Goal: Task Accomplishment & Management: Complete application form

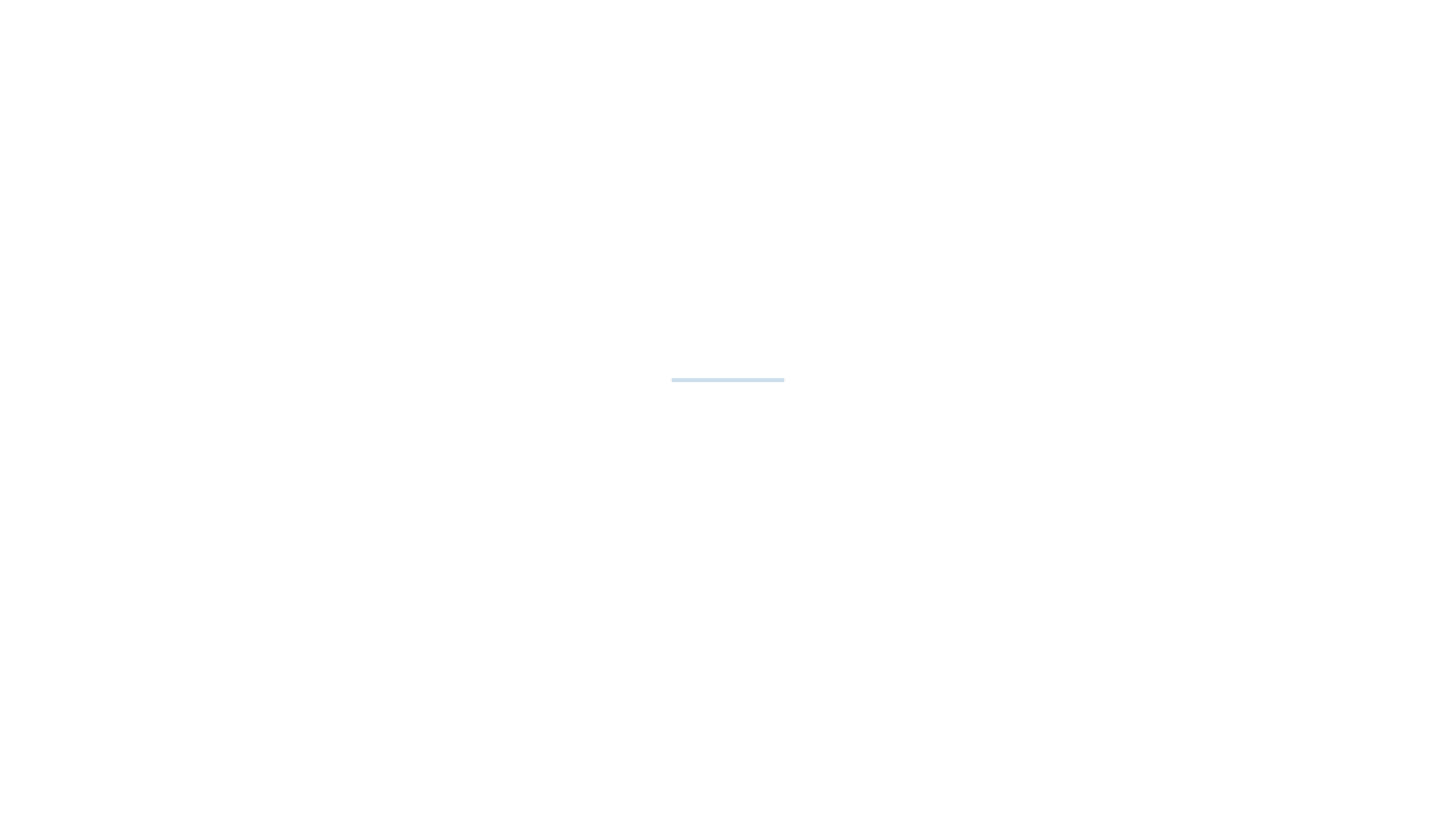
select select "**"
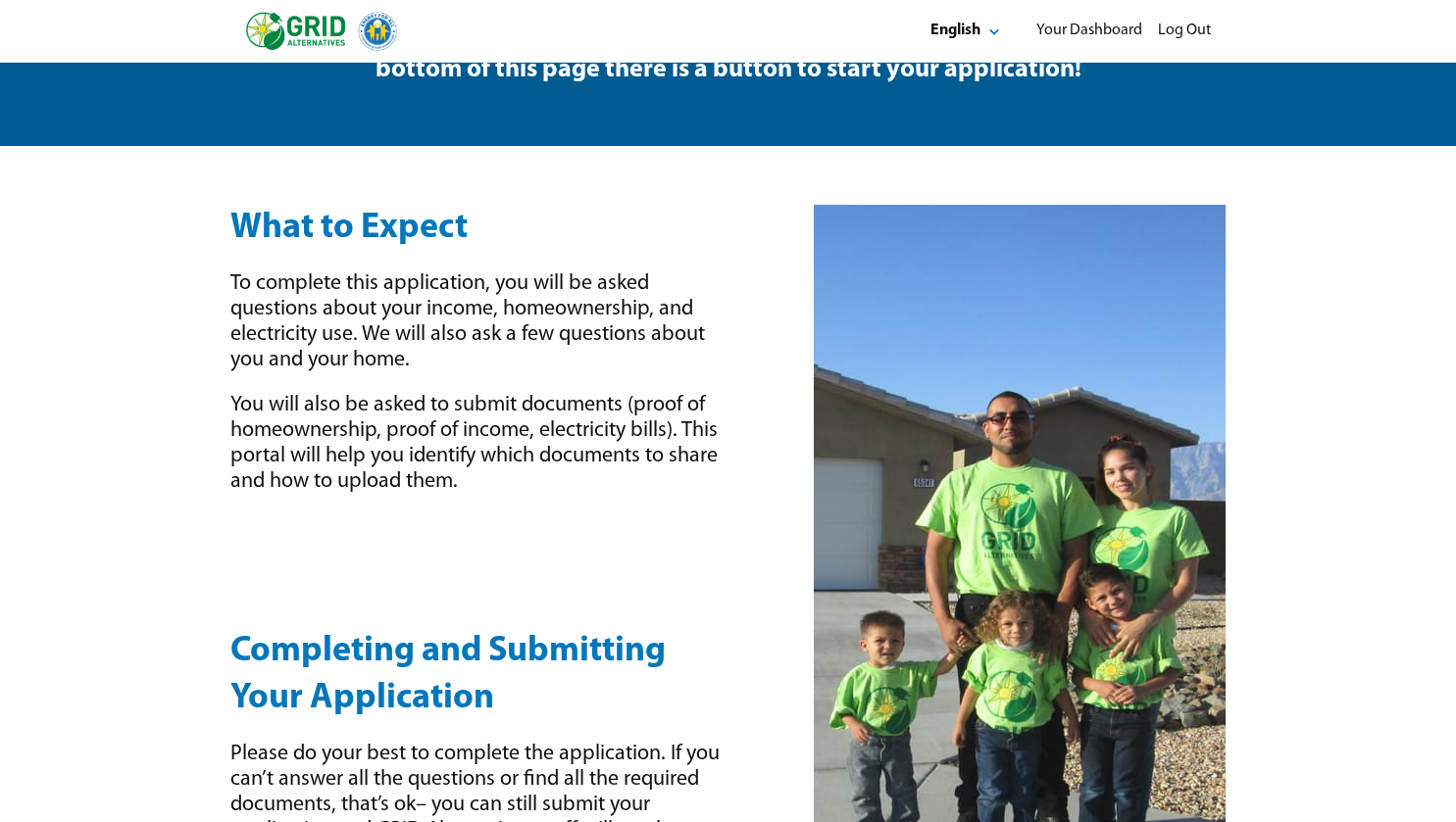
click at [624, 370] on div "To complete this application, you will be asked questions about your income, ho…" at bounding box center [483, 321] width 505 height 102
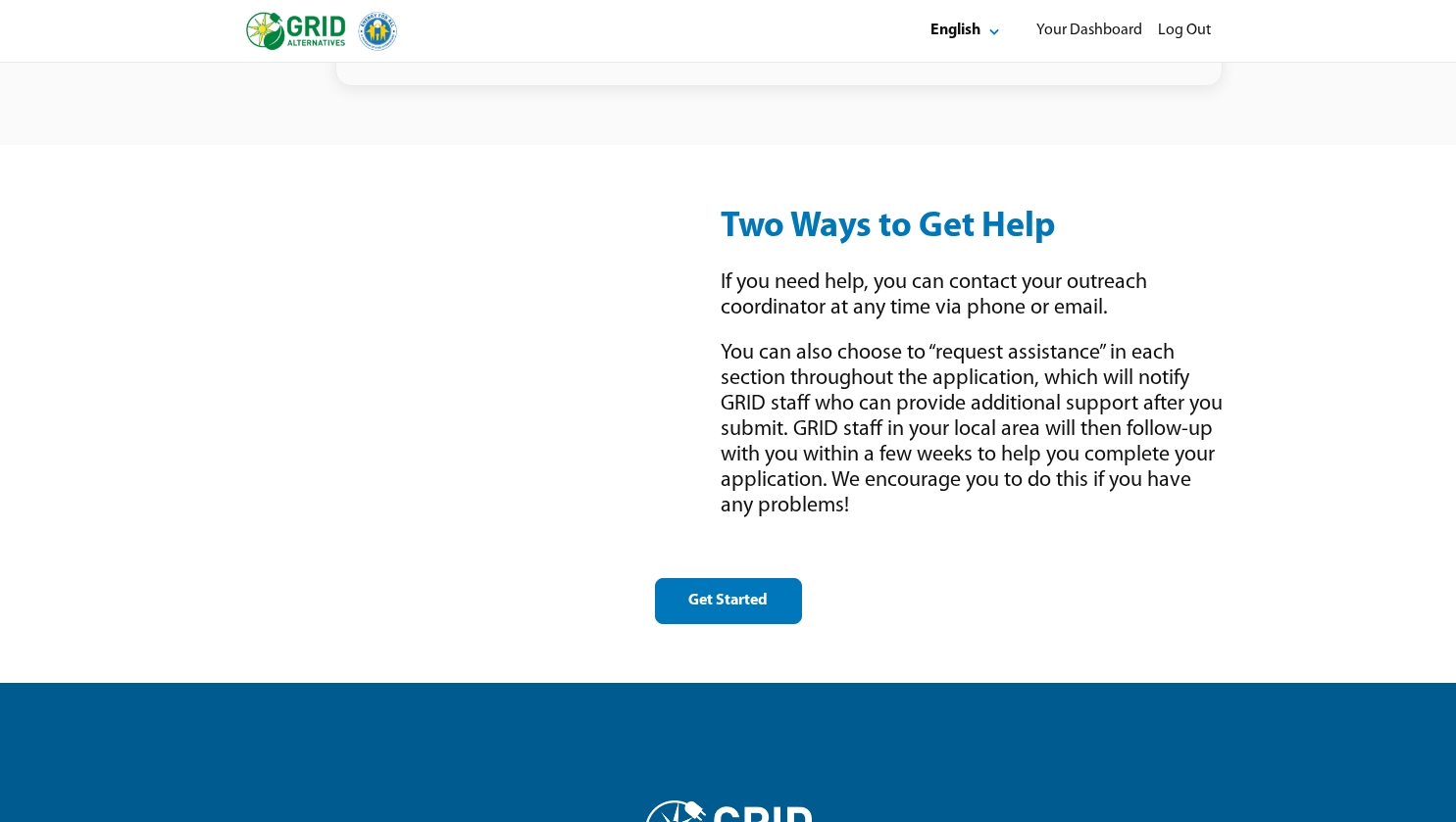
scroll to position [2863, 0]
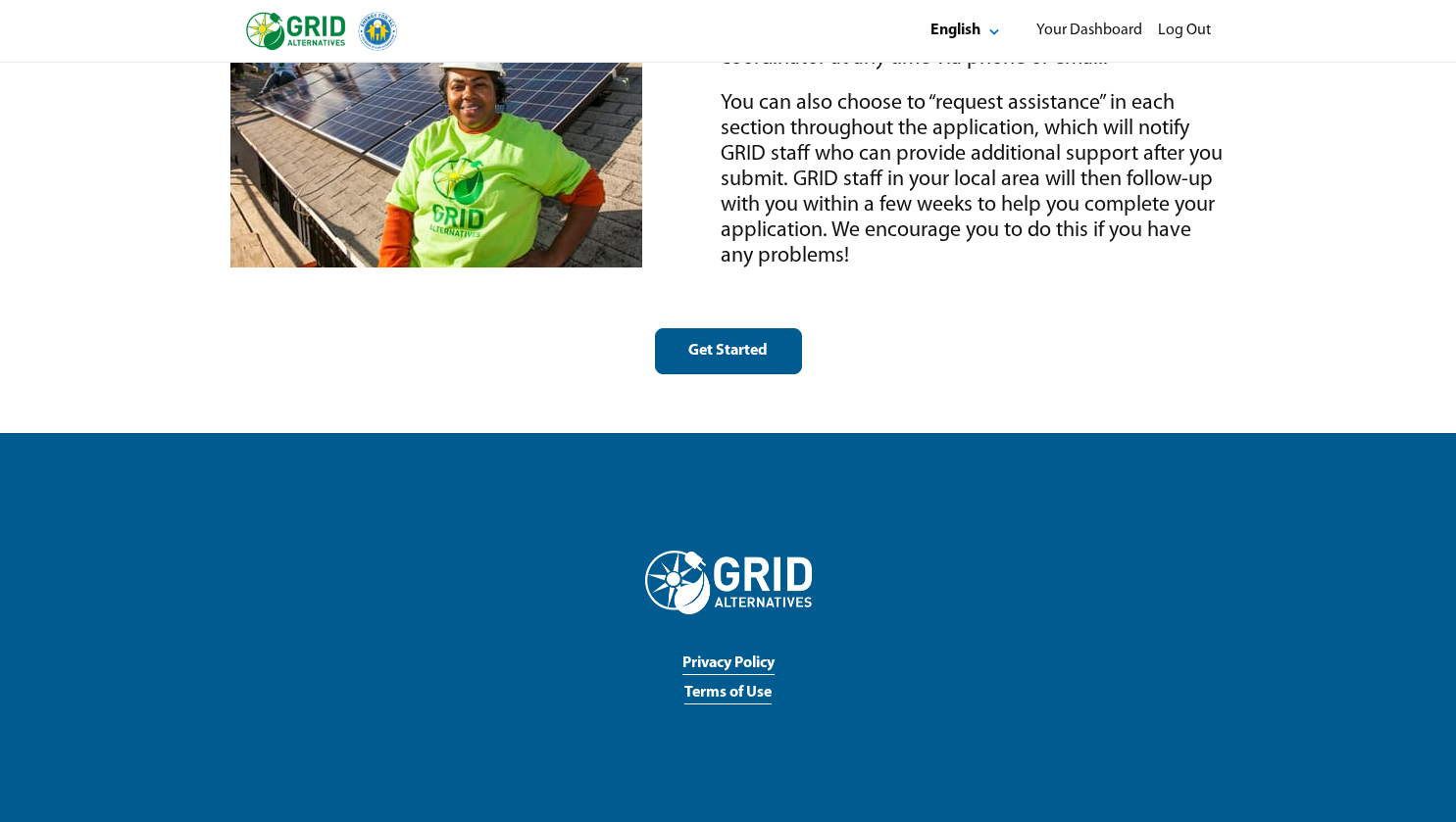
click at [707, 355] on div "Get Started" at bounding box center [728, 351] width 113 height 21
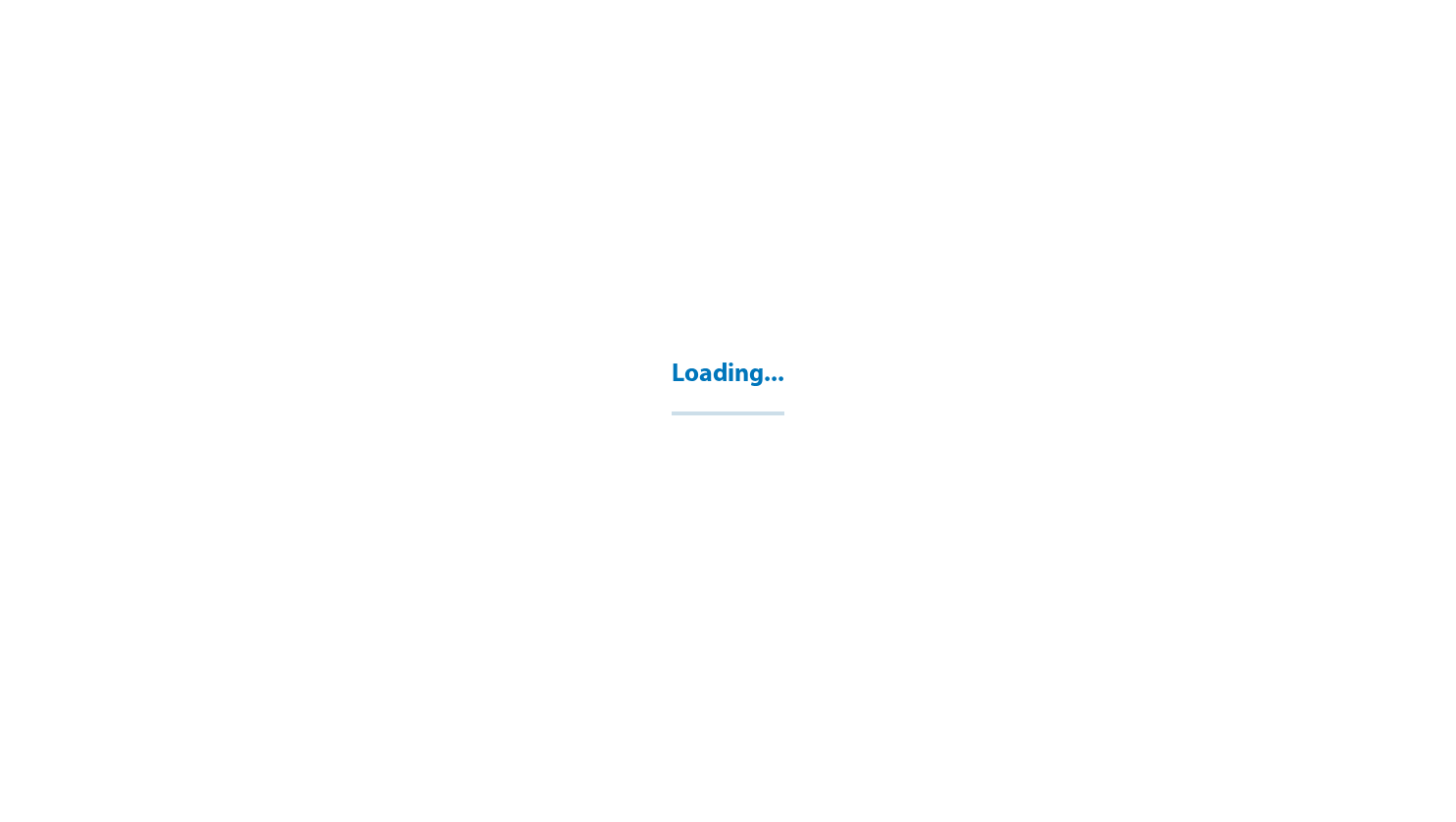
select select "**"
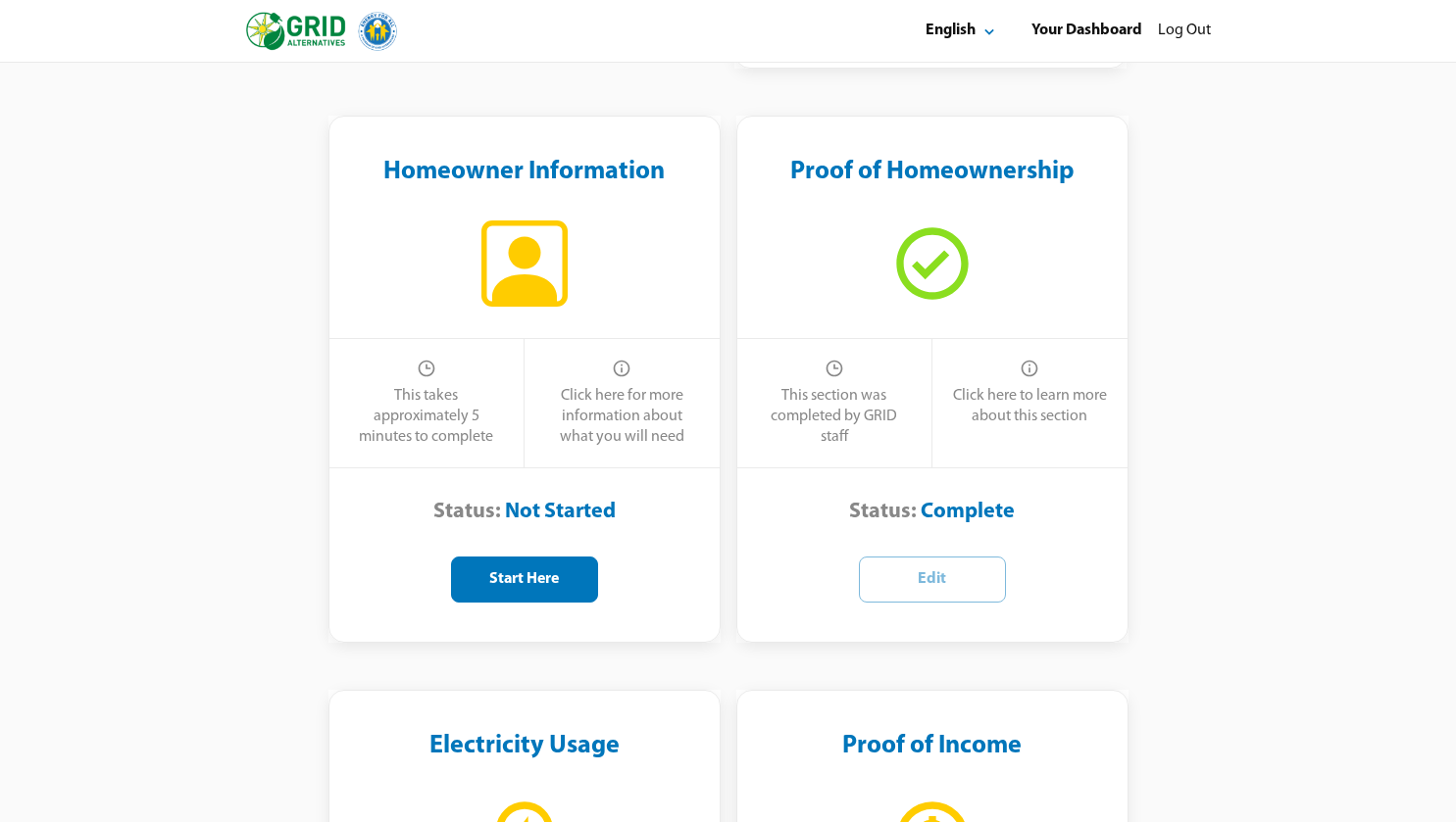
scroll to position [414, 0]
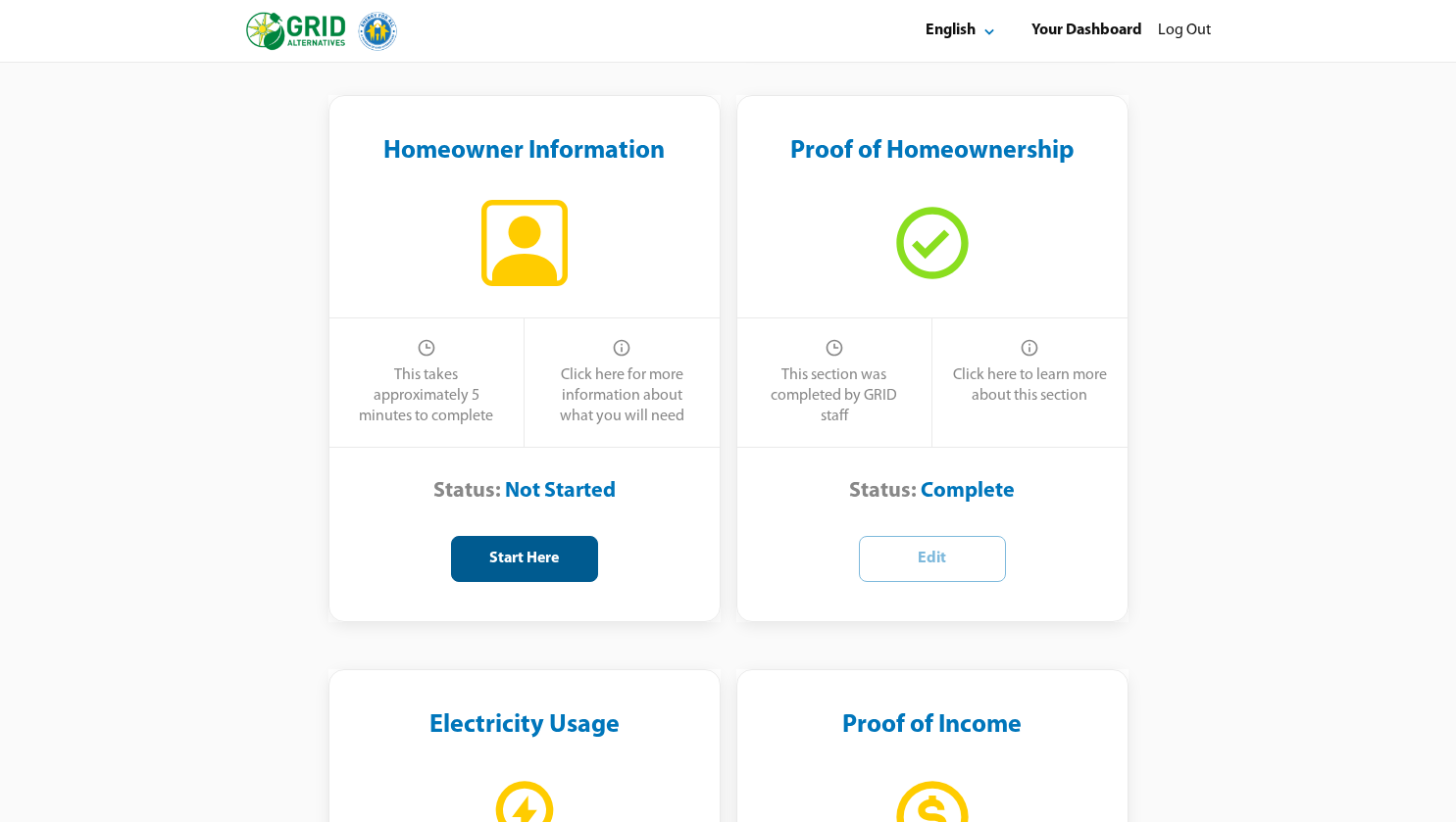
click at [544, 555] on div "Start Here" at bounding box center [523, 559] width 113 height 21
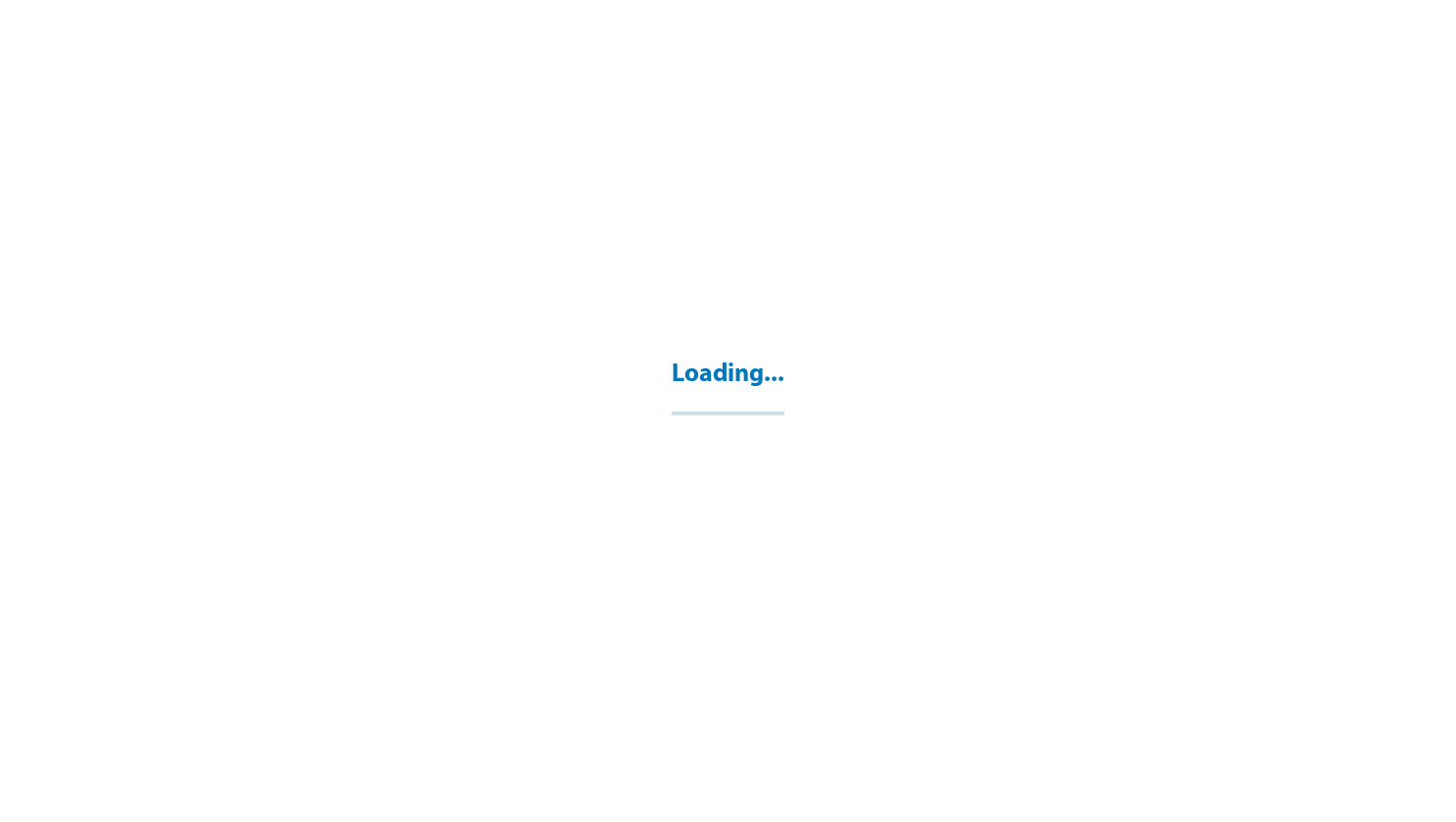
select select "**"
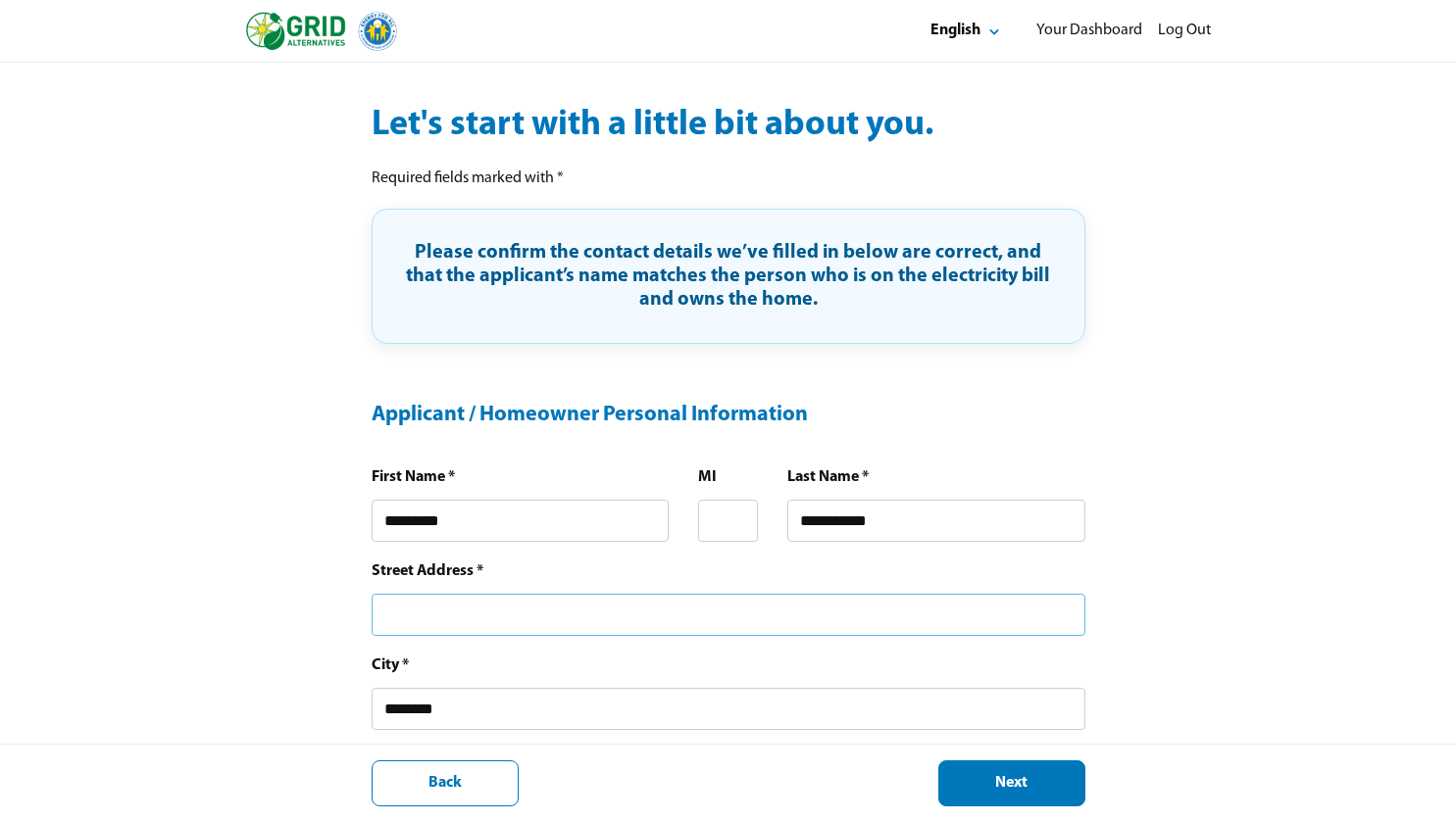
scroll to position [171, 0]
click at [537, 602] on input "text" at bounding box center [728, 614] width 714 height 42
type input "**********"
type input "*"
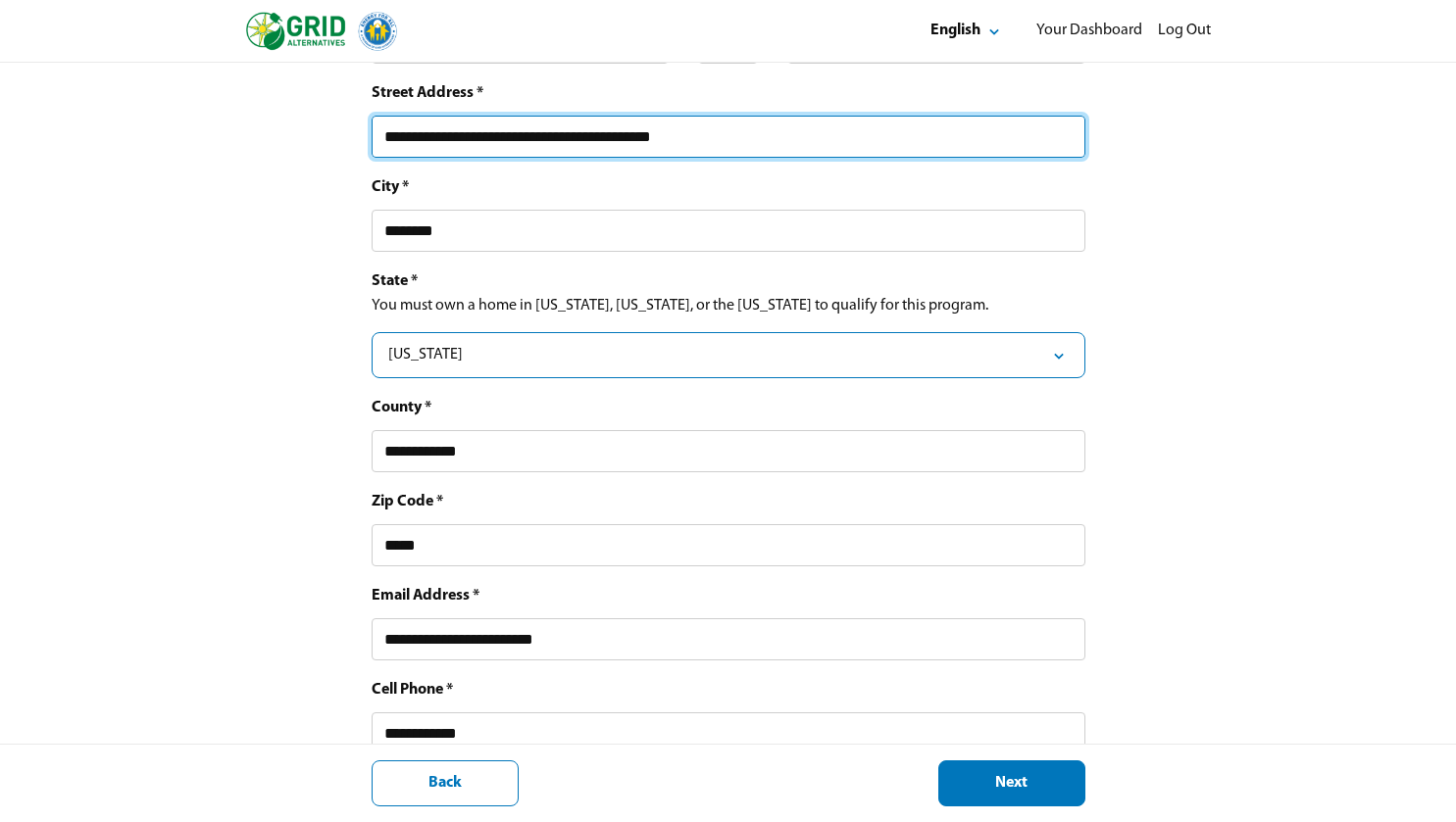
scroll to position [754, 0]
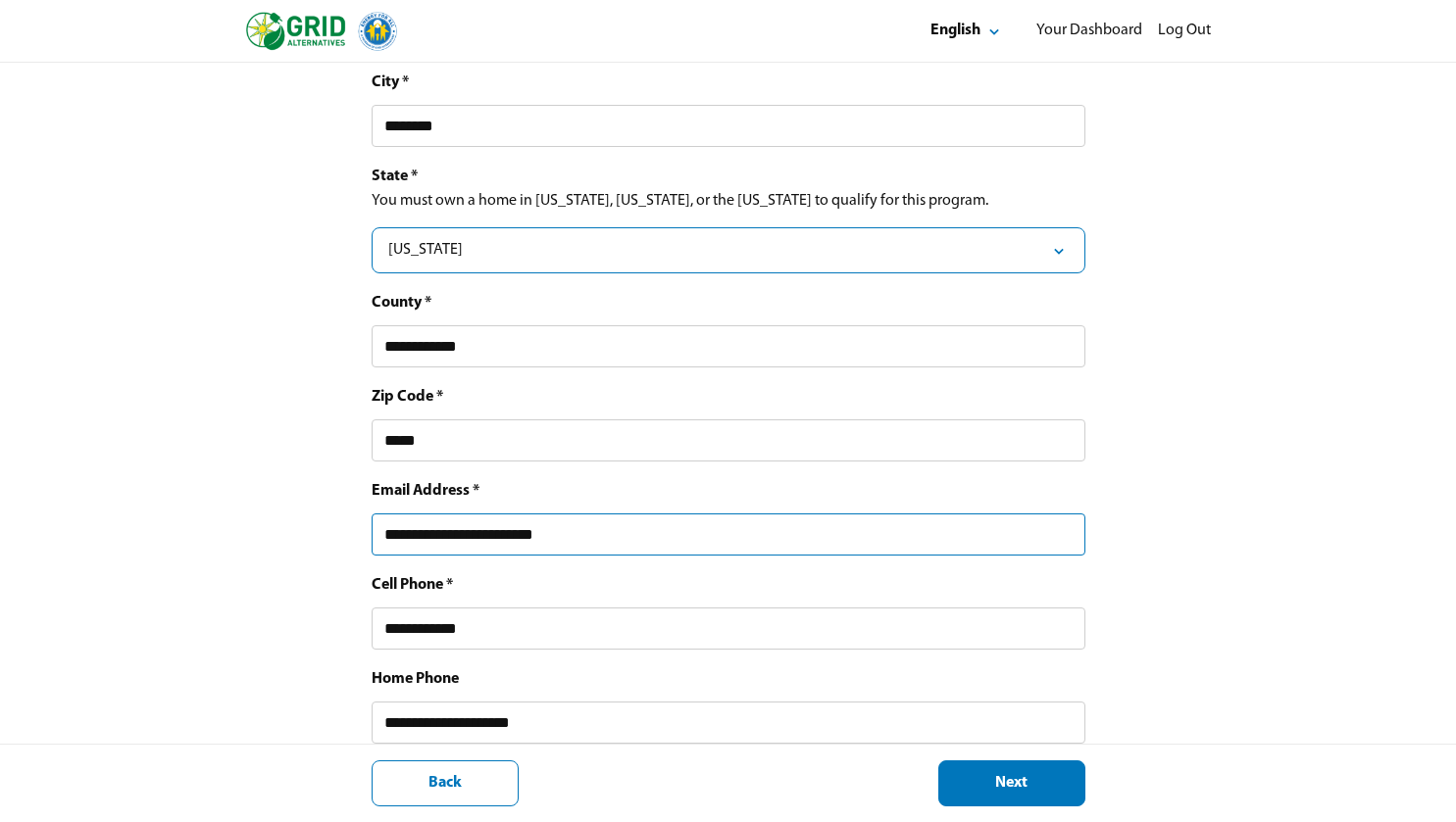
drag, startPoint x: 483, startPoint y: 546, endPoint x: 247, endPoint y: 572, distance: 237.4
click at [247, 572] on div "**********" at bounding box center [728, 132] width 1456 height 1647
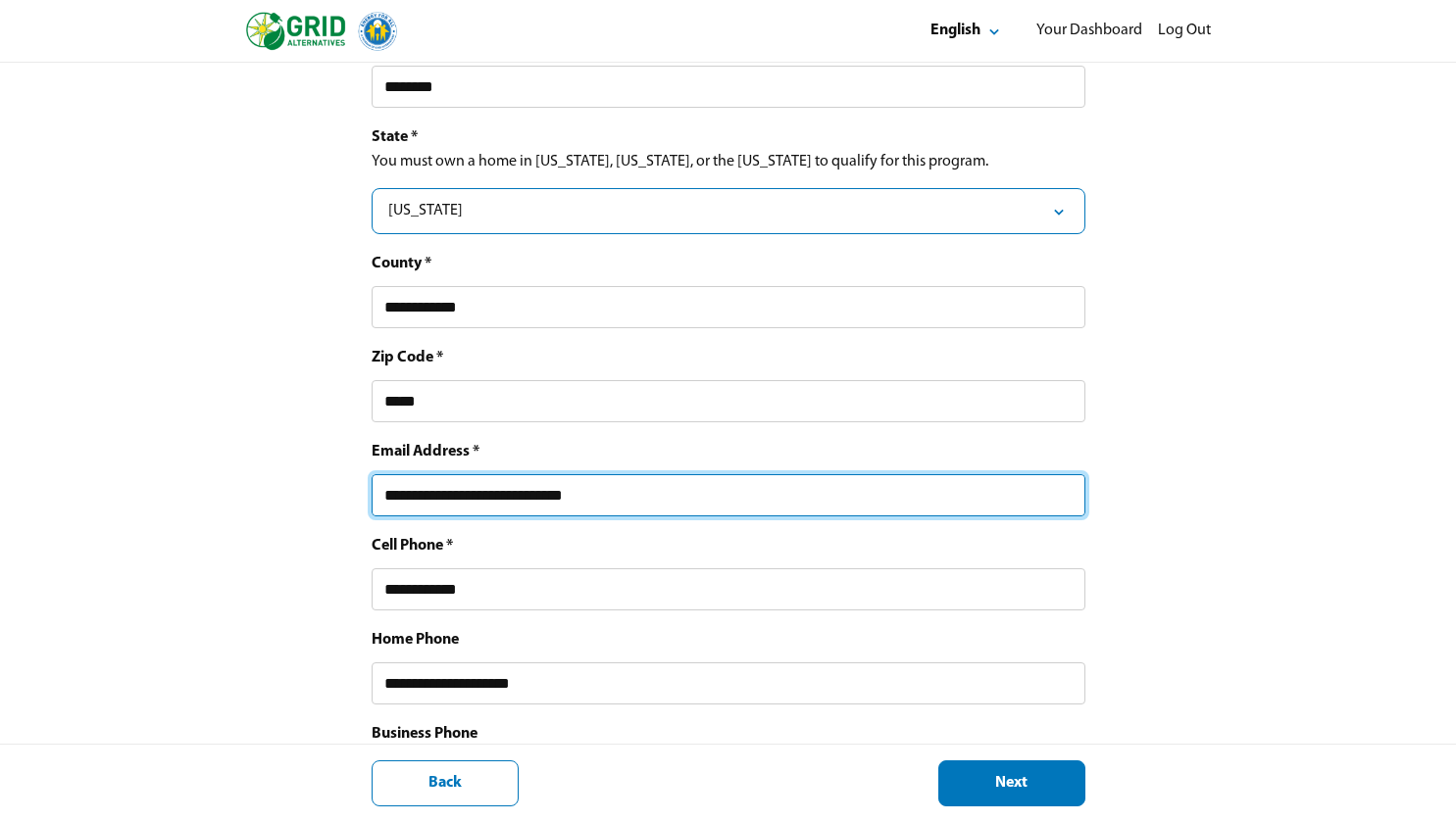
scroll to position [905, 0]
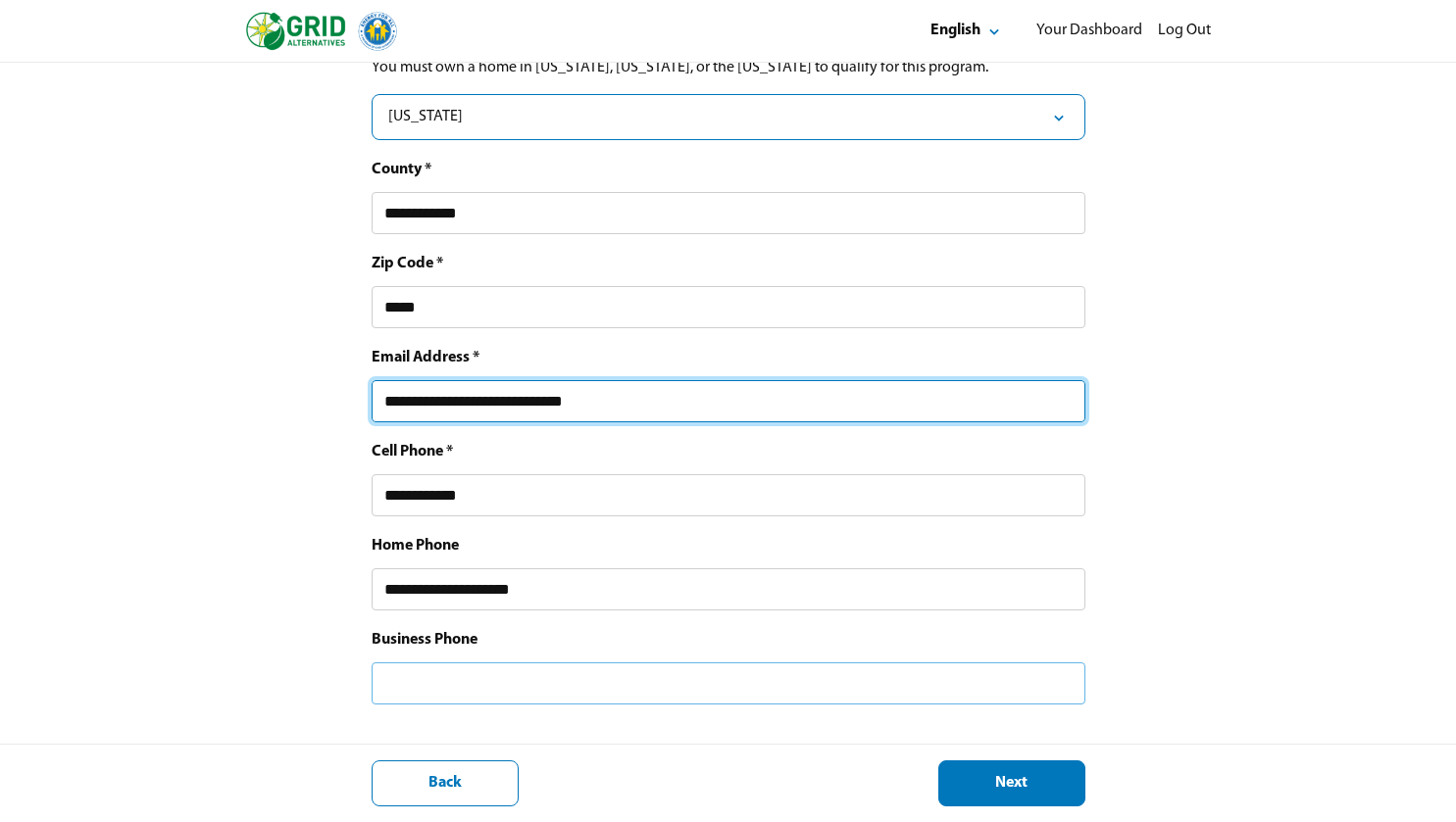
type input "**********"
click at [458, 690] on input "text" at bounding box center [728, 683] width 714 height 42
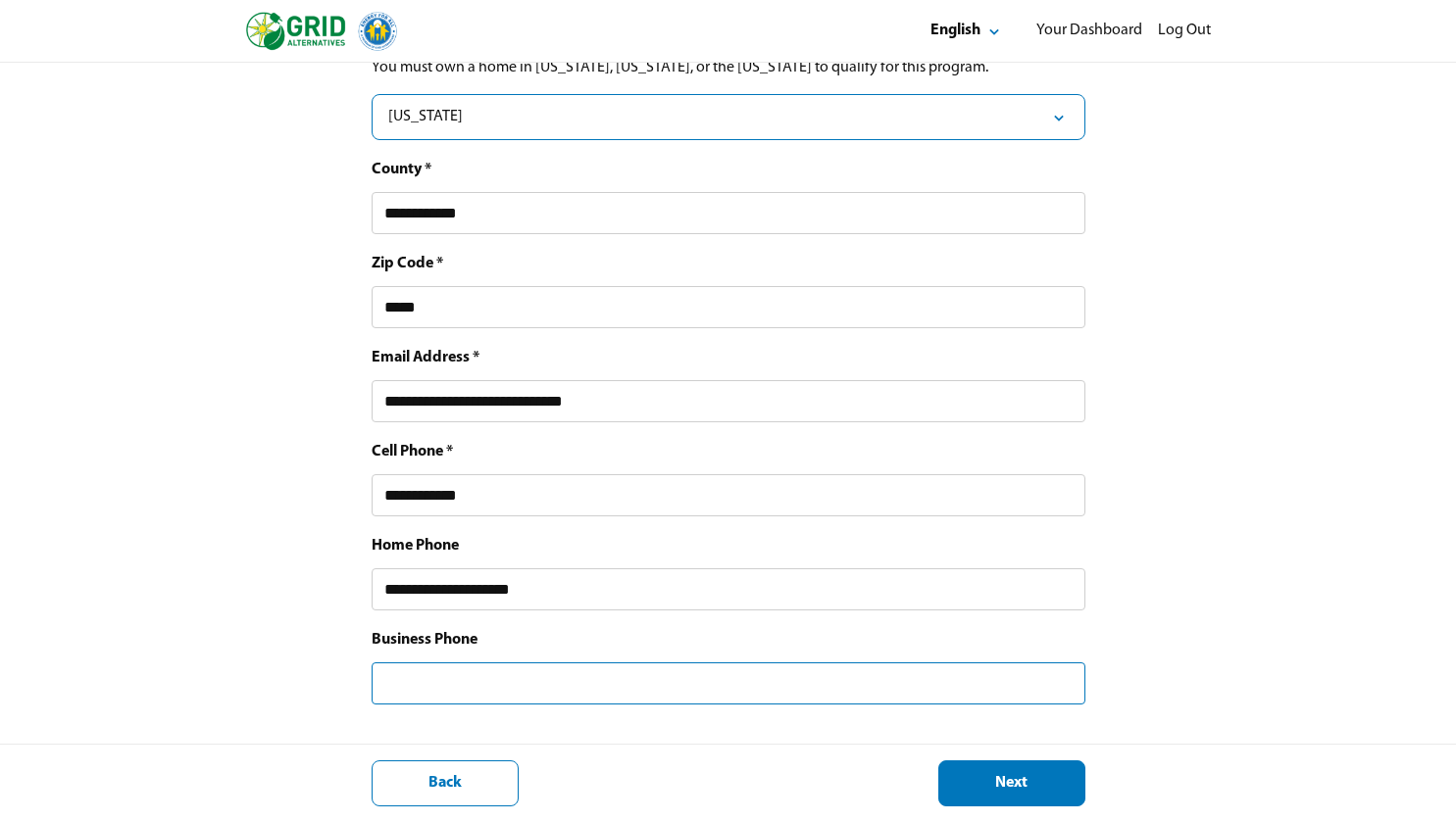
type input "**********"
drag, startPoint x: 490, startPoint y: 681, endPoint x: 284, endPoint y: 697, distance: 206.6
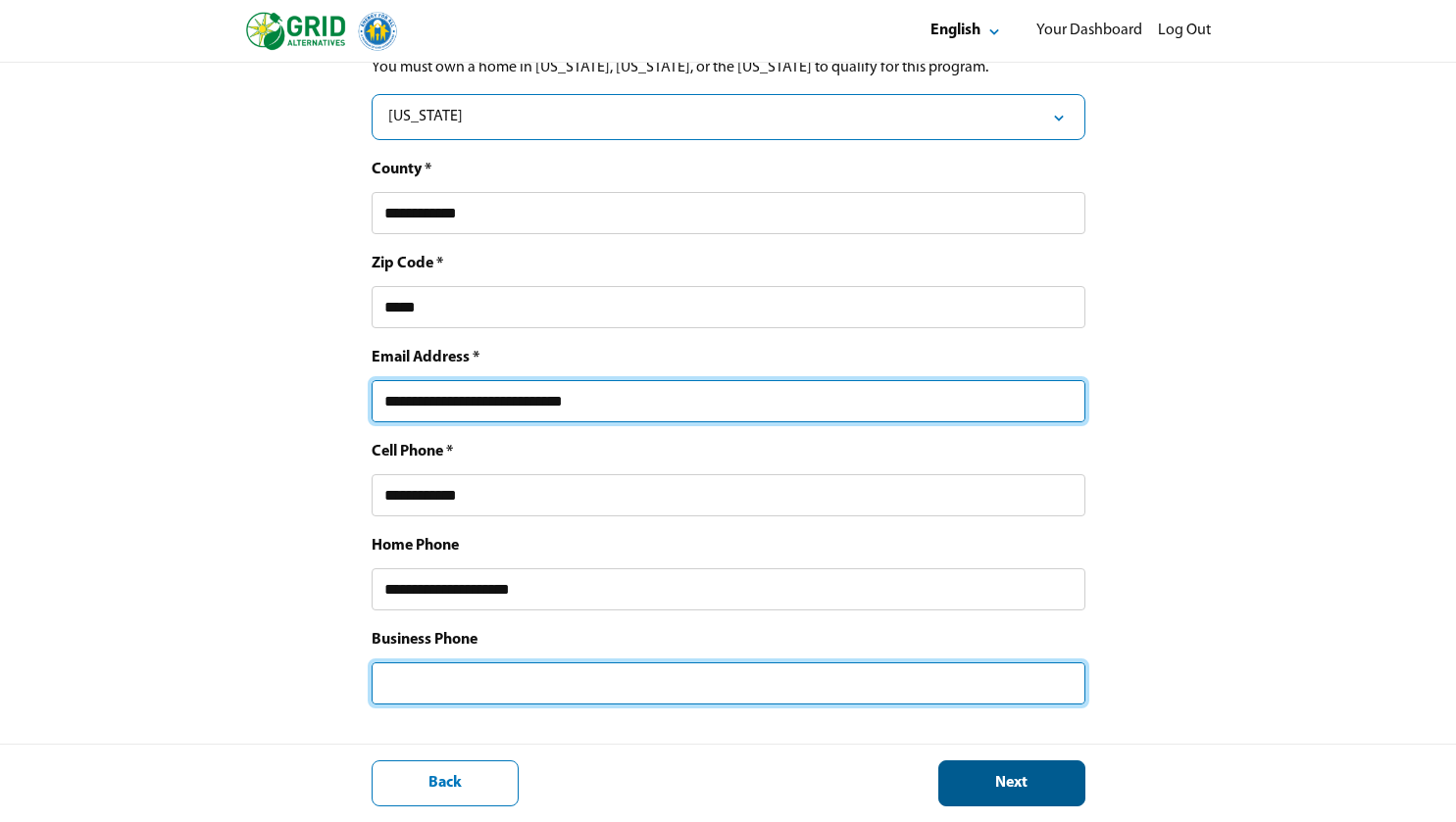
click at [984, 785] on div "Next" at bounding box center [1011, 784] width 113 height 21
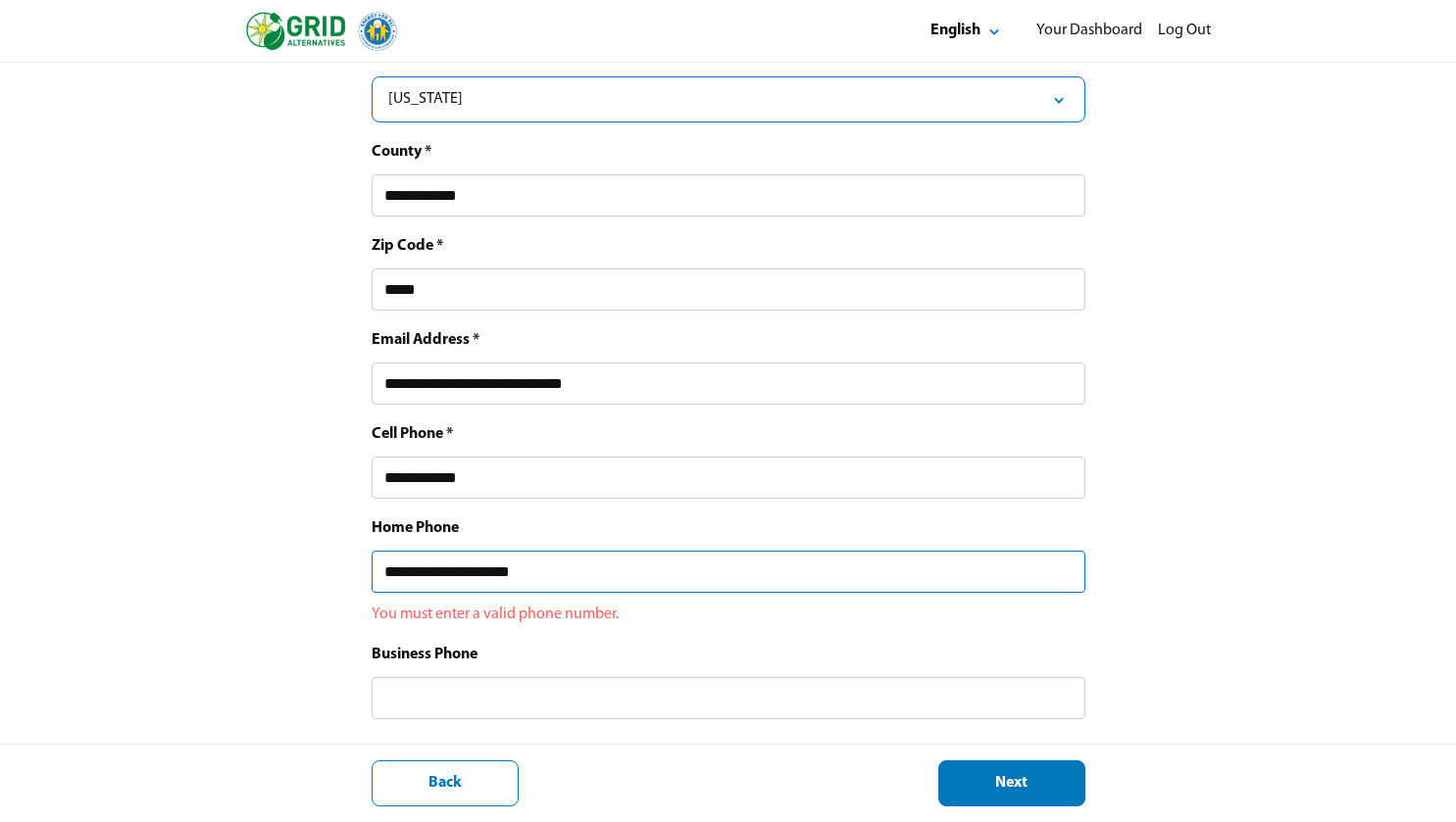
drag, startPoint x: 552, startPoint y: 584, endPoint x: 248, endPoint y: 602, distance: 304.5
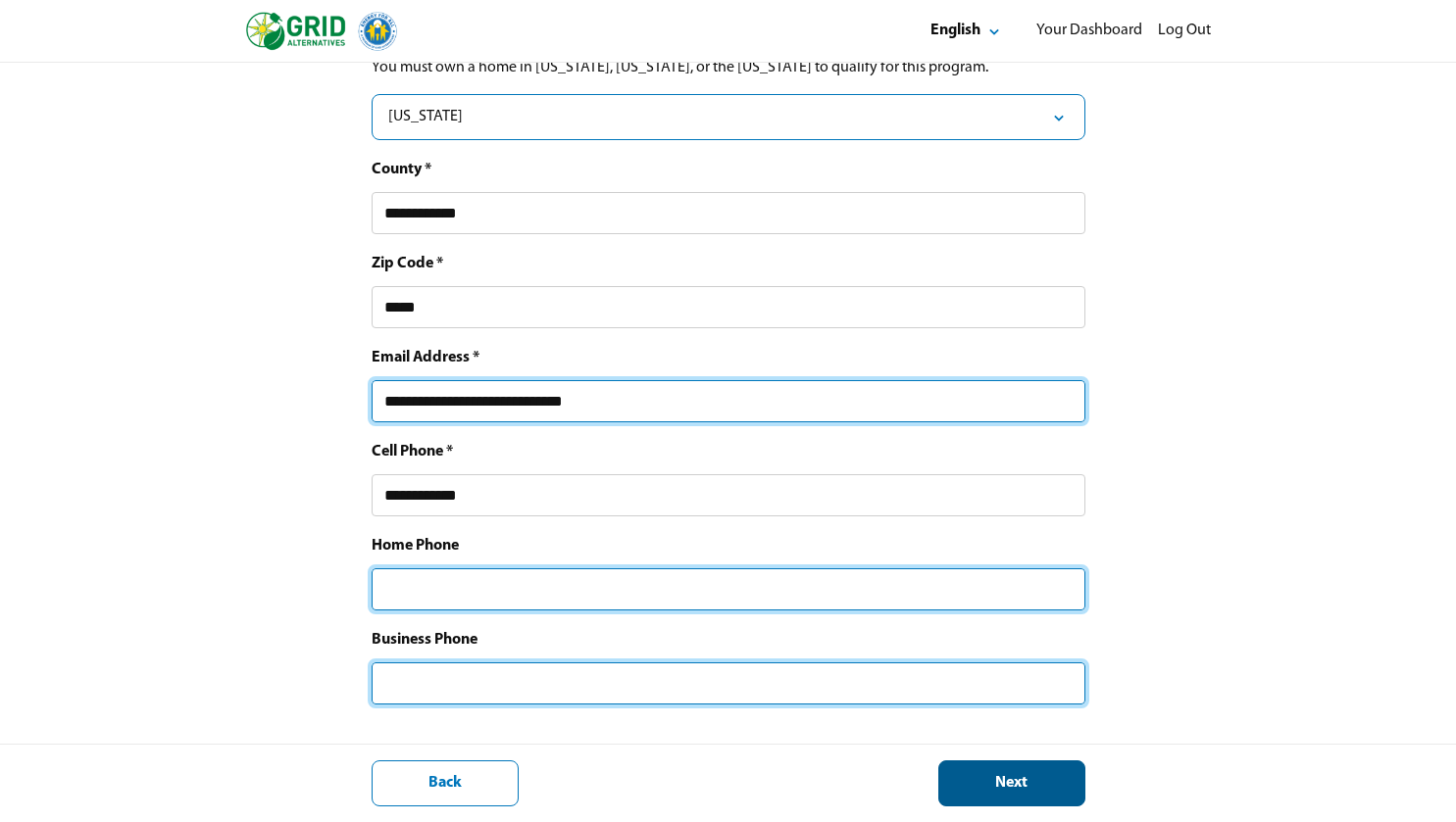
click at [1009, 780] on div "Next" at bounding box center [1011, 784] width 113 height 21
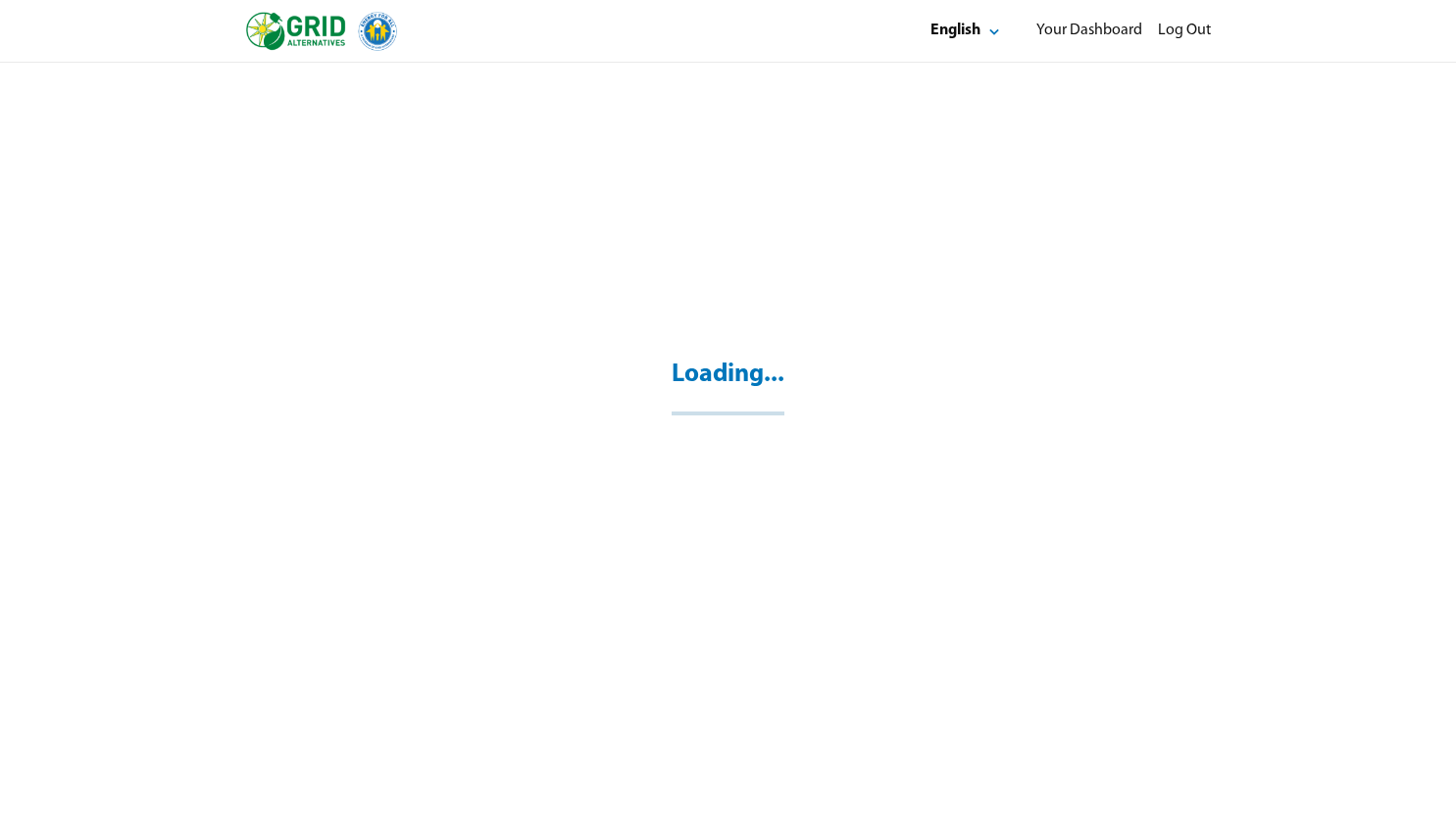
scroll to position [63, 0]
select select "*"
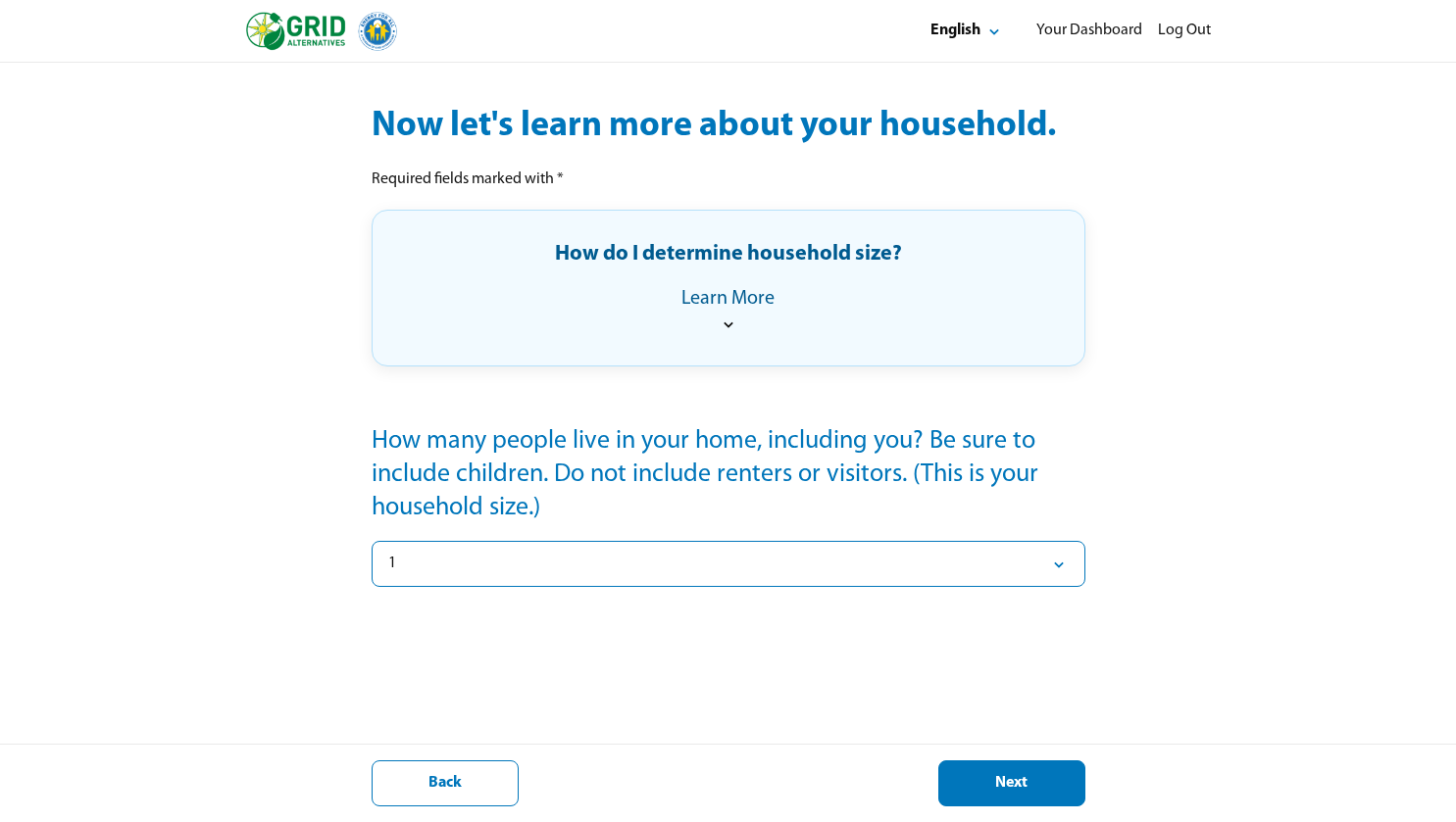
scroll to position [169, 0]
click at [986, 782] on div "Next" at bounding box center [1011, 784] width 113 height 21
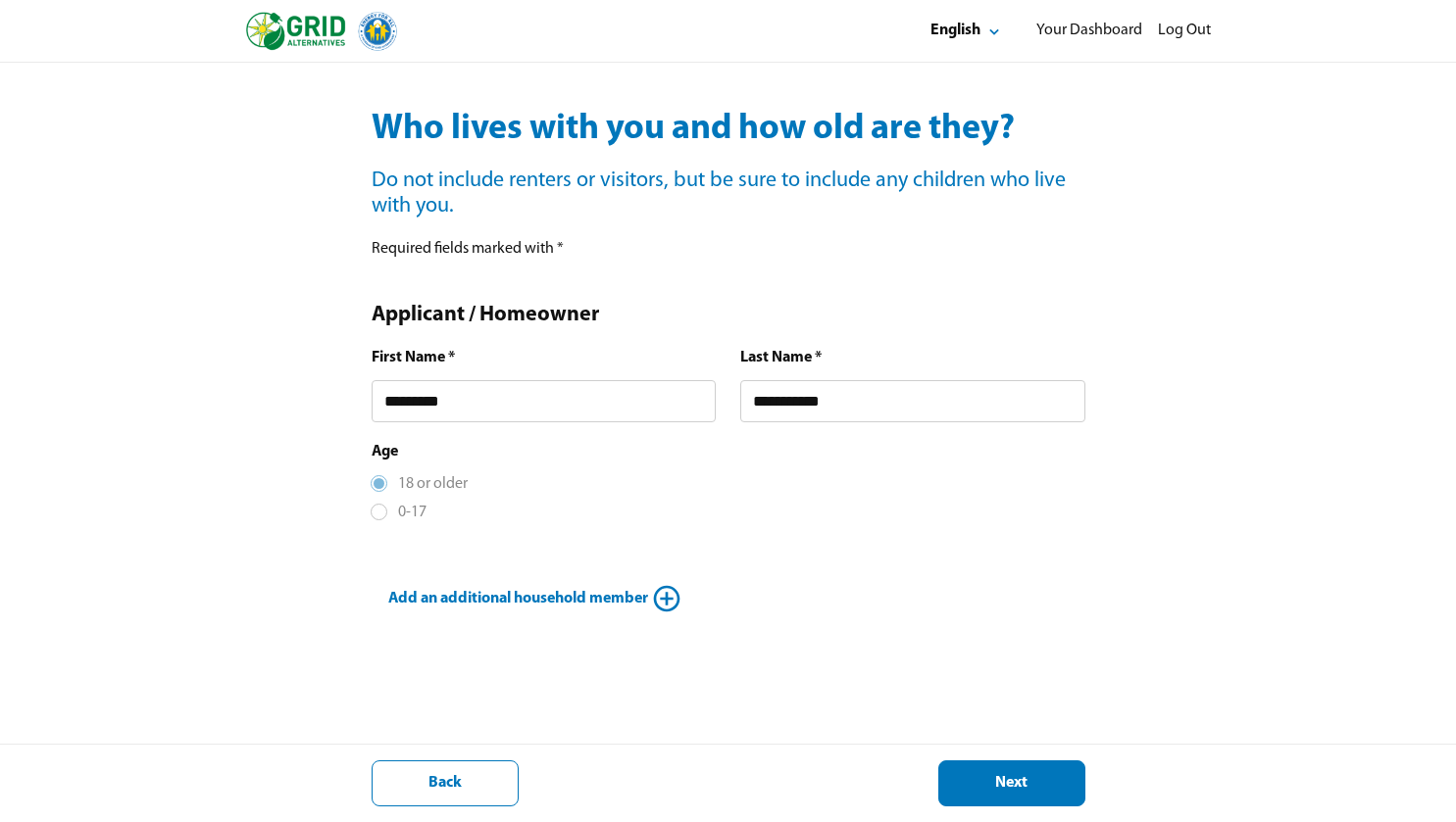
scroll to position [168, 0]
click at [996, 769] on button "Next" at bounding box center [1011, 784] width 147 height 46
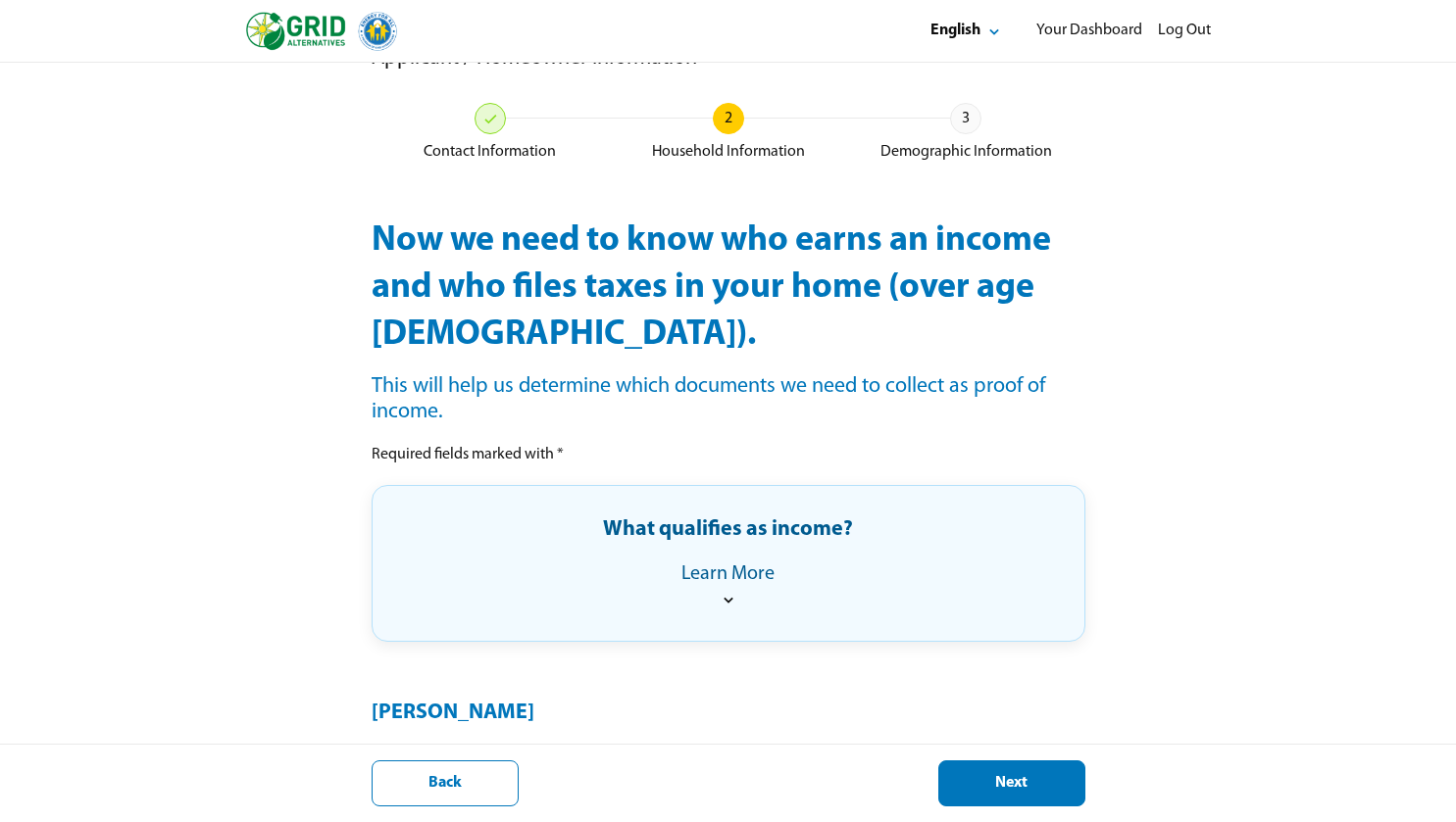
click at [585, 442] on div "Applicant / Homeowner Information Contact Information 2 Household Information 3…" at bounding box center [728, 557] width 714 height 1052
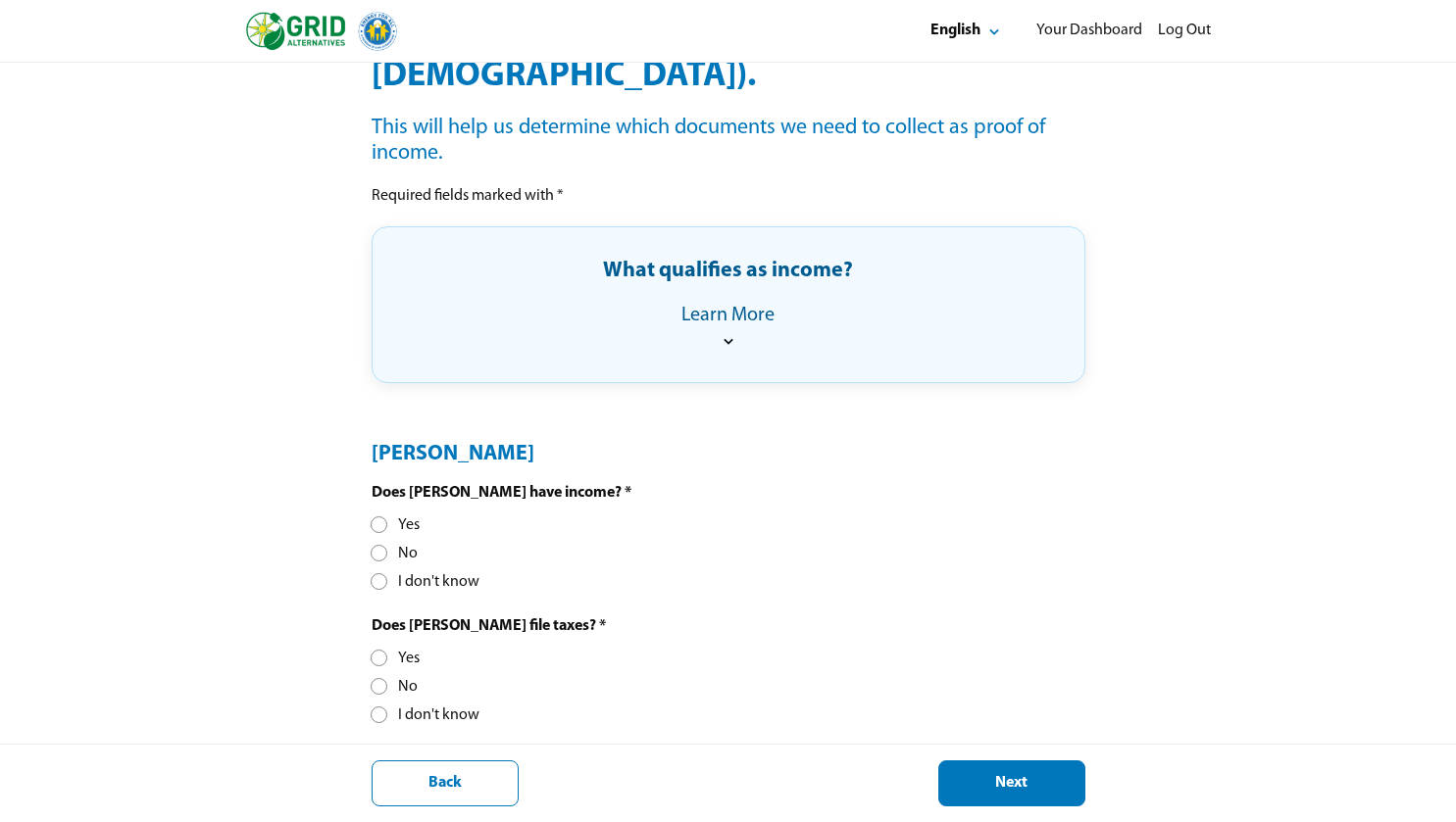
scroll to position [315, 0]
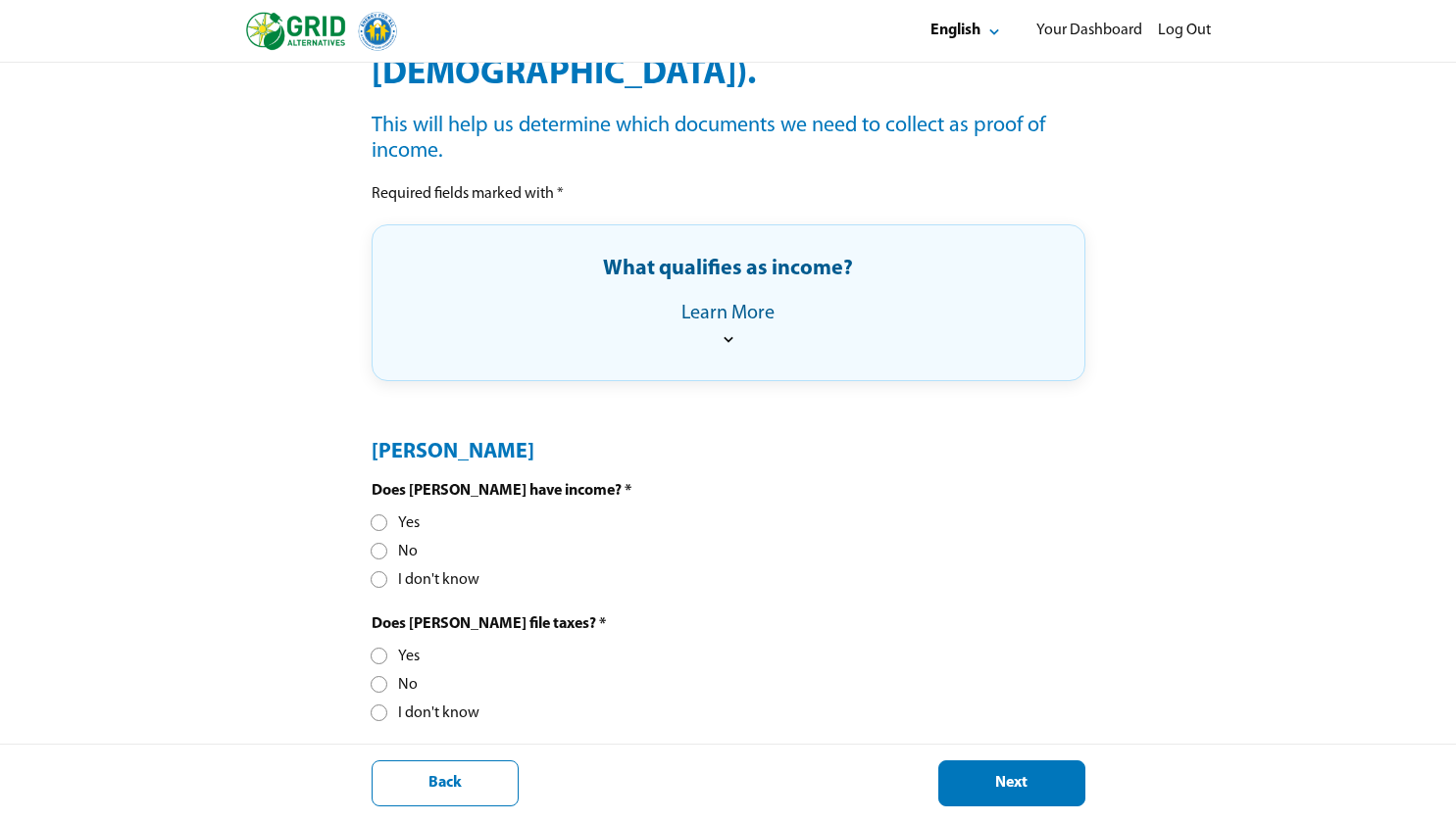
click at [405, 518] on div "Yes" at bounding box center [395, 523] width 48 height 21
click at [406, 651] on div "Yes" at bounding box center [395, 656] width 48 height 21
click at [986, 788] on div "Next" at bounding box center [1011, 784] width 113 height 21
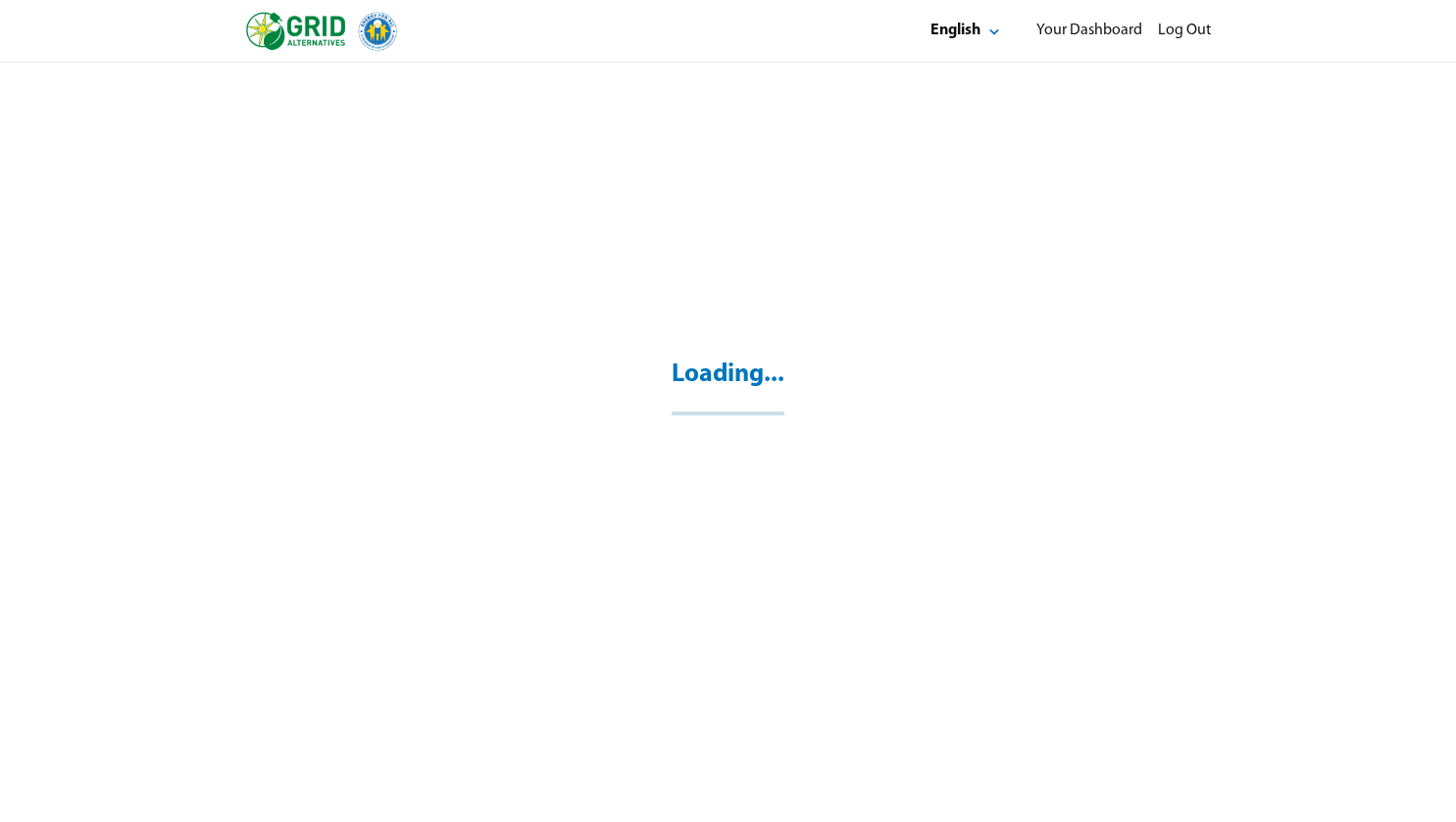
scroll to position [63, 0]
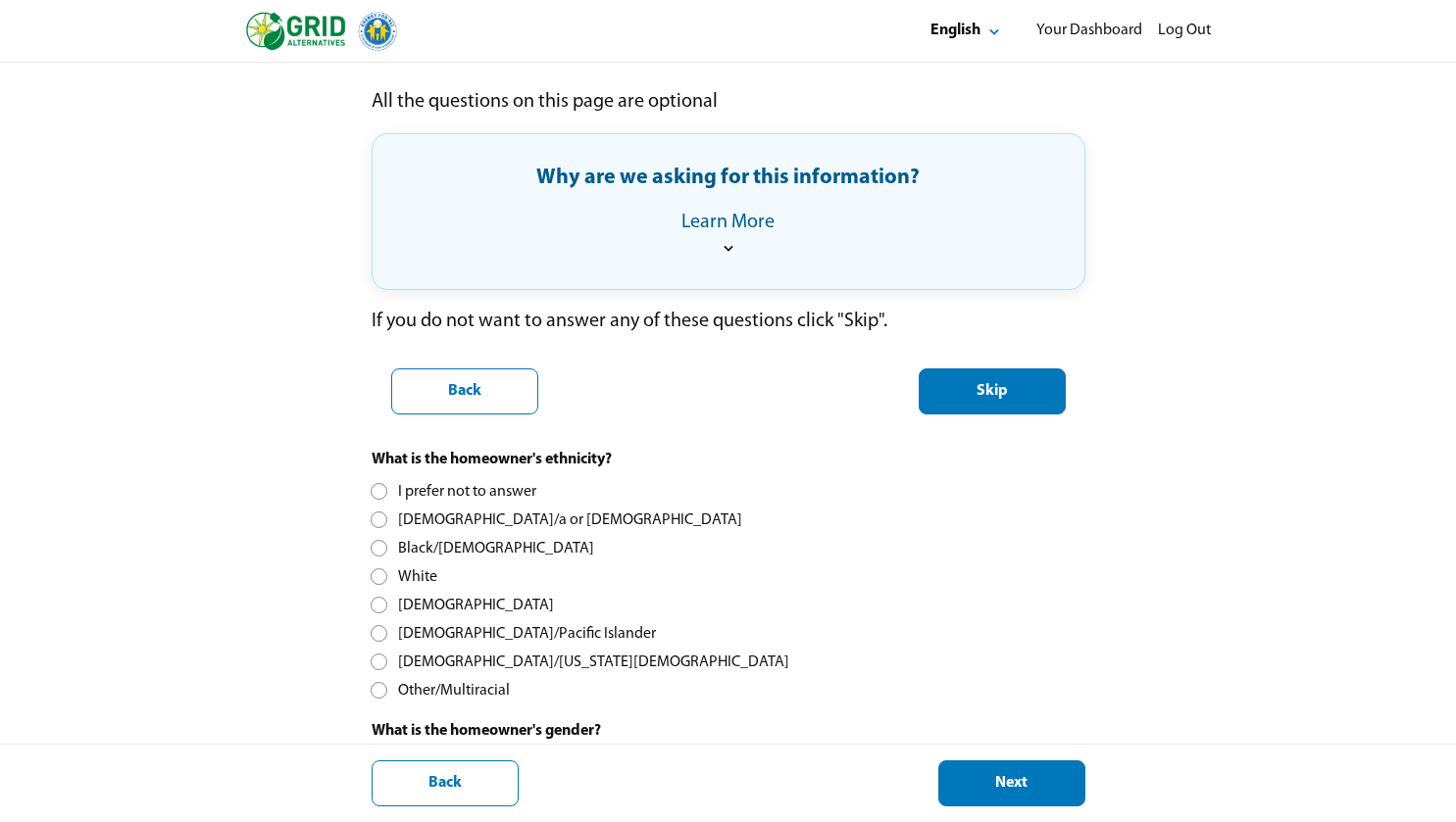
scroll to position [251, 0]
click at [409, 599] on div "[DEMOGRAPHIC_DATA]" at bounding box center [462, 604] width 182 height 21
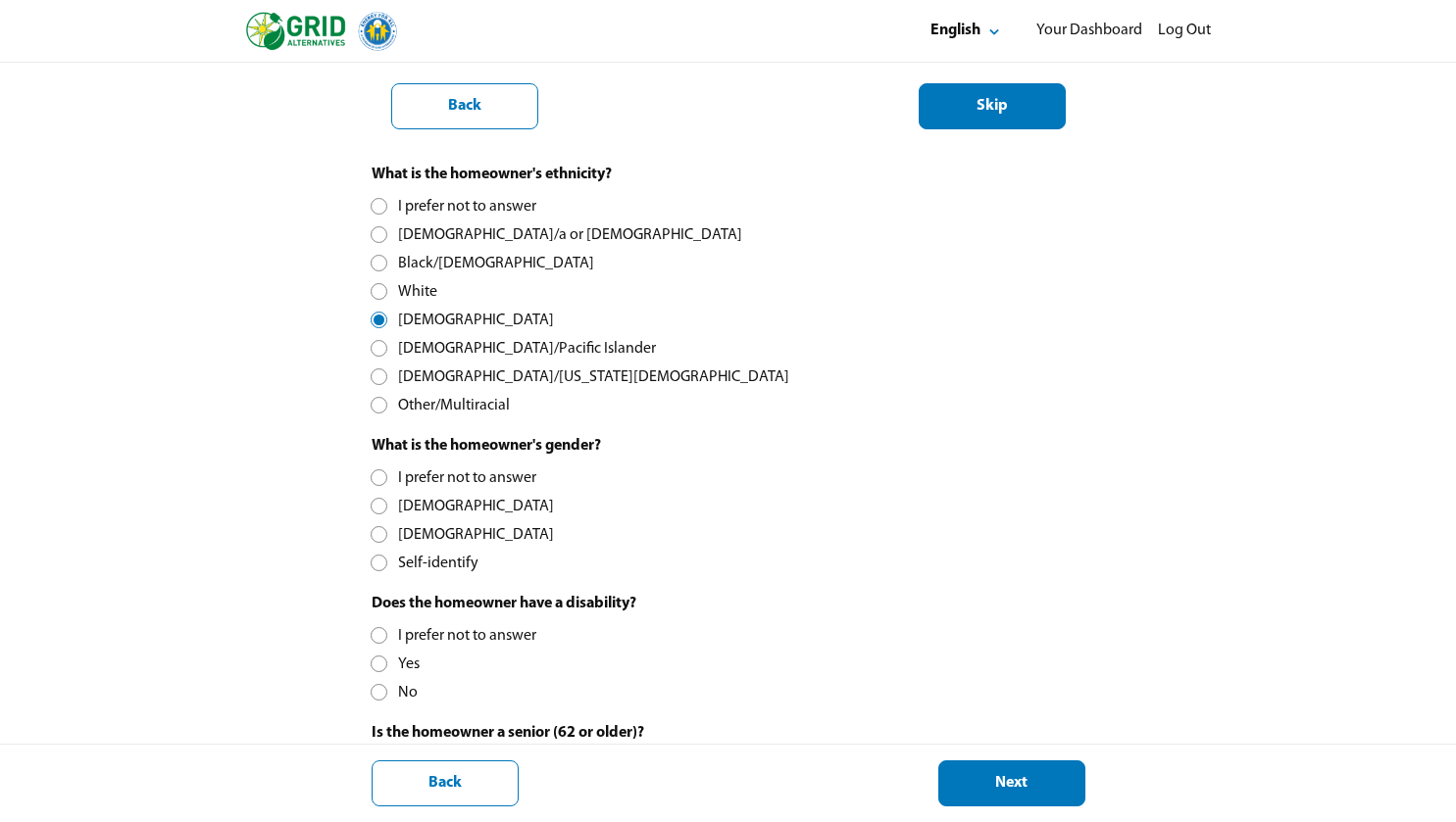
scroll to position [533, 0]
click at [423, 532] on div "[DEMOGRAPHIC_DATA]" at bounding box center [462, 536] width 182 height 21
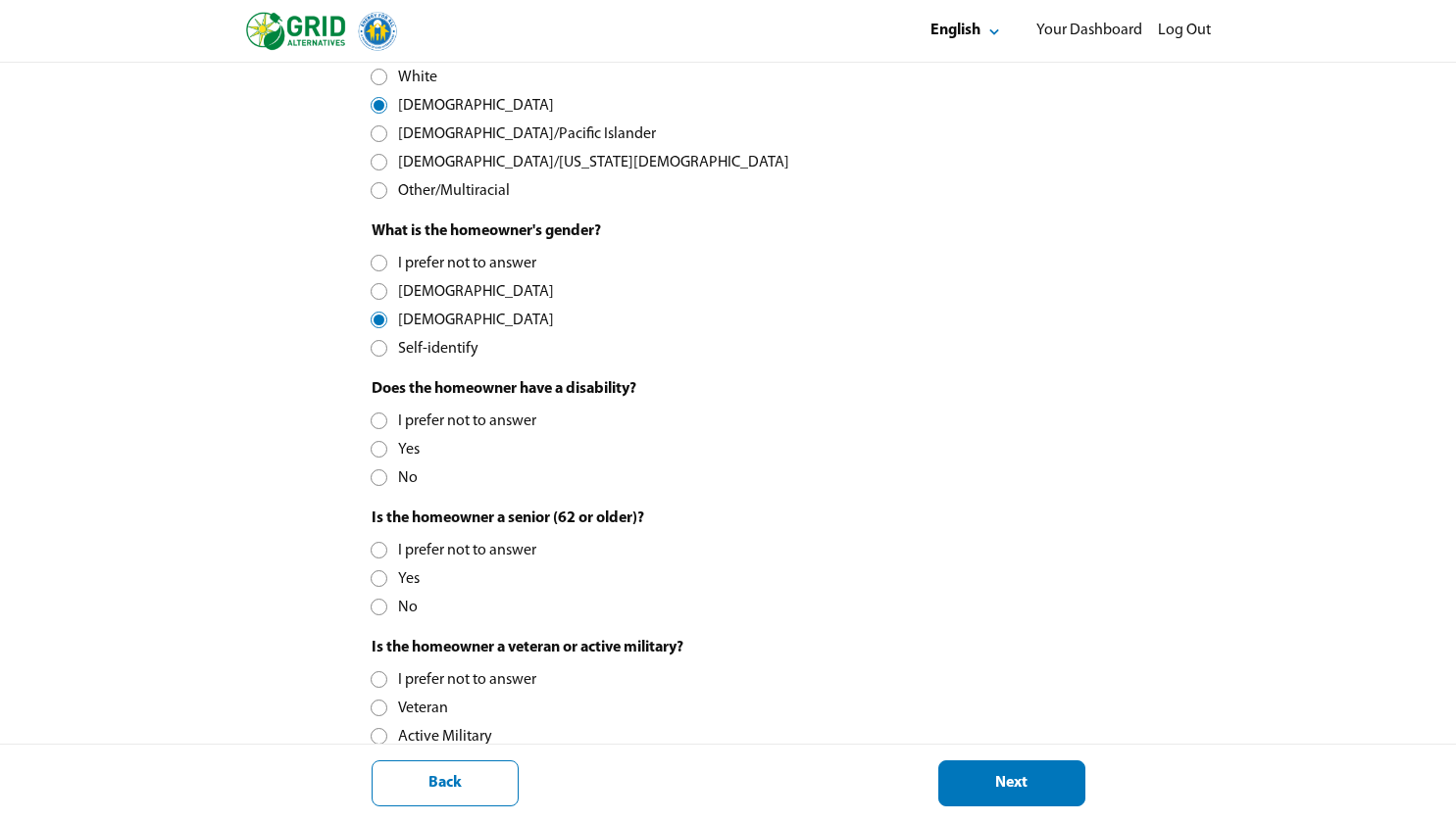
scroll to position [759, 0]
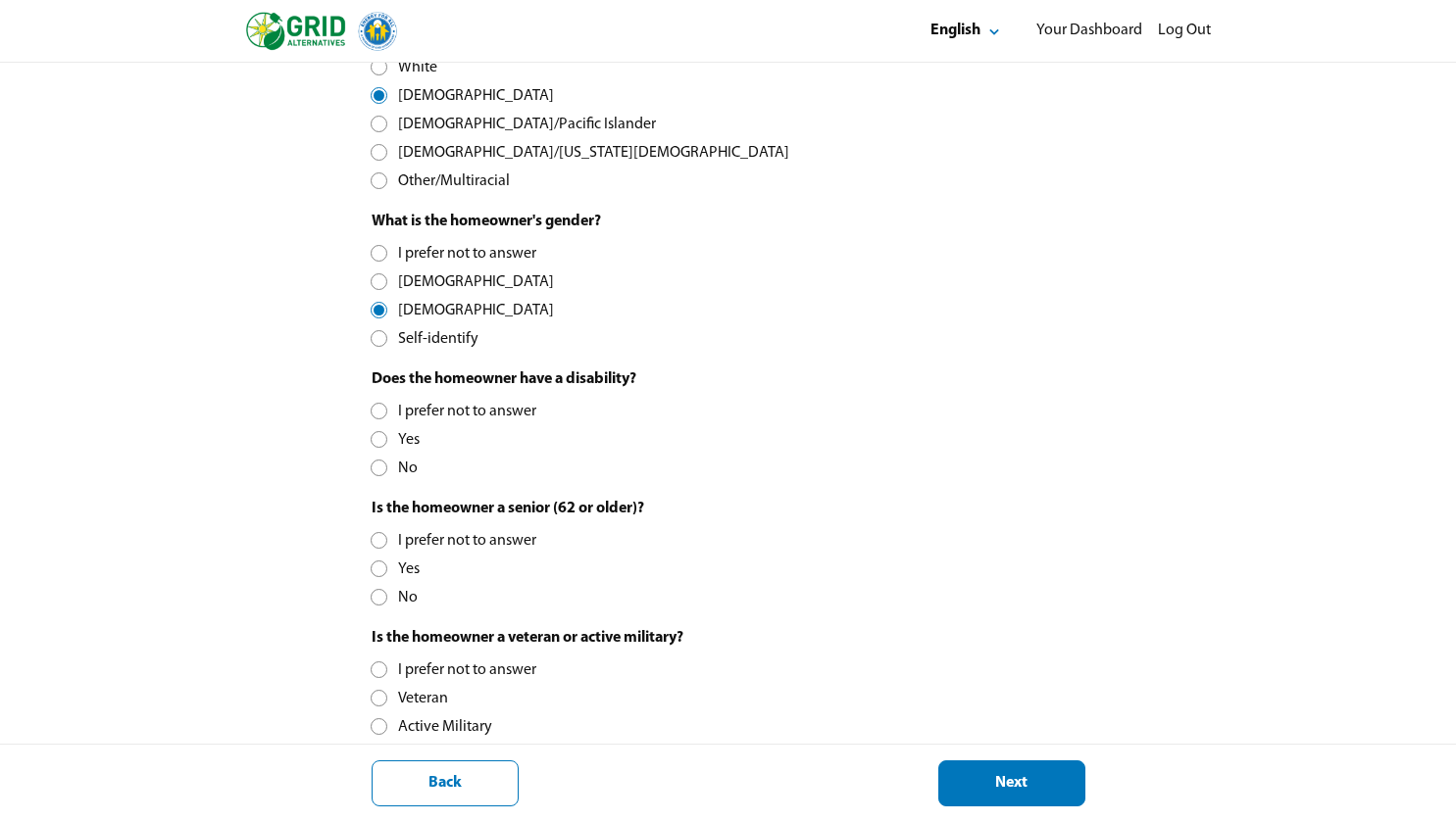
click at [392, 463] on div "No" at bounding box center [394, 468] width 46 height 21
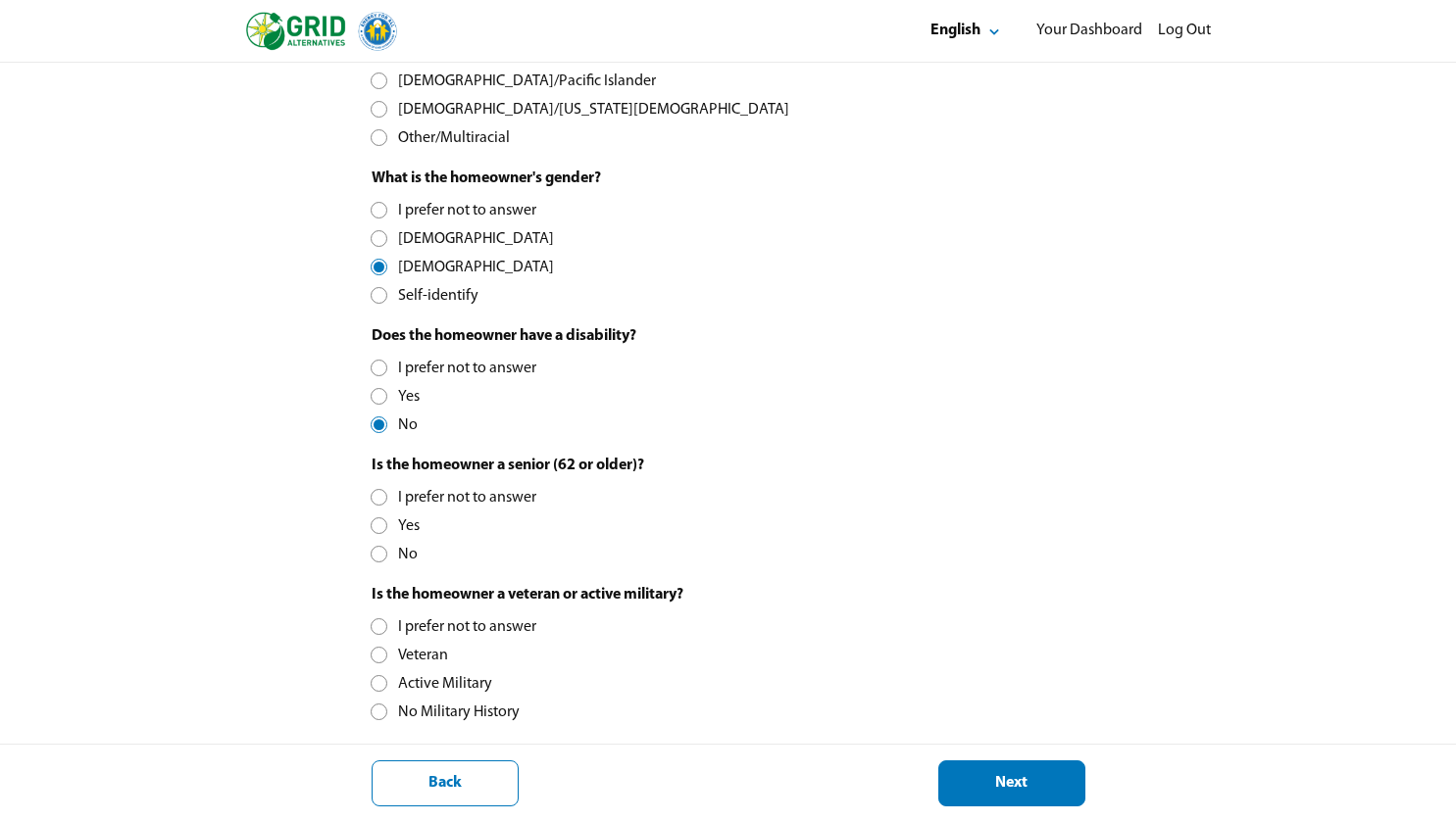
click at [399, 549] on div "No" at bounding box center [394, 555] width 46 height 21
click at [427, 714] on div "No Military History" at bounding box center [446, 713] width 148 height 21
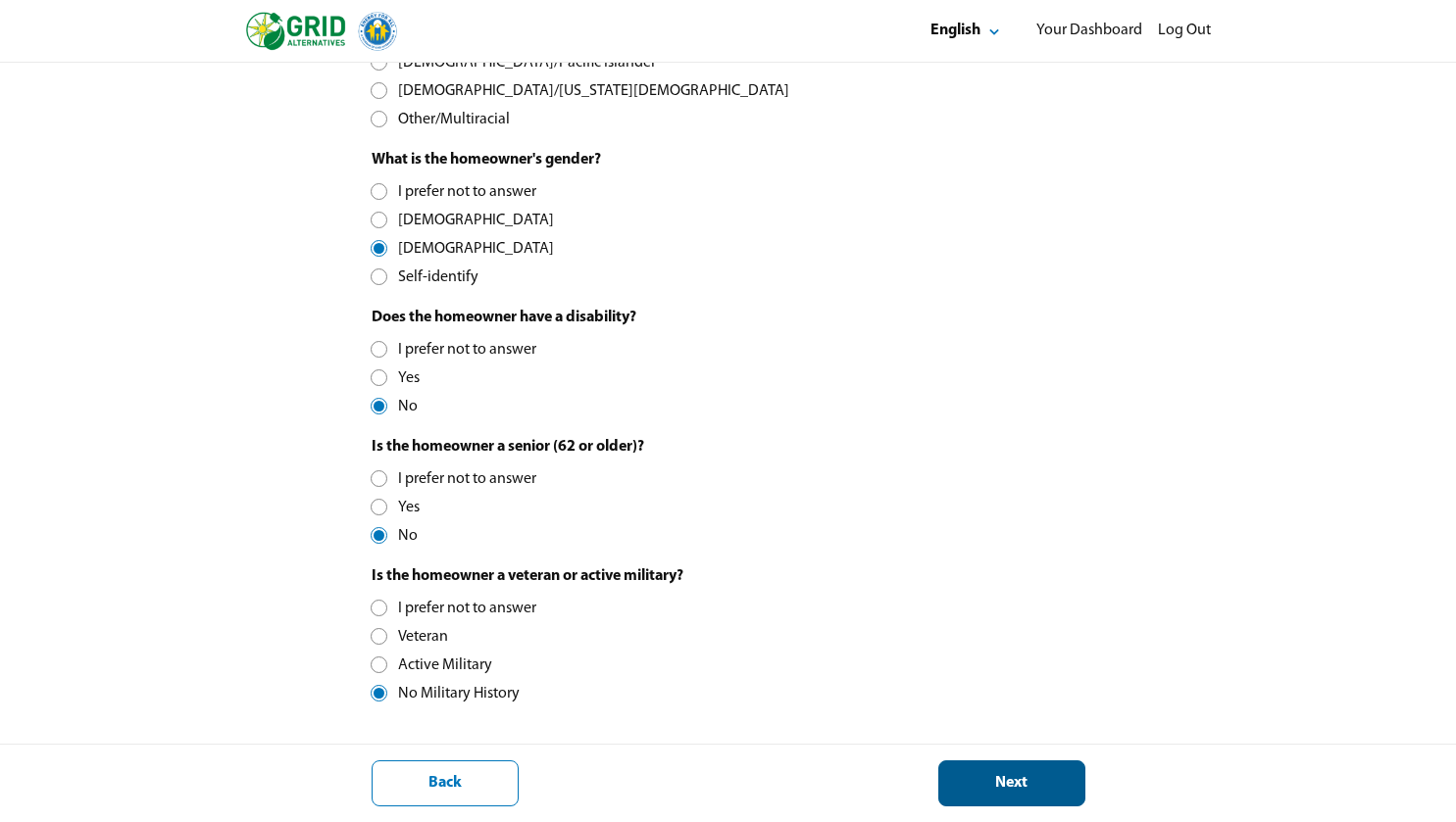
click at [998, 784] on div "Next" at bounding box center [1011, 784] width 113 height 21
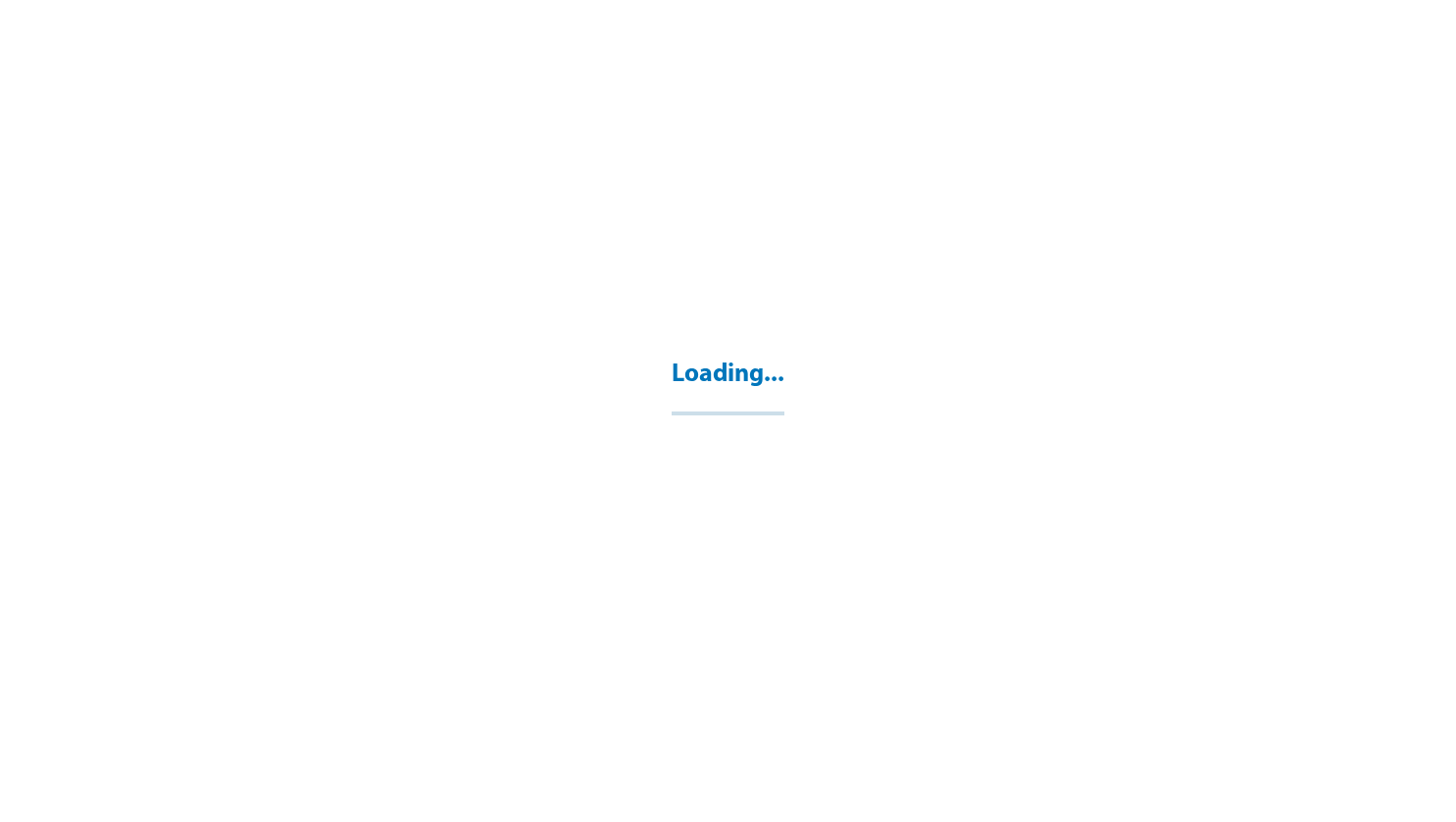
select select "**"
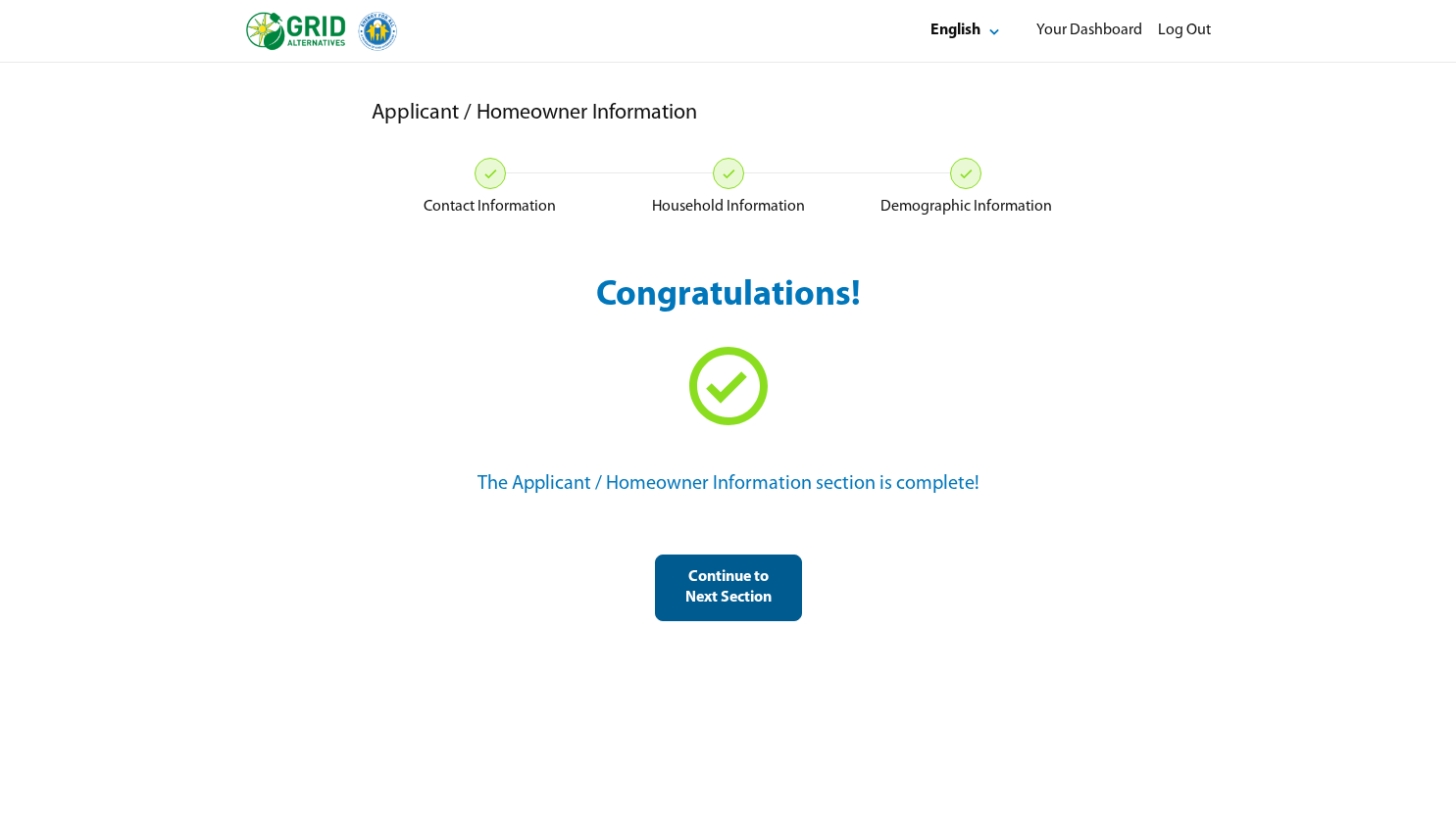
click at [744, 584] on div "Continue to Next Section" at bounding box center [728, 588] width 113 height 41
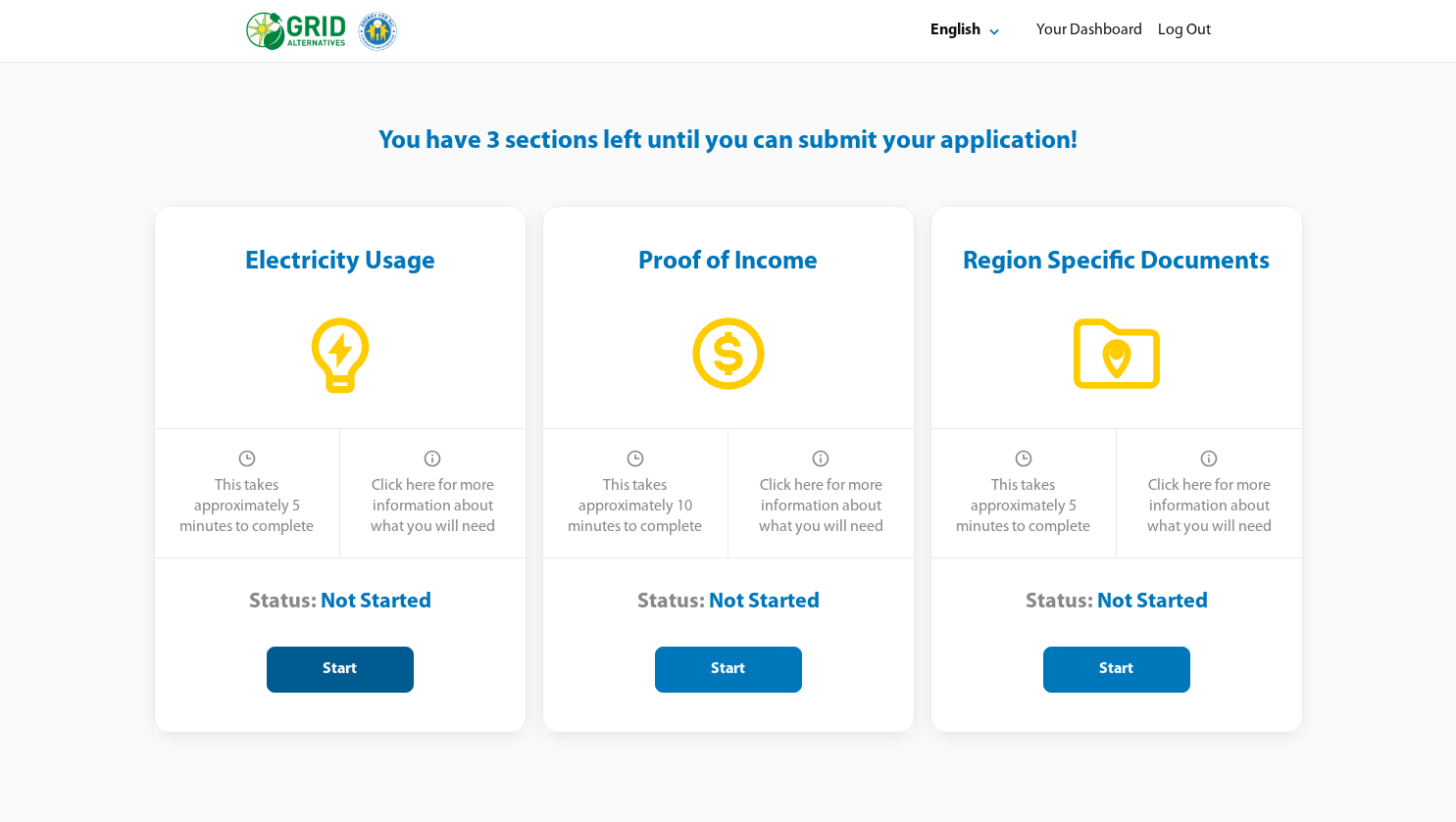
click at [362, 665] on div "Start" at bounding box center [339, 669] width 113 height 21
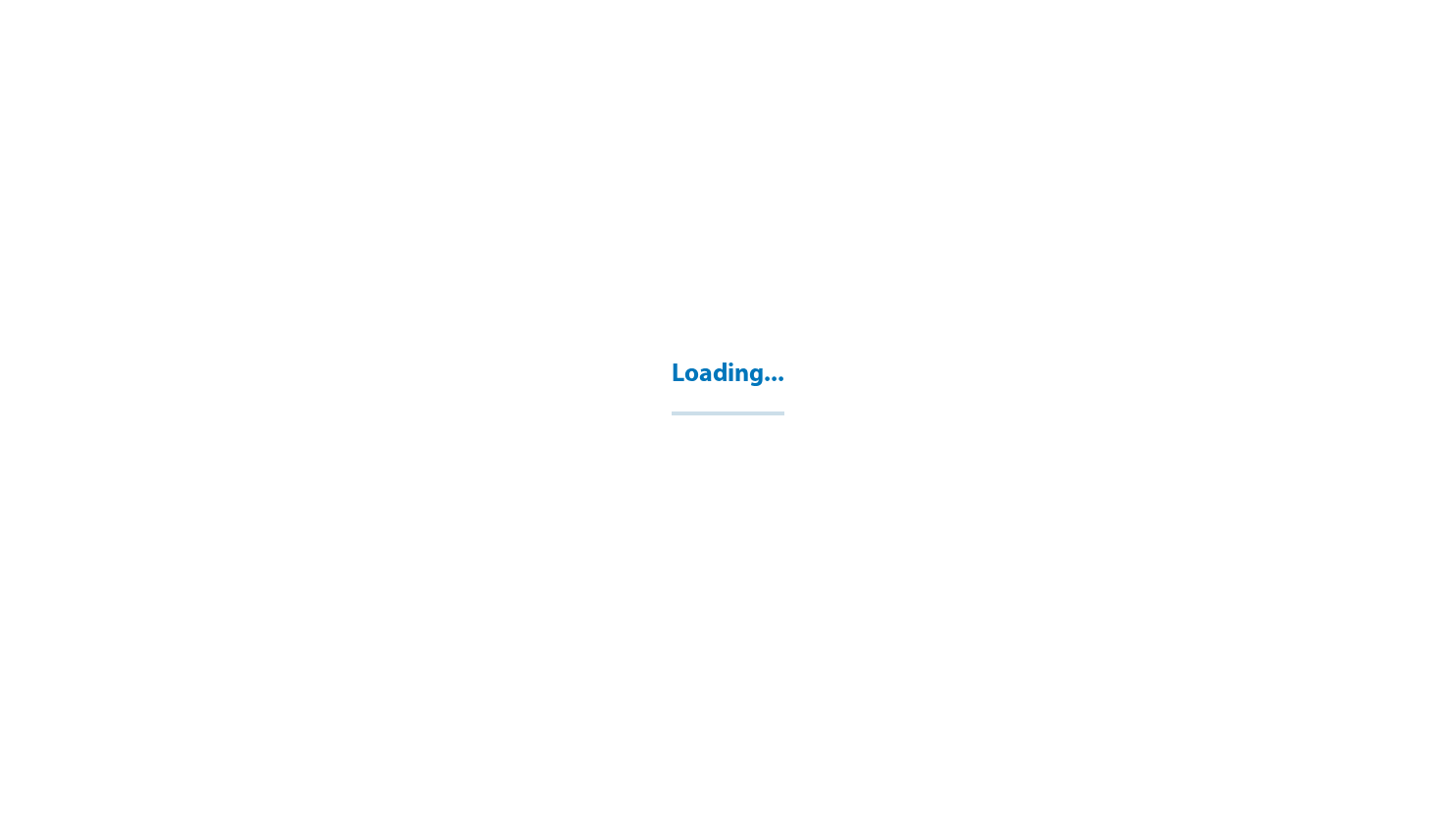
select select "**"
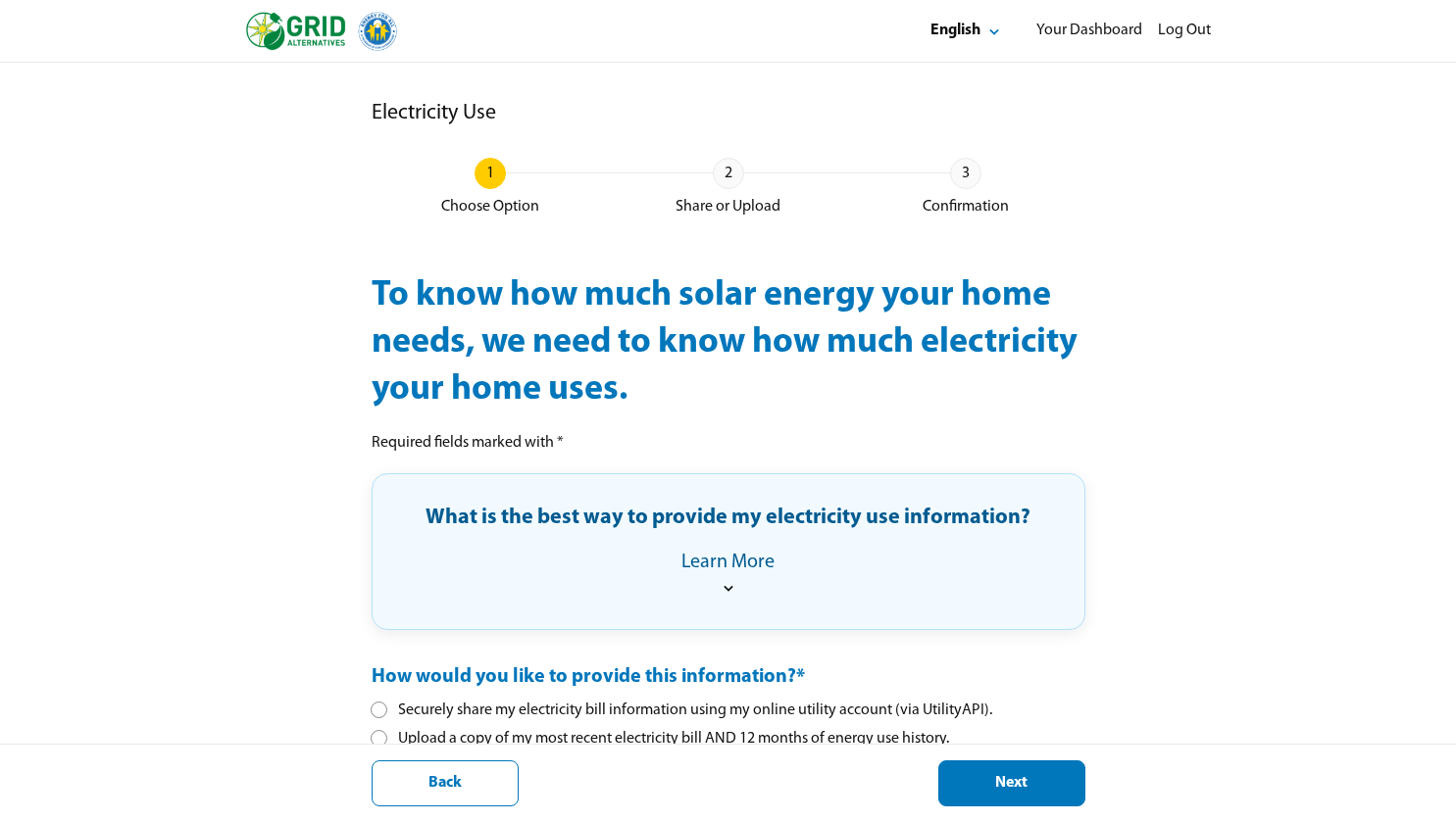
scroll to position [90, 0]
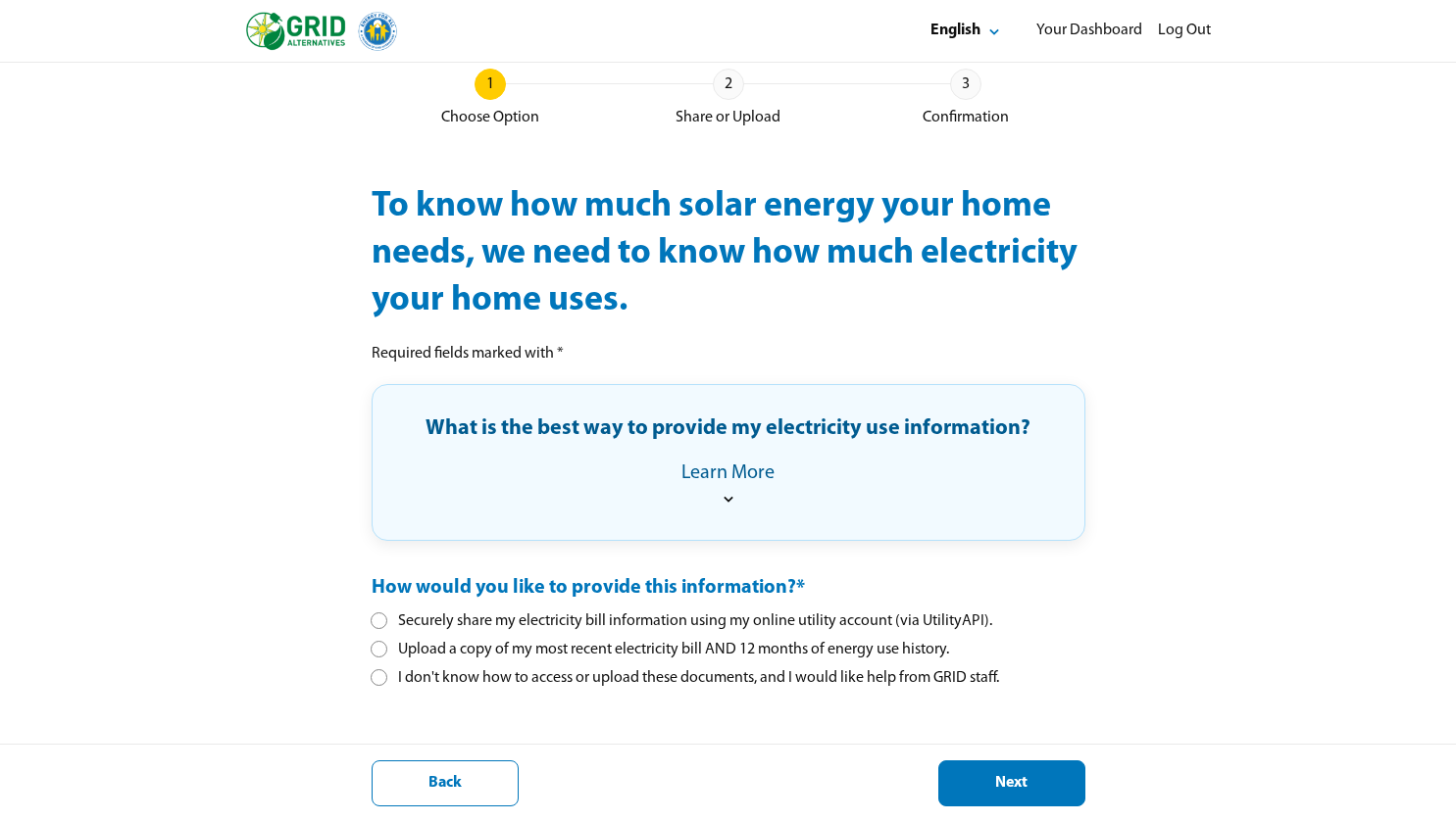
click at [567, 622] on div "Securely share my electricity bill information using my online utility account …" at bounding box center [682, 622] width 621 height 21
click at [1011, 781] on div "Next" at bounding box center [1011, 784] width 113 height 21
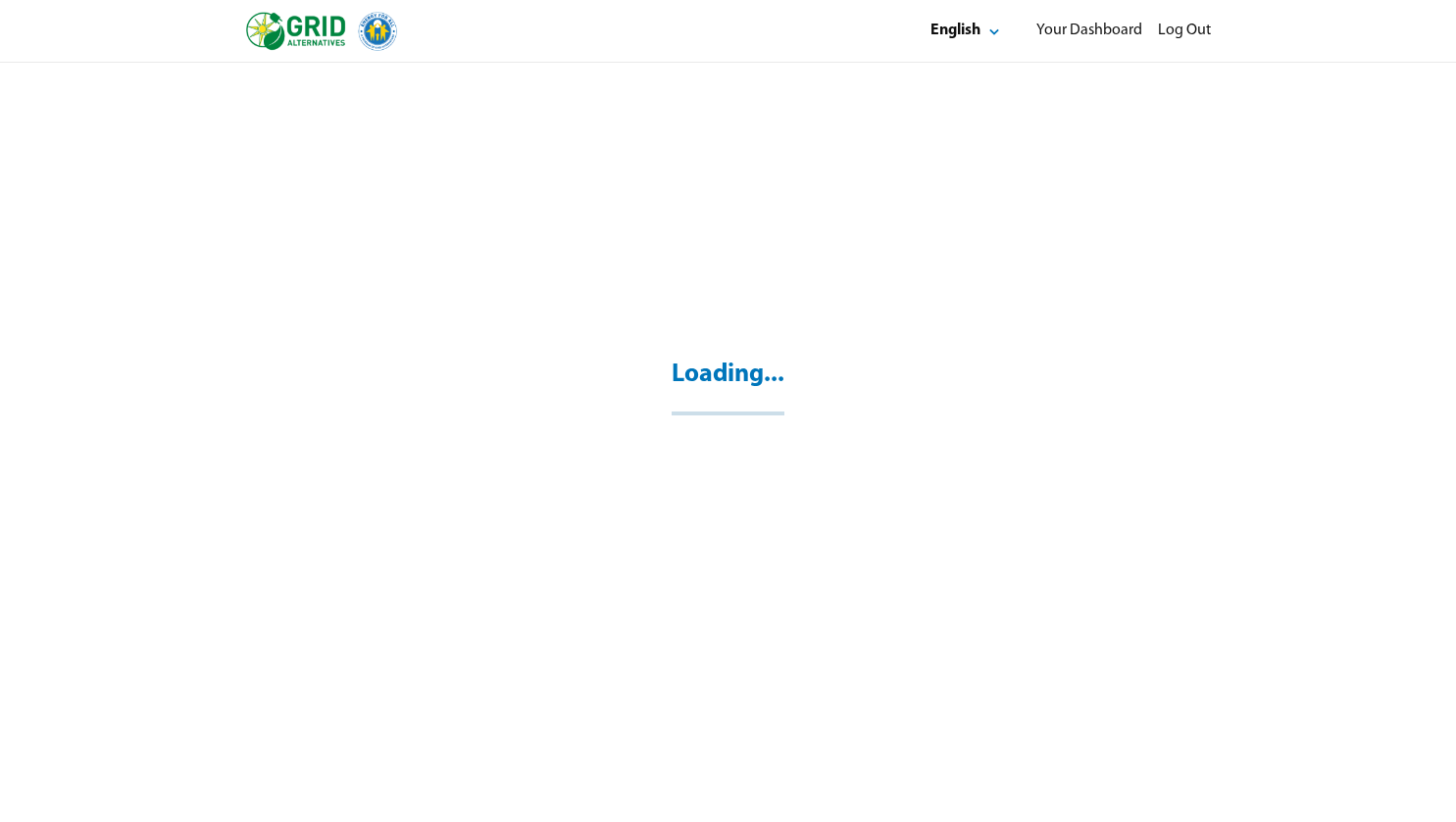
scroll to position [63, 0]
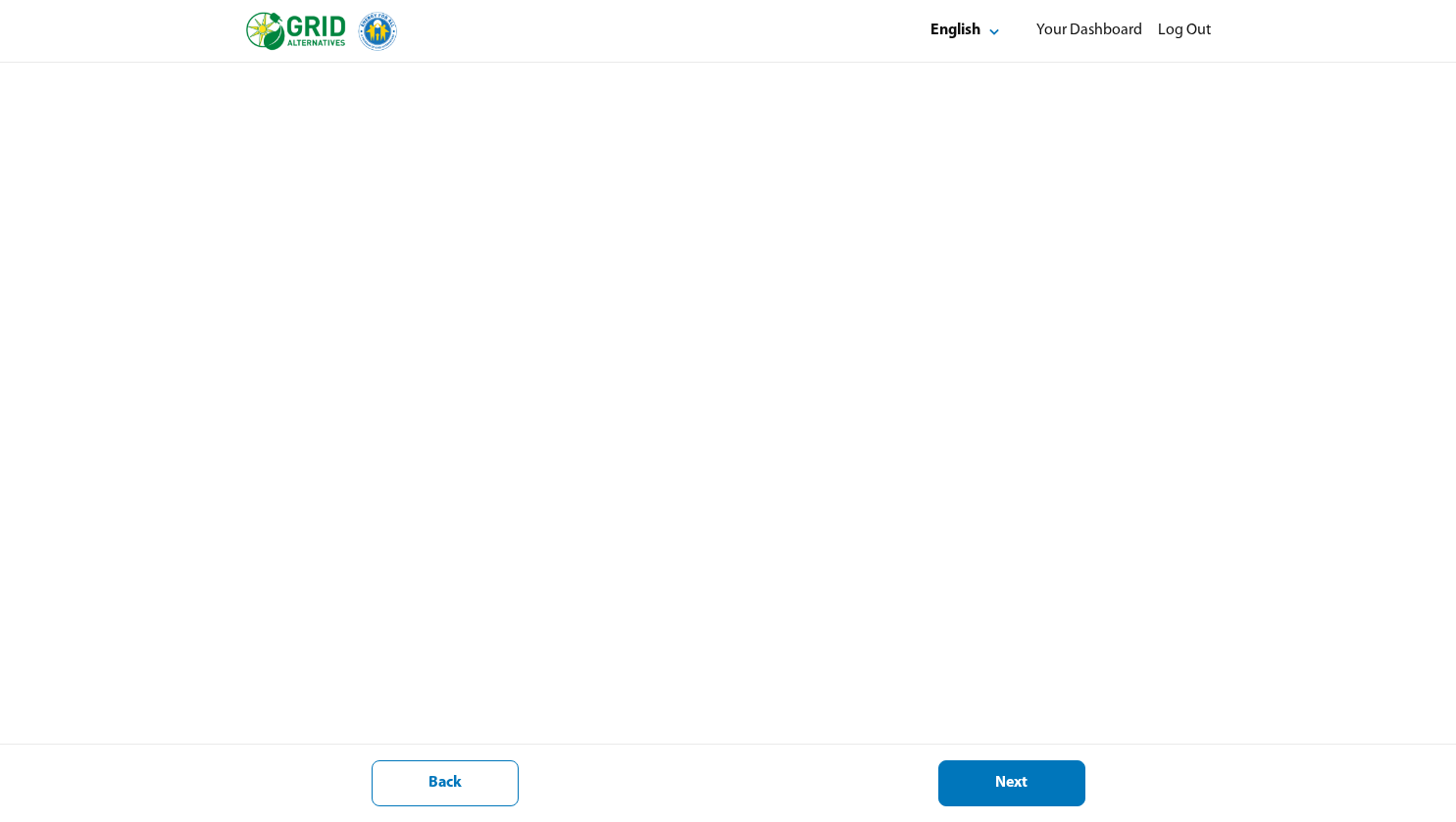
scroll to position [63, 0]
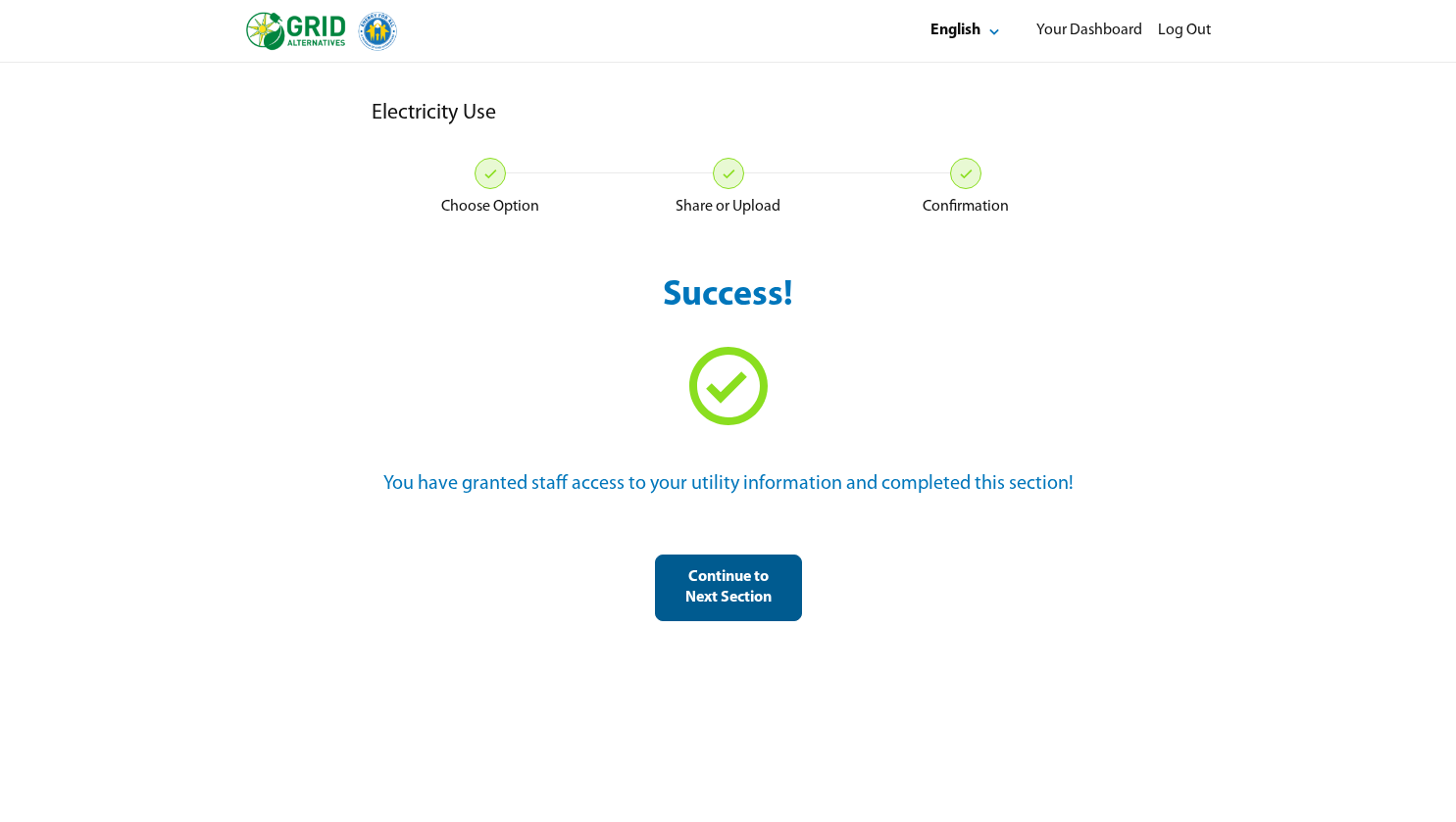
click at [745, 607] on div "Continue to Next Section" at bounding box center [728, 588] width 113 height 41
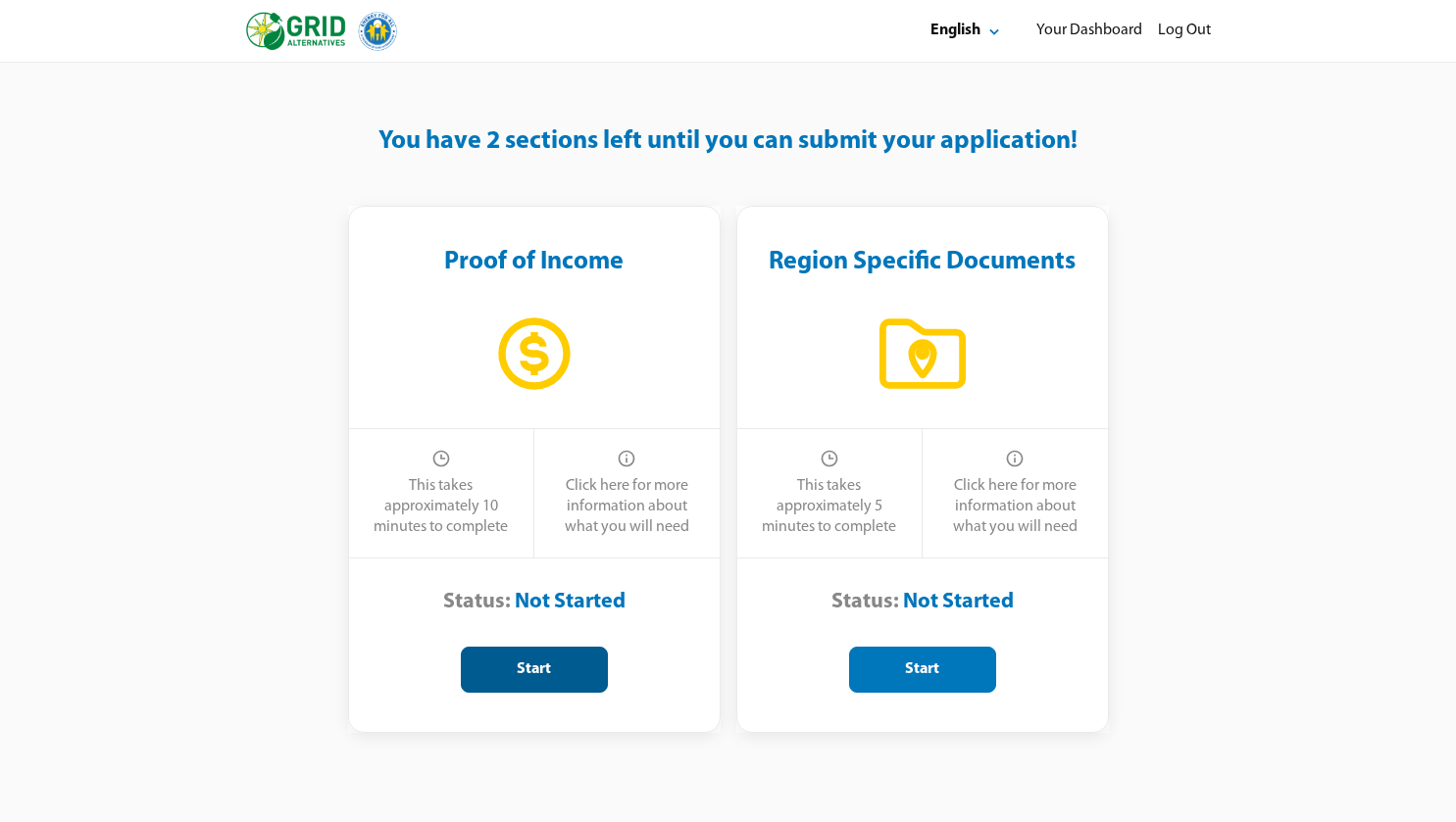
click at [546, 663] on div "Start" at bounding box center [533, 669] width 113 height 21
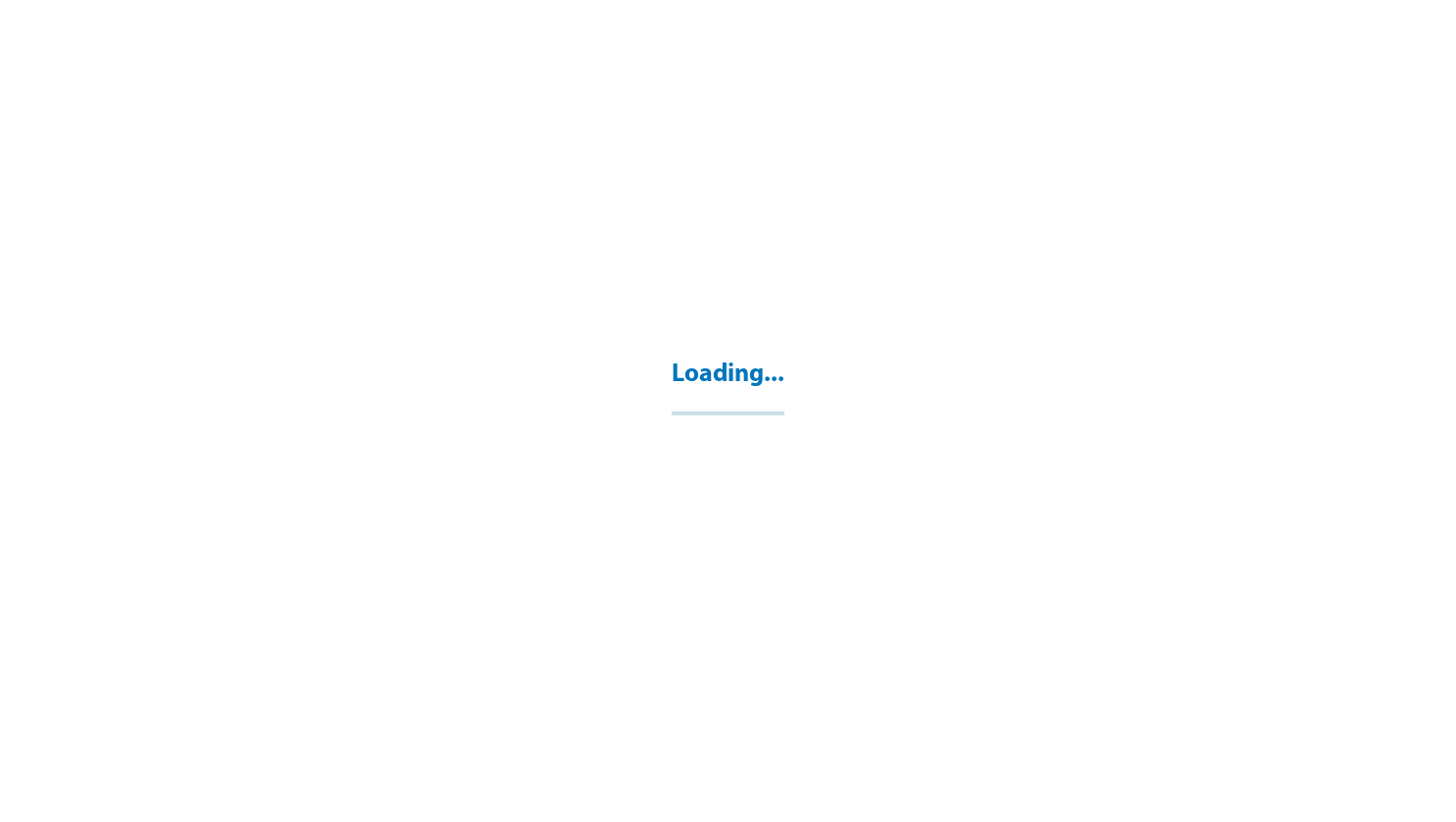
select select "**"
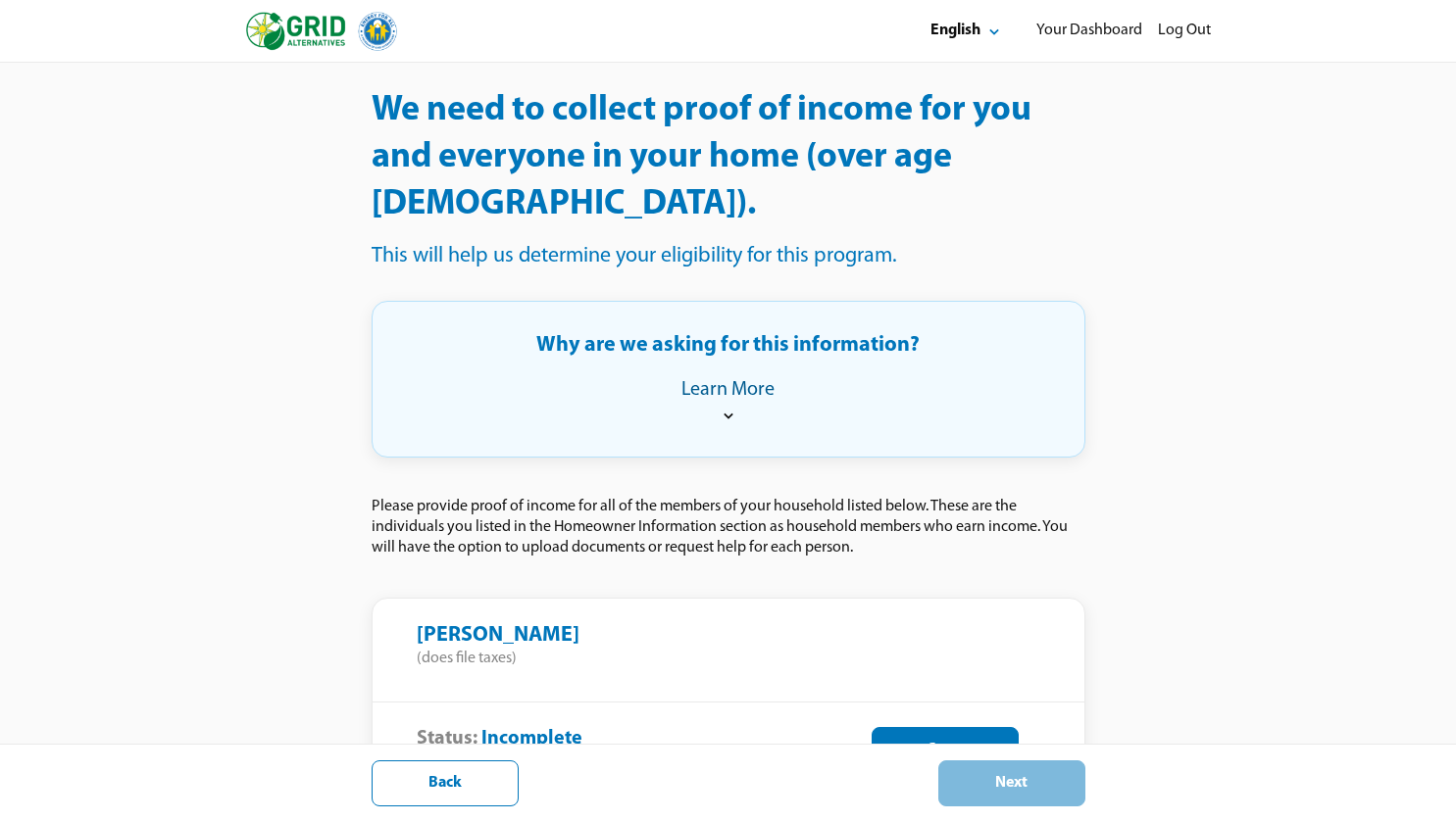
scroll to position [275, 0]
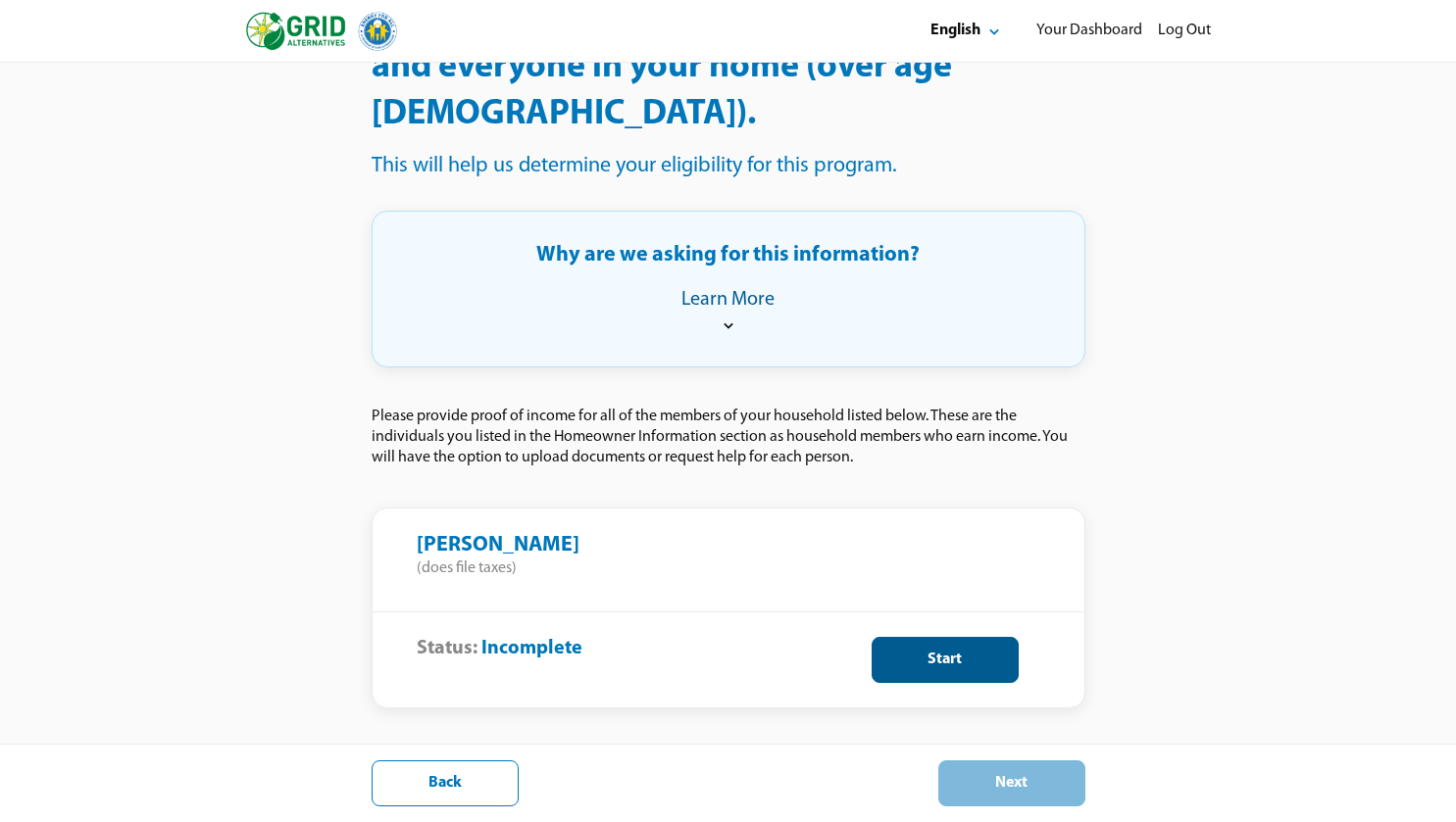
click at [958, 637] on button "Start" at bounding box center [944, 659] width 147 height 46
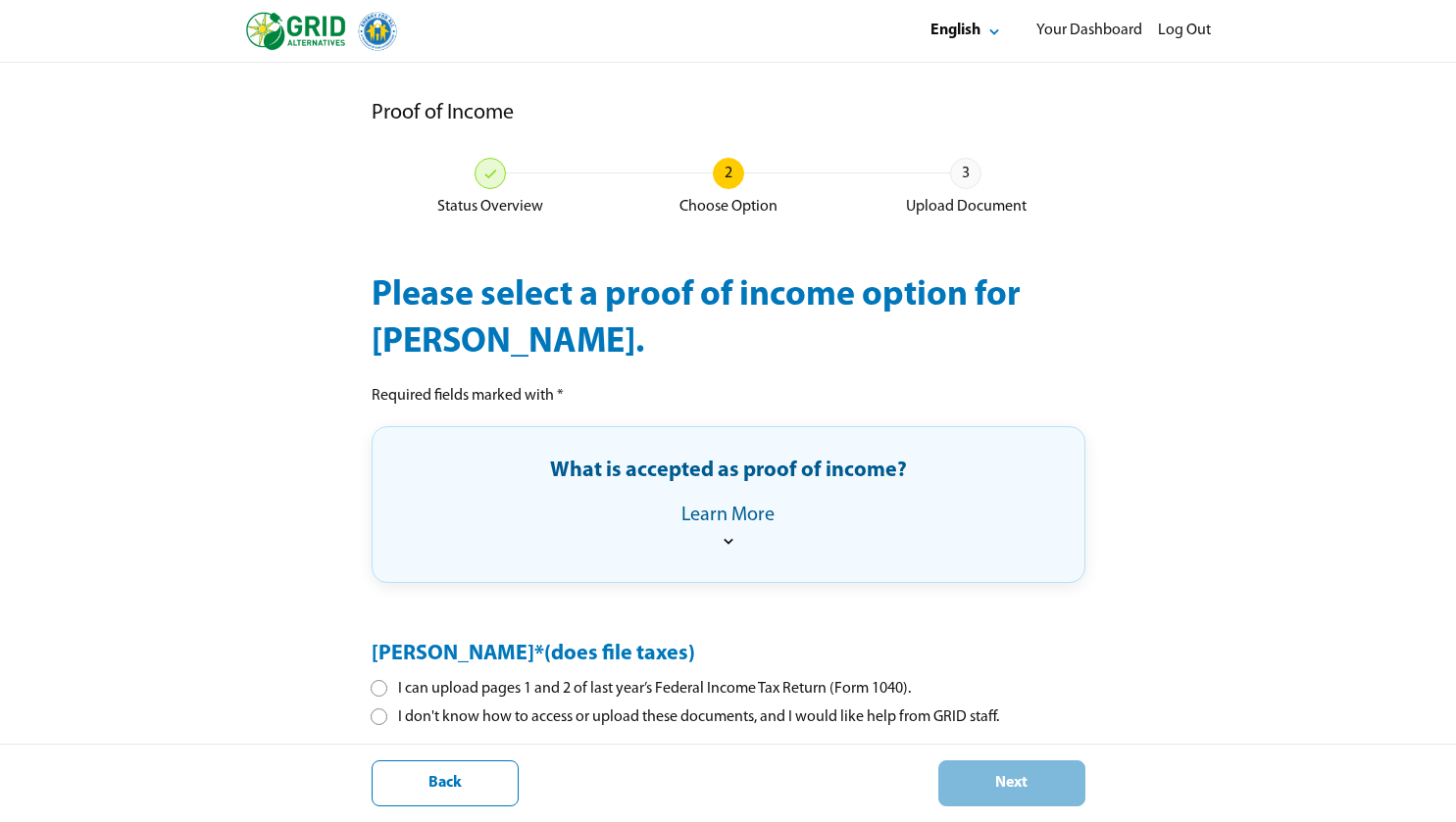
scroll to position [90, 0]
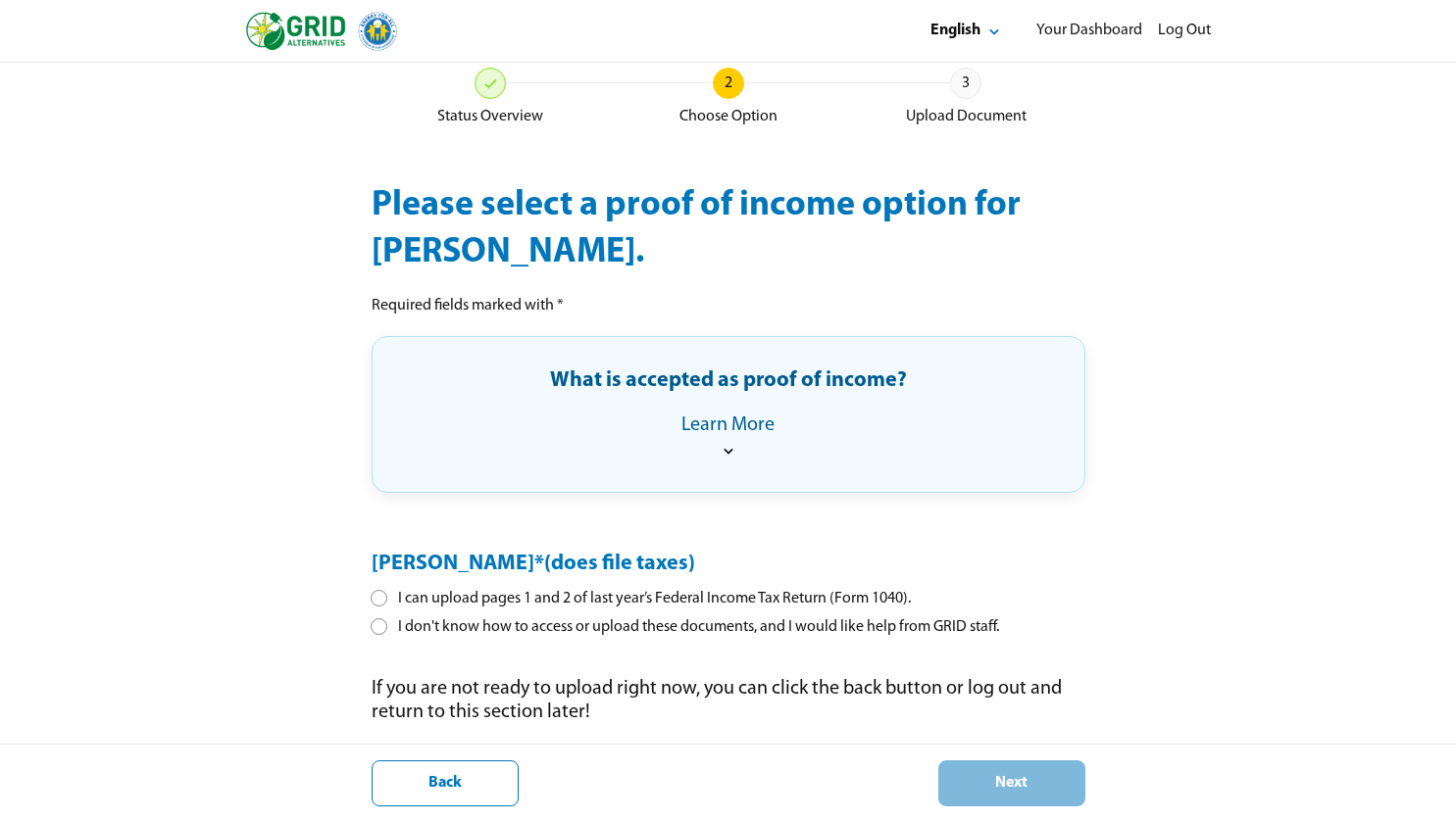
click at [561, 596] on div "I can upload pages 1 and 2 of last year’s Federal Income Tax Return (Form 1040)." at bounding box center [641, 599] width 539 height 21
click at [998, 780] on div "Next" at bounding box center [1011, 784] width 113 height 21
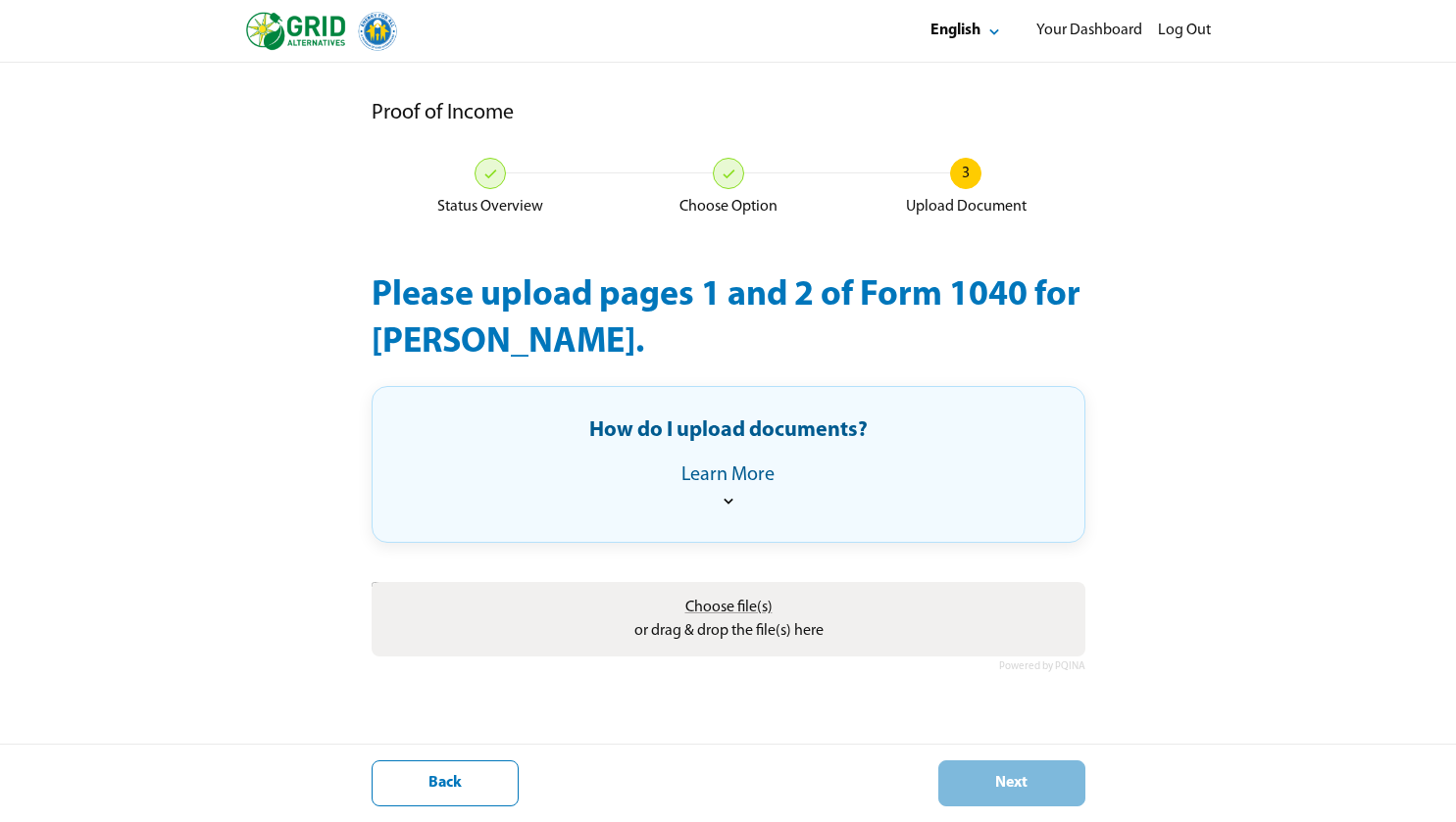
click at [695, 612] on span "Choose file(s)" at bounding box center [728, 608] width 88 height 16
click at [695, 588] on input "Choose file(s) or drag & drop the file(s) here" at bounding box center [728, 585] width 714 height 6
type input "**********"
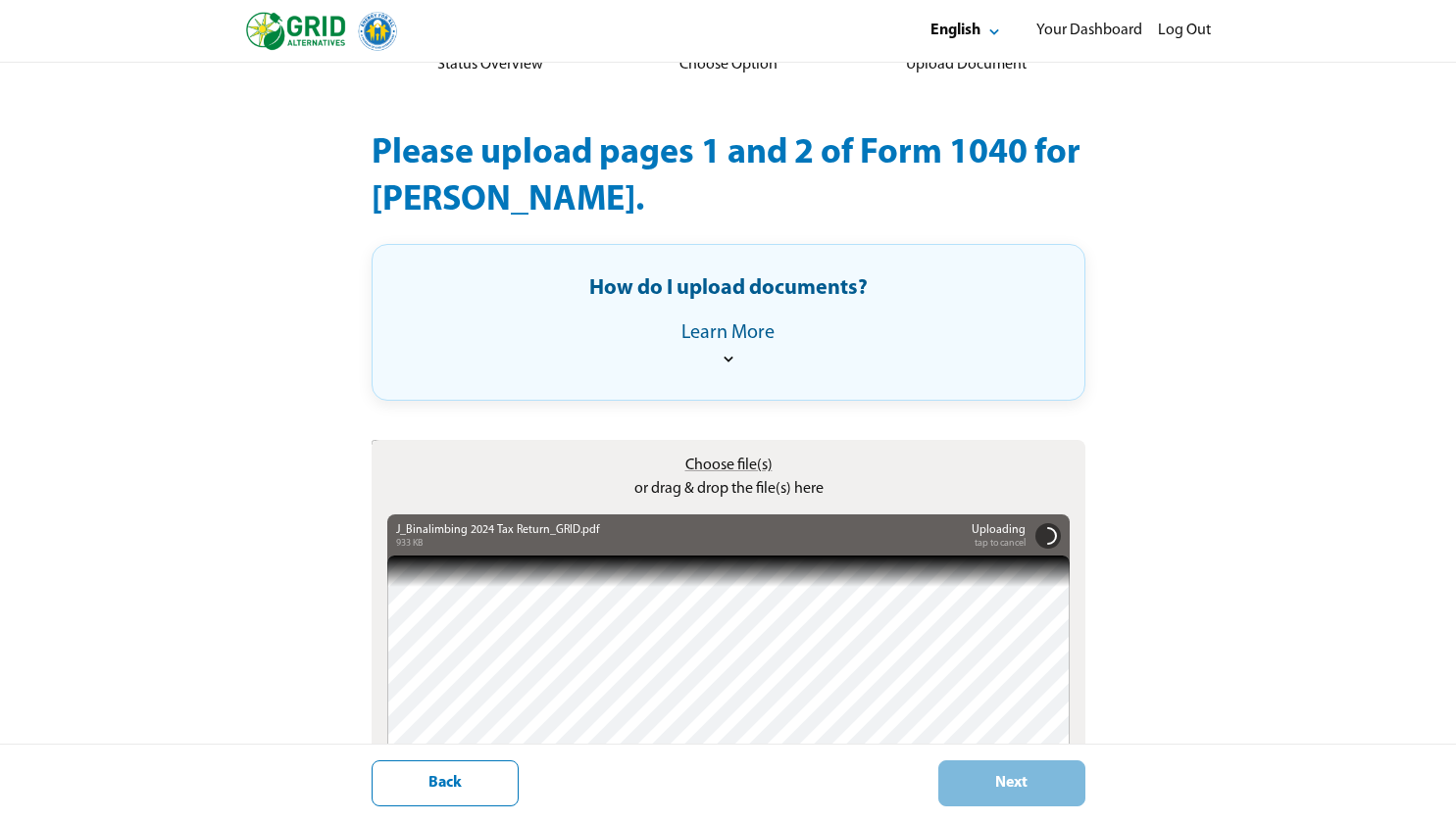
scroll to position [297, 0]
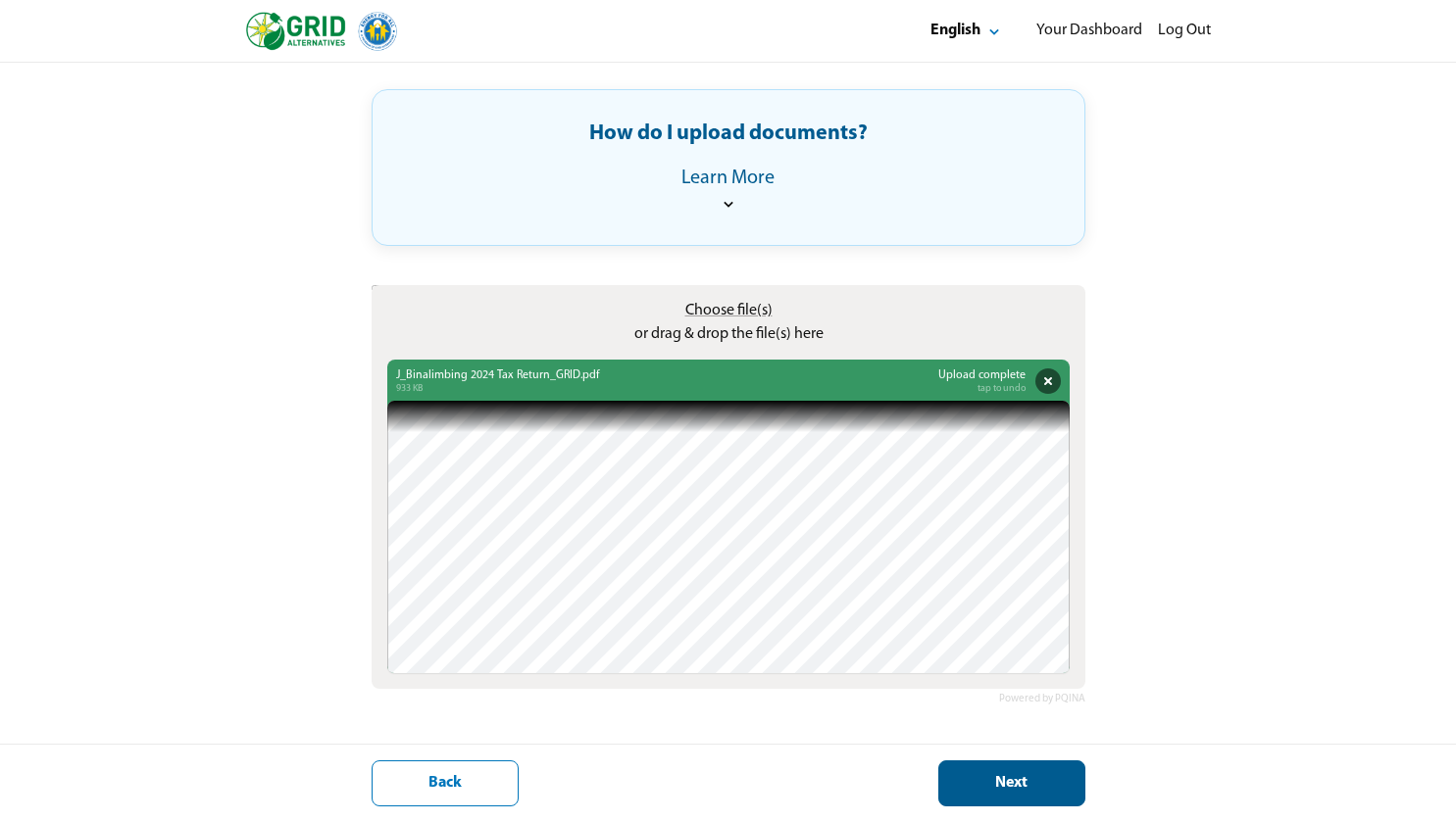
click at [1036, 788] on div "Next" at bounding box center [1011, 784] width 113 height 21
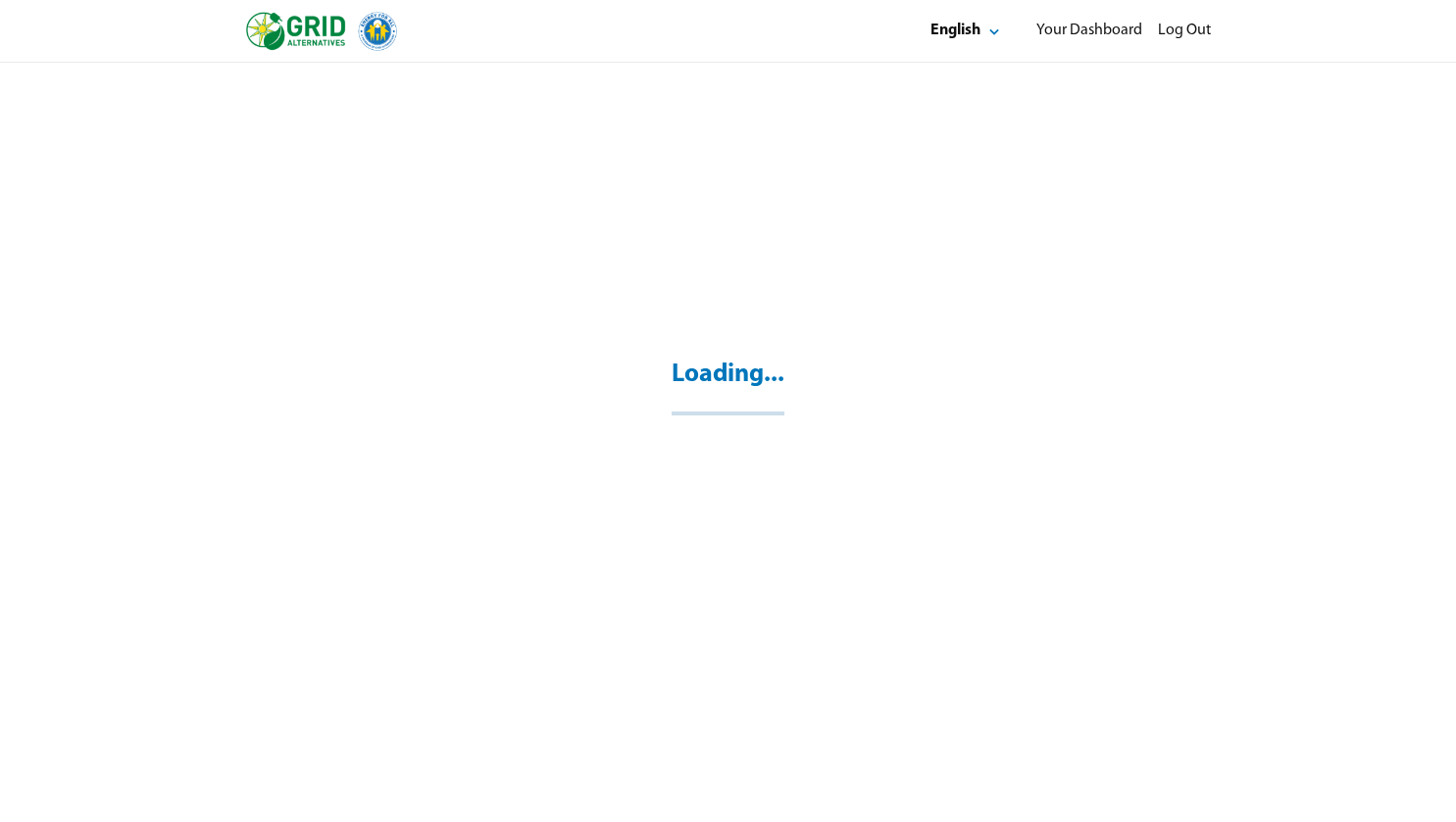
scroll to position [63, 0]
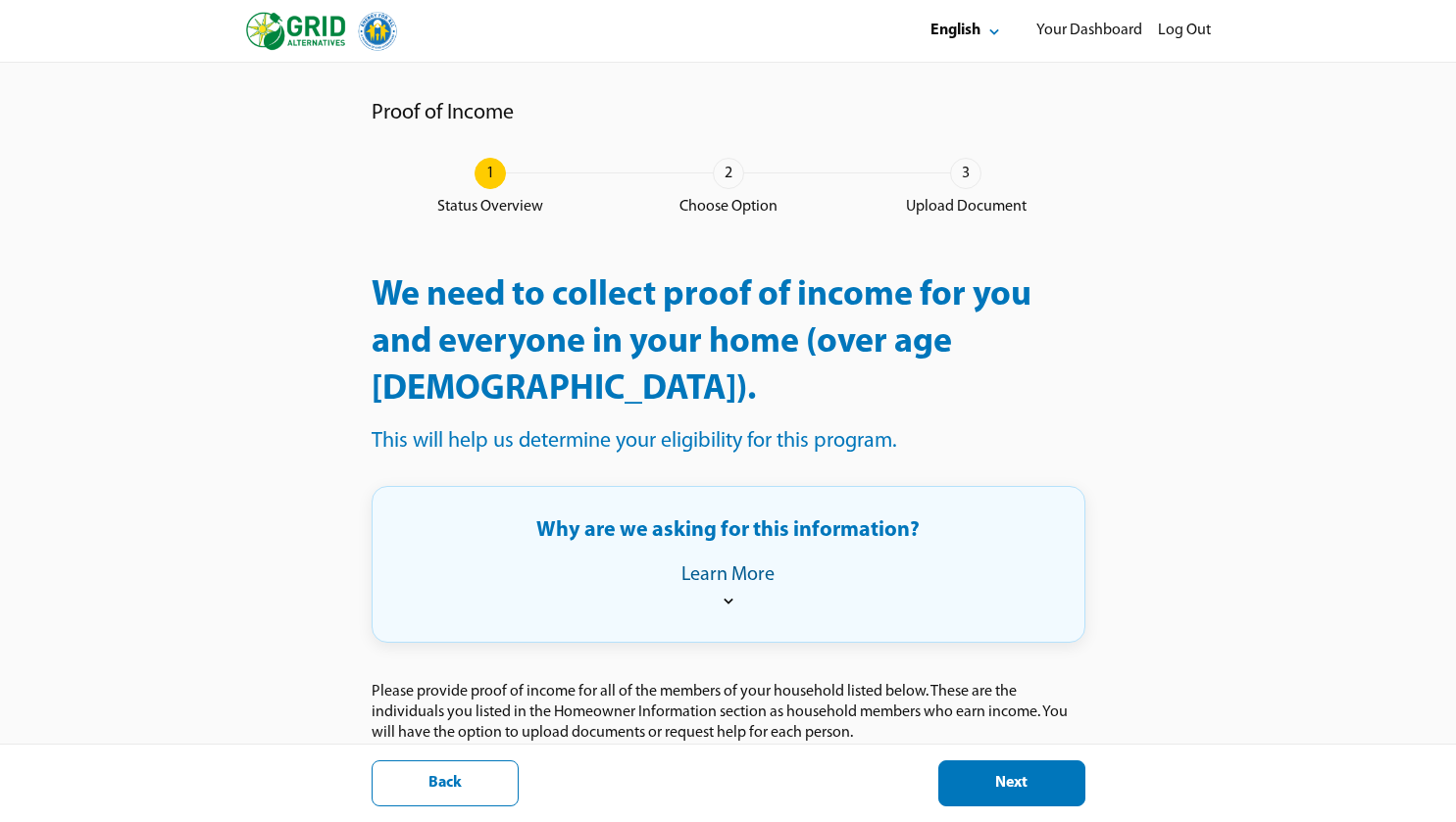
scroll to position [270, 0]
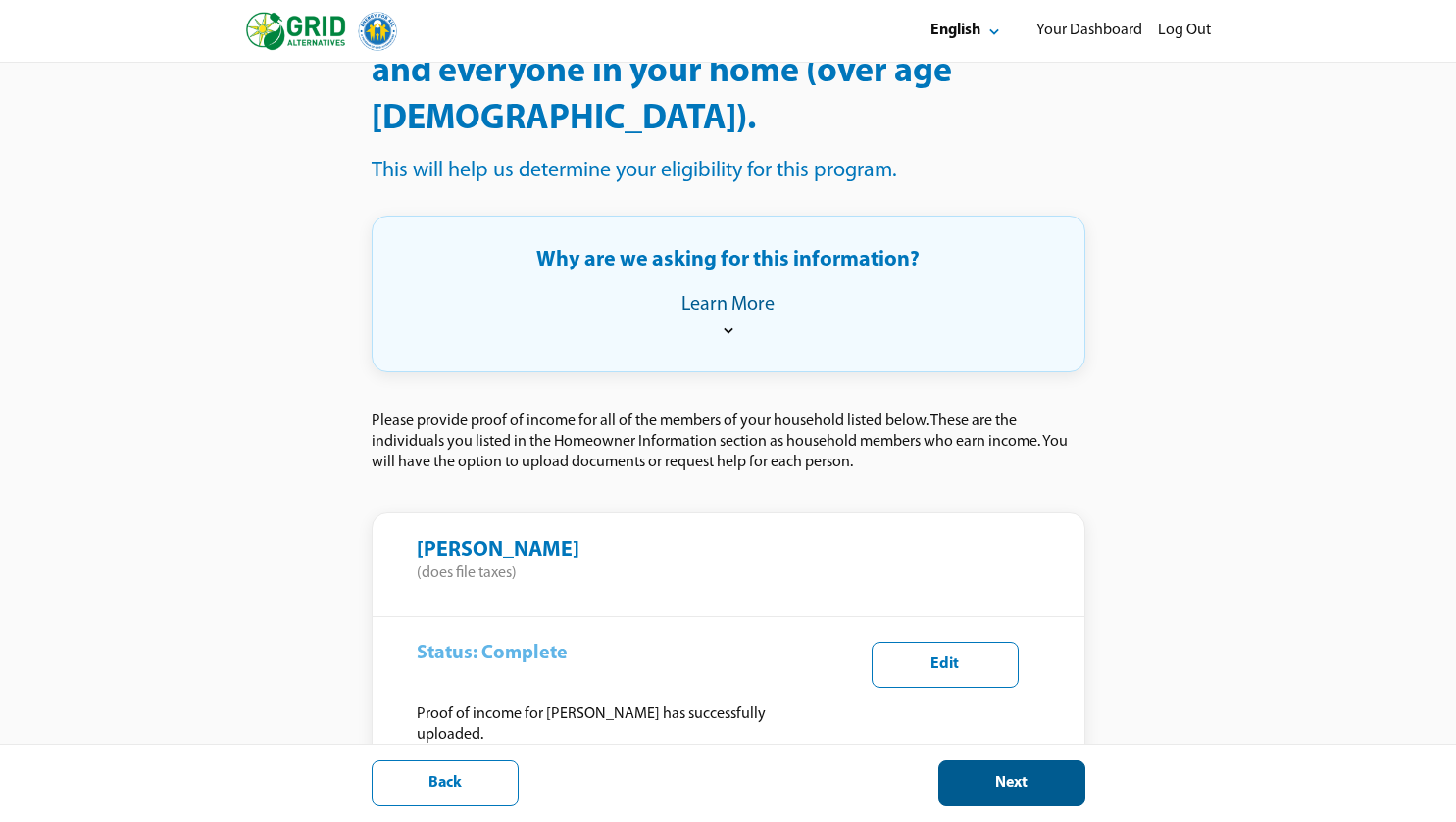
click at [1000, 789] on div "Next" at bounding box center [1011, 784] width 113 height 21
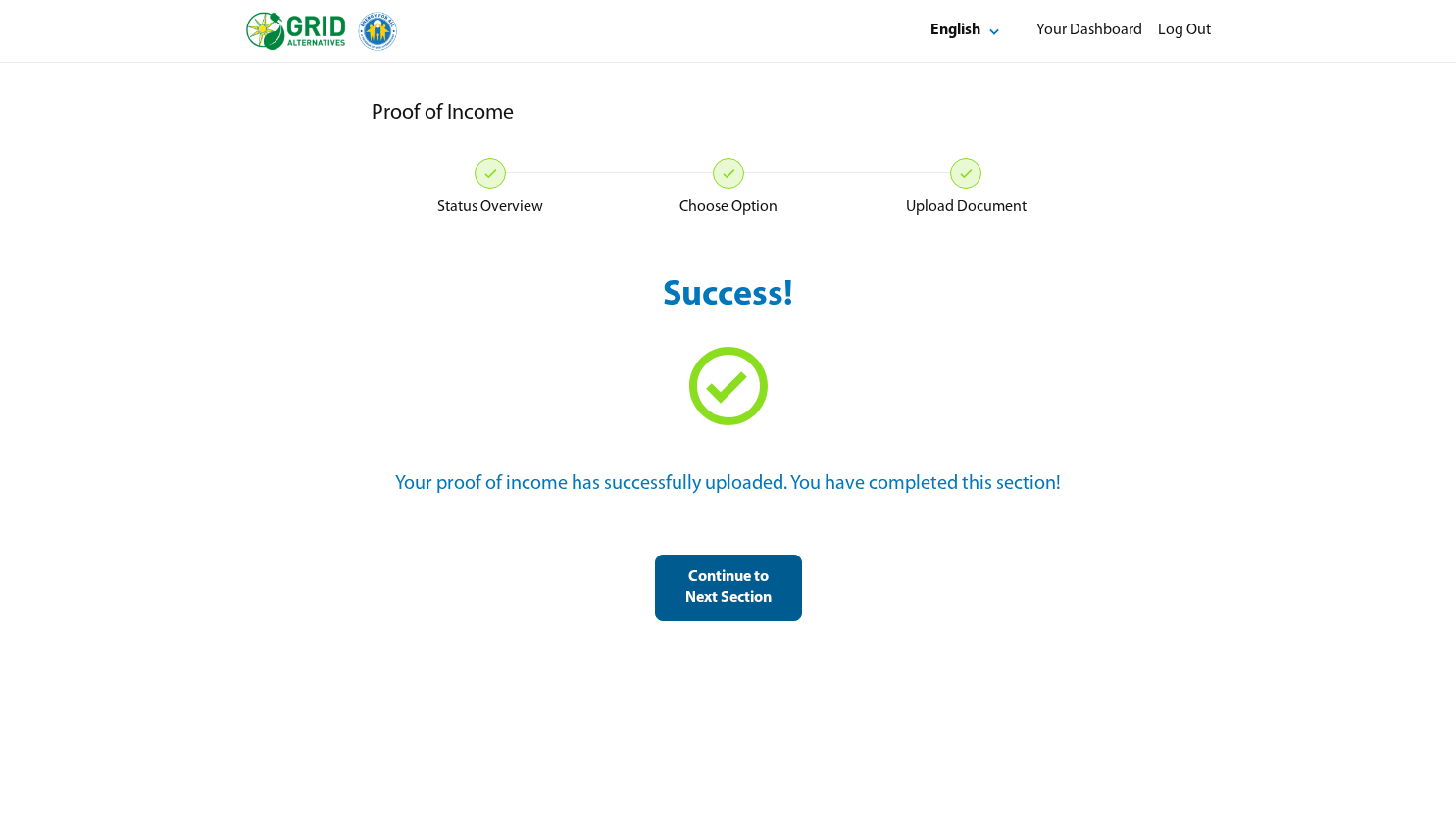
click at [720, 587] on div "Continue to Next Section" at bounding box center [728, 588] width 113 height 41
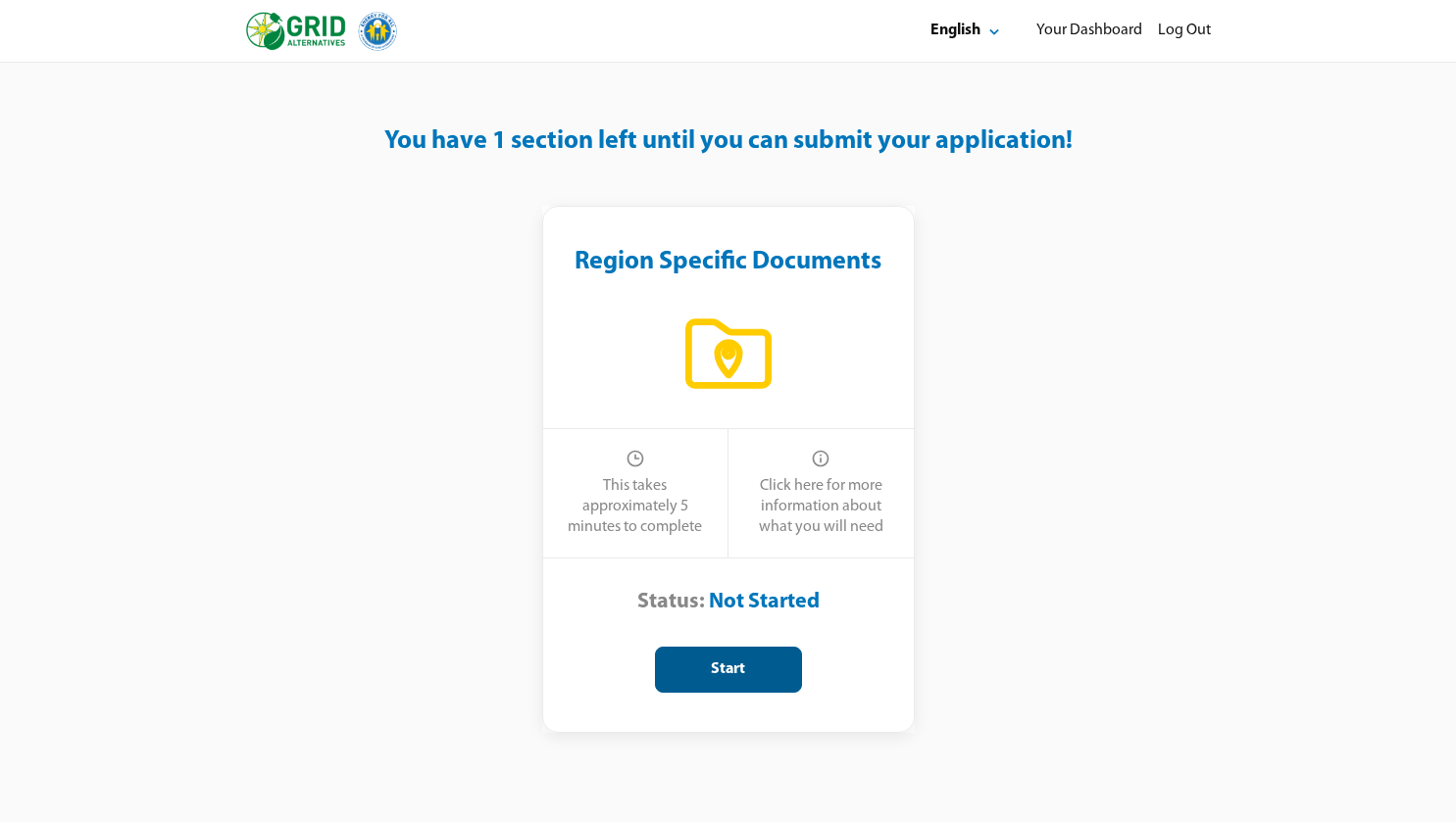
click at [740, 668] on div "Start" at bounding box center [728, 669] width 113 height 21
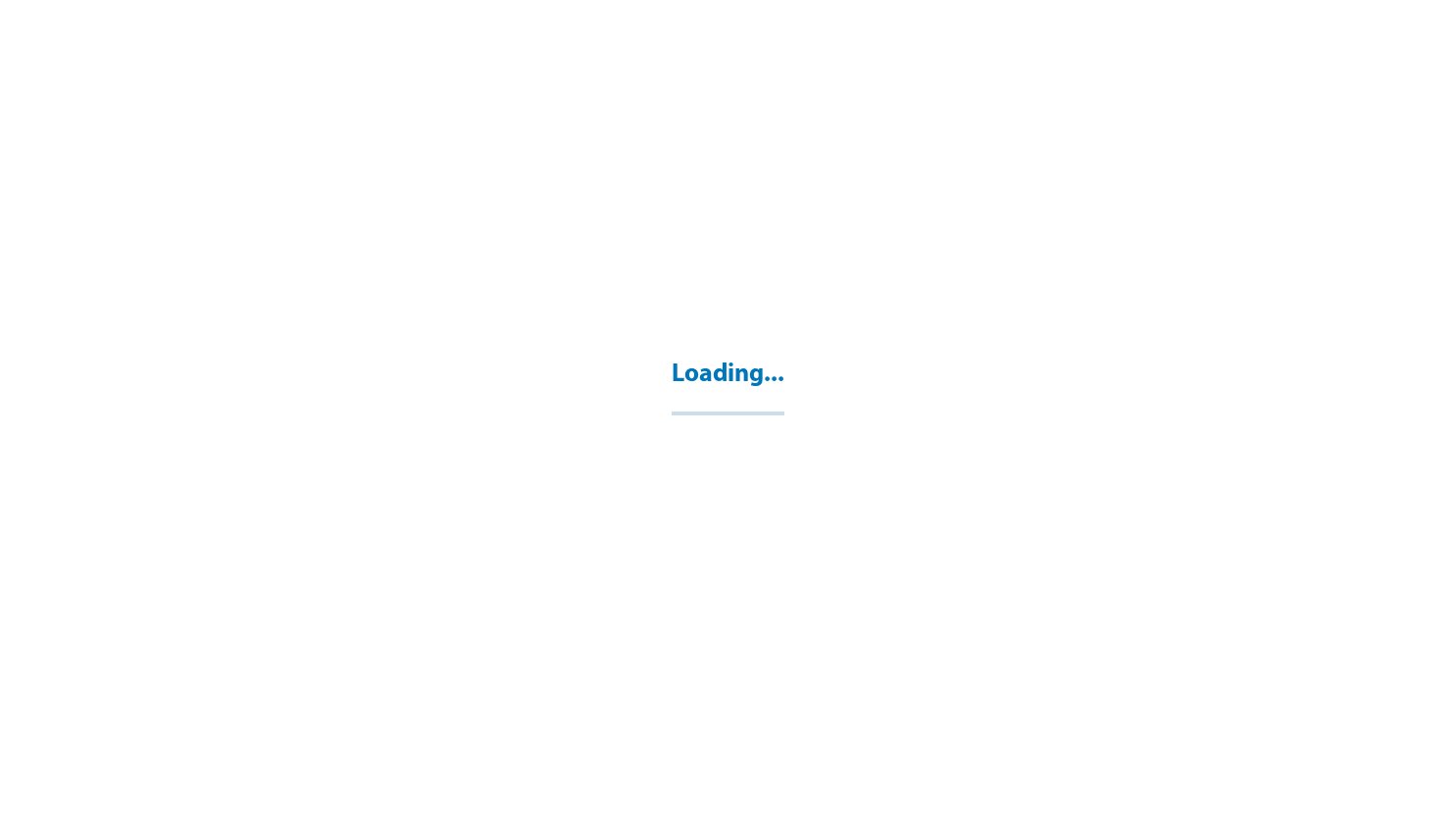
select select "**"
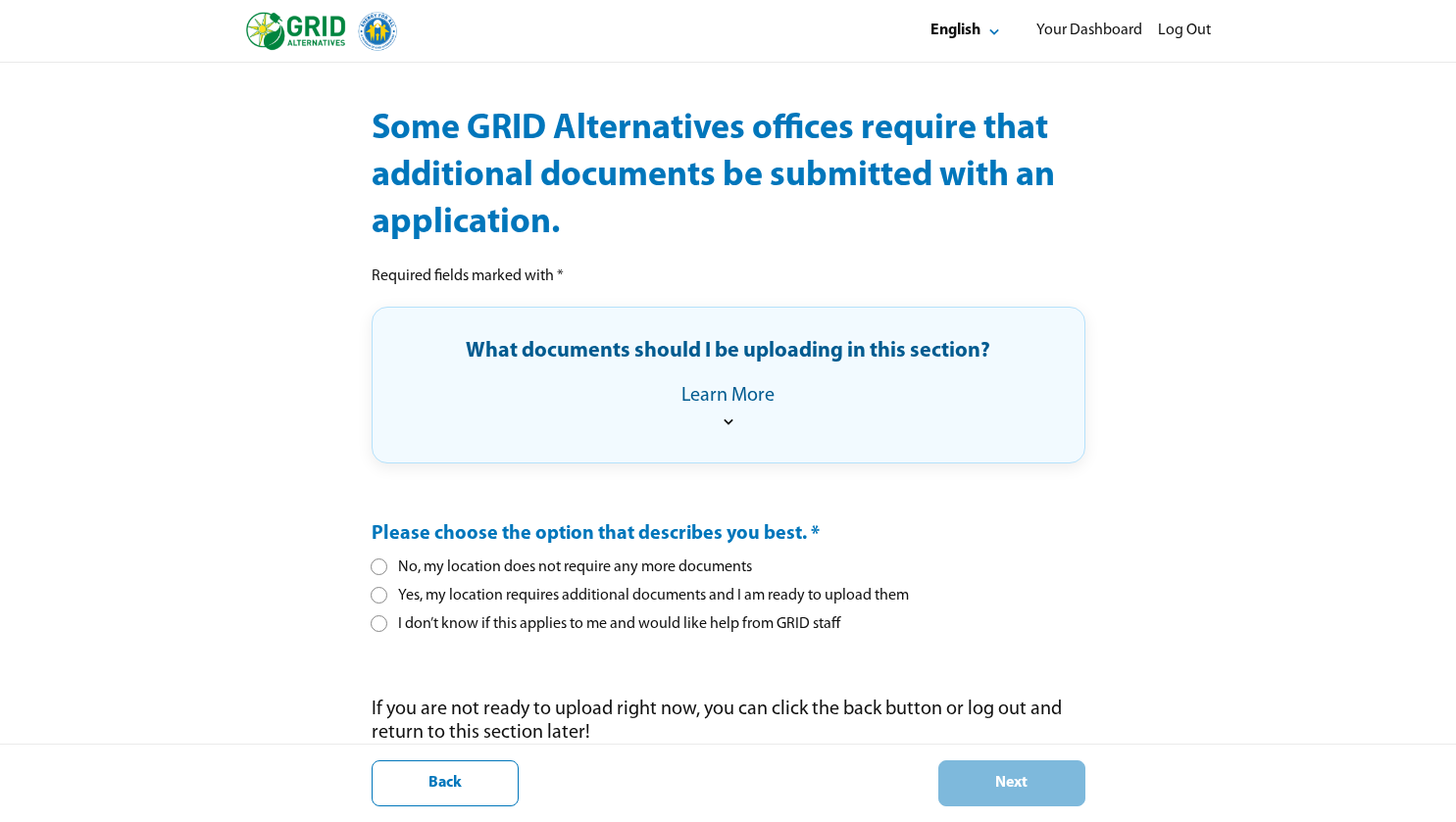
scroll to position [187, 0]
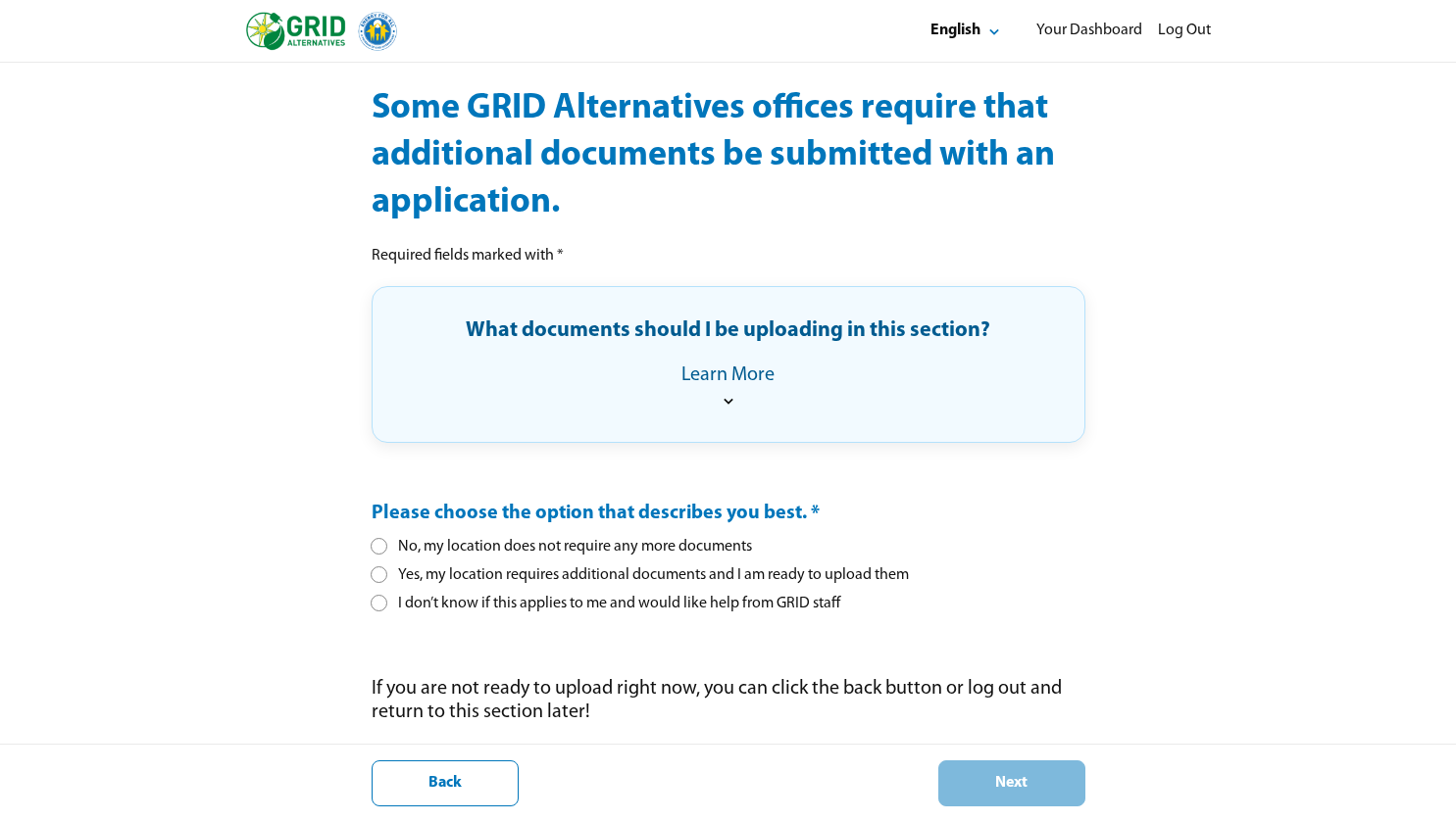
click at [553, 605] on div "I don’t know if this applies to me and would like help from GRID staff" at bounding box center [605, 604] width 468 height 21
click at [586, 541] on div "No, my location does not require any more documents" at bounding box center [562, 547] width 381 height 21
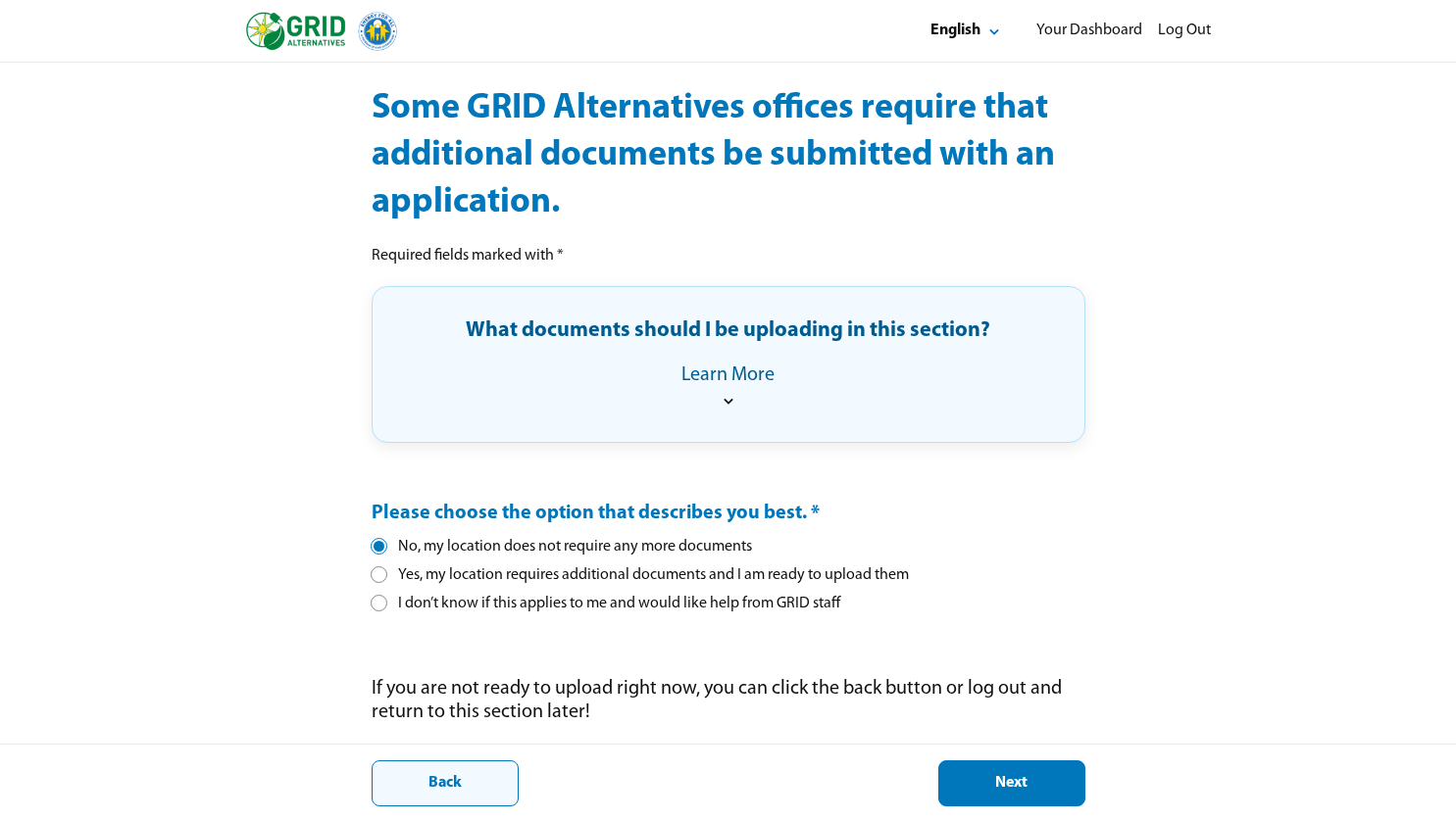
click at [465, 788] on div "Back" at bounding box center [445, 784] width 113 height 21
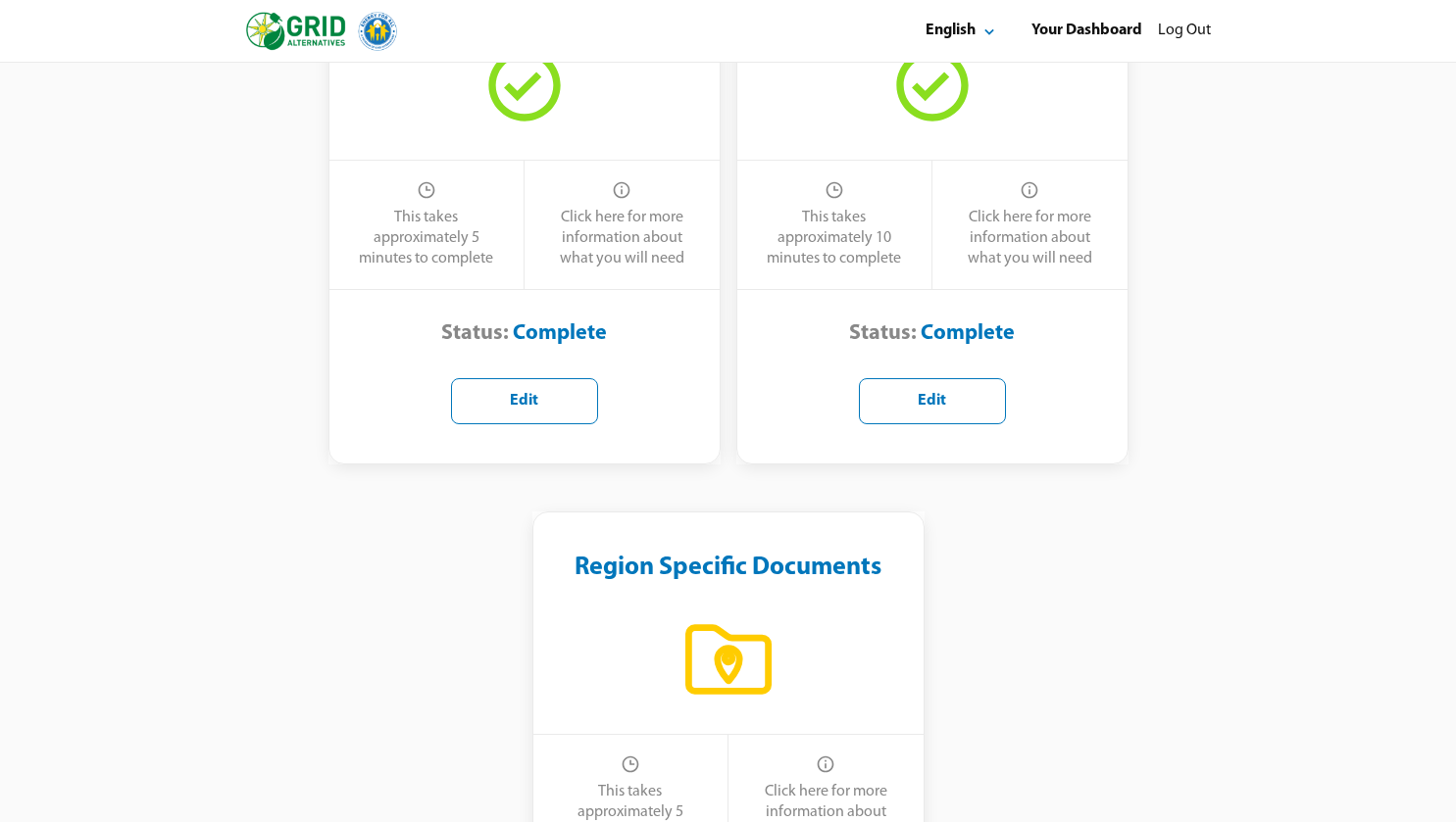
scroll to position [1539, 0]
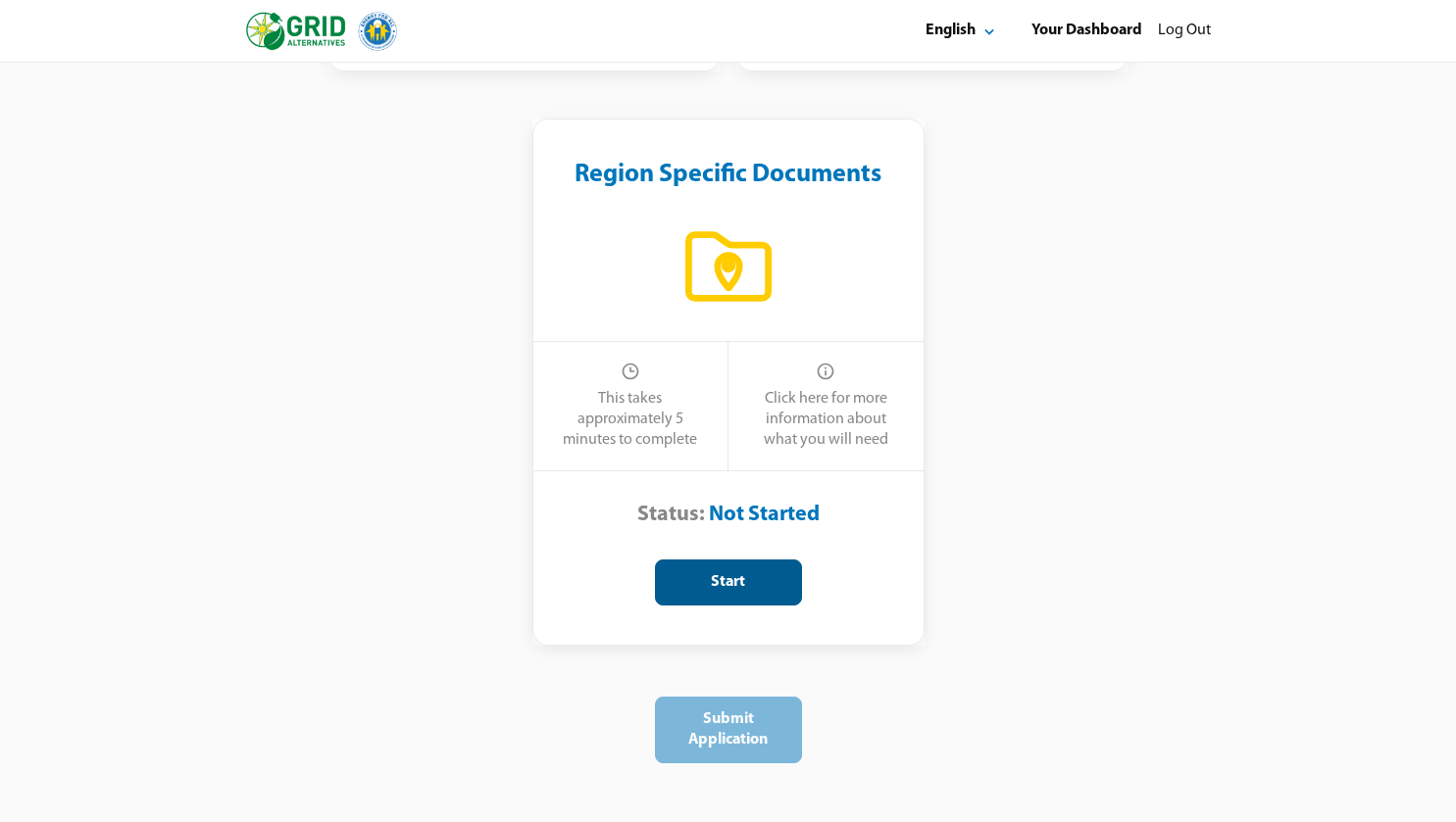
click at [753, 582] on div "Start" at bounding box center [728, 582] width 113 height 21
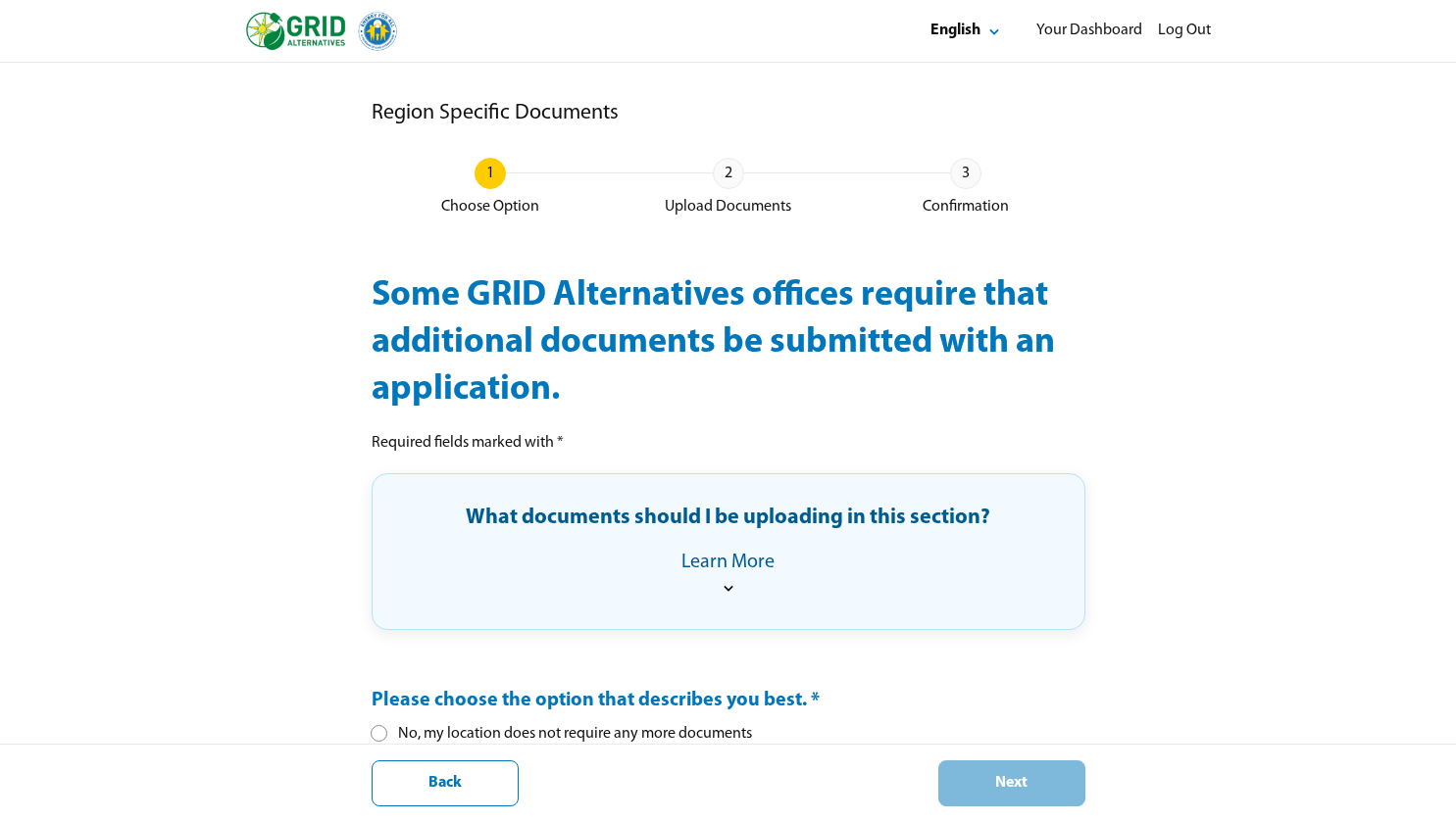
scroll to position [187, 0]
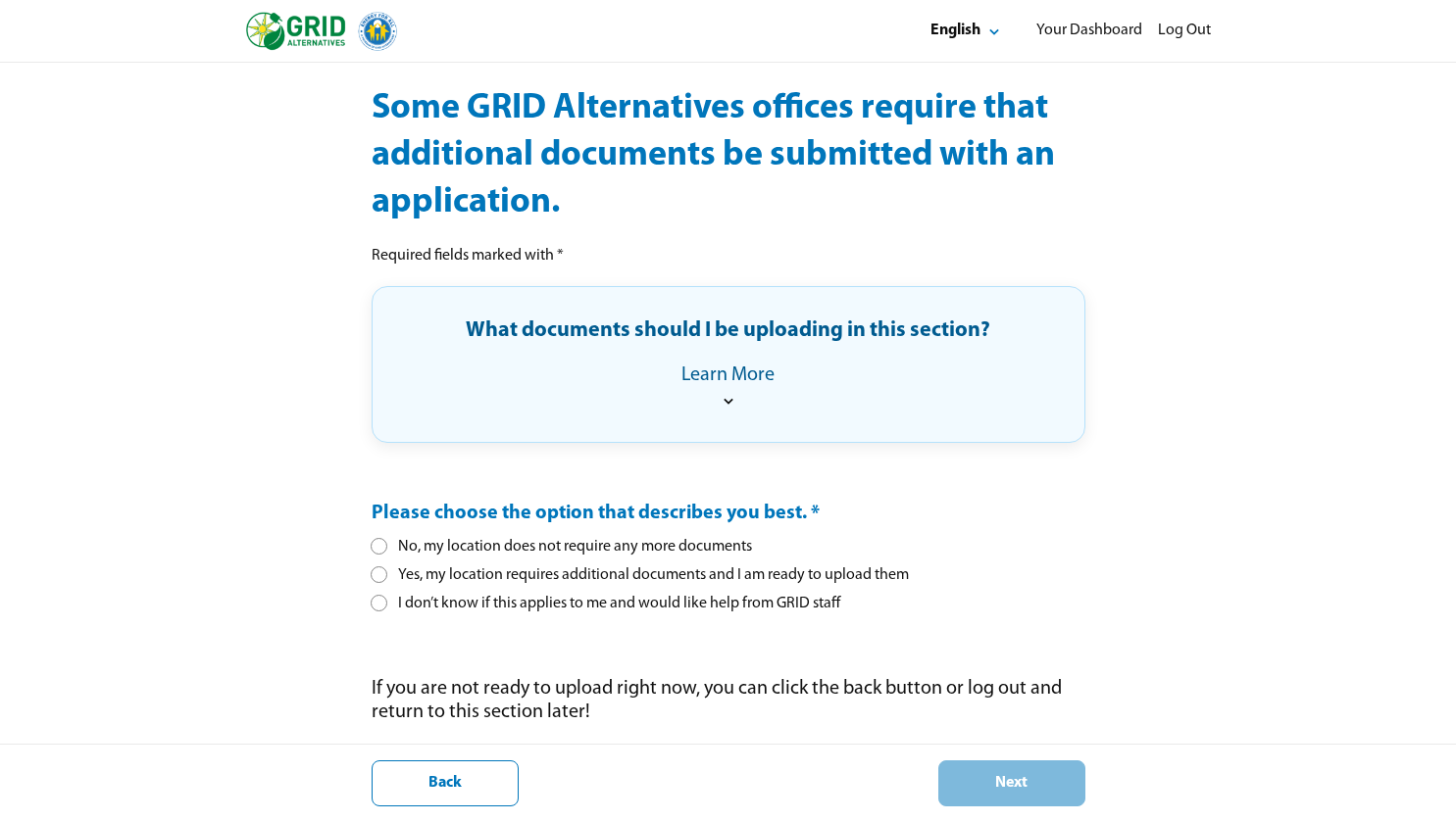
click at [567, 601] on div "I don’t know if this applies to me and would like help from GRID staff" at bounding box center [605, 604] width 468 height 21
click at [987, 778] on div "Next" at bounding box center [1011, 784] width 113 height 21
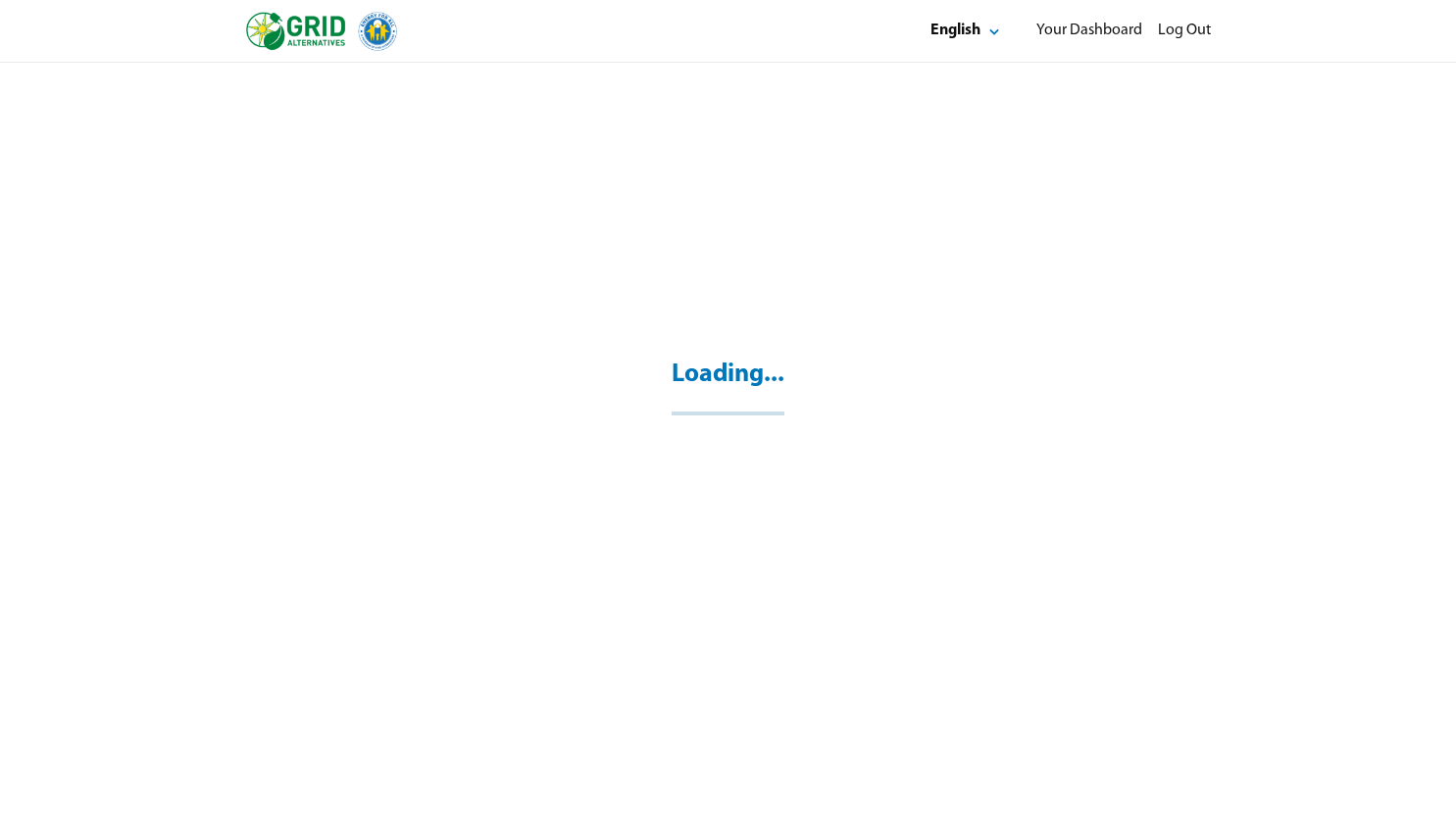
scroll to position [63, 0]
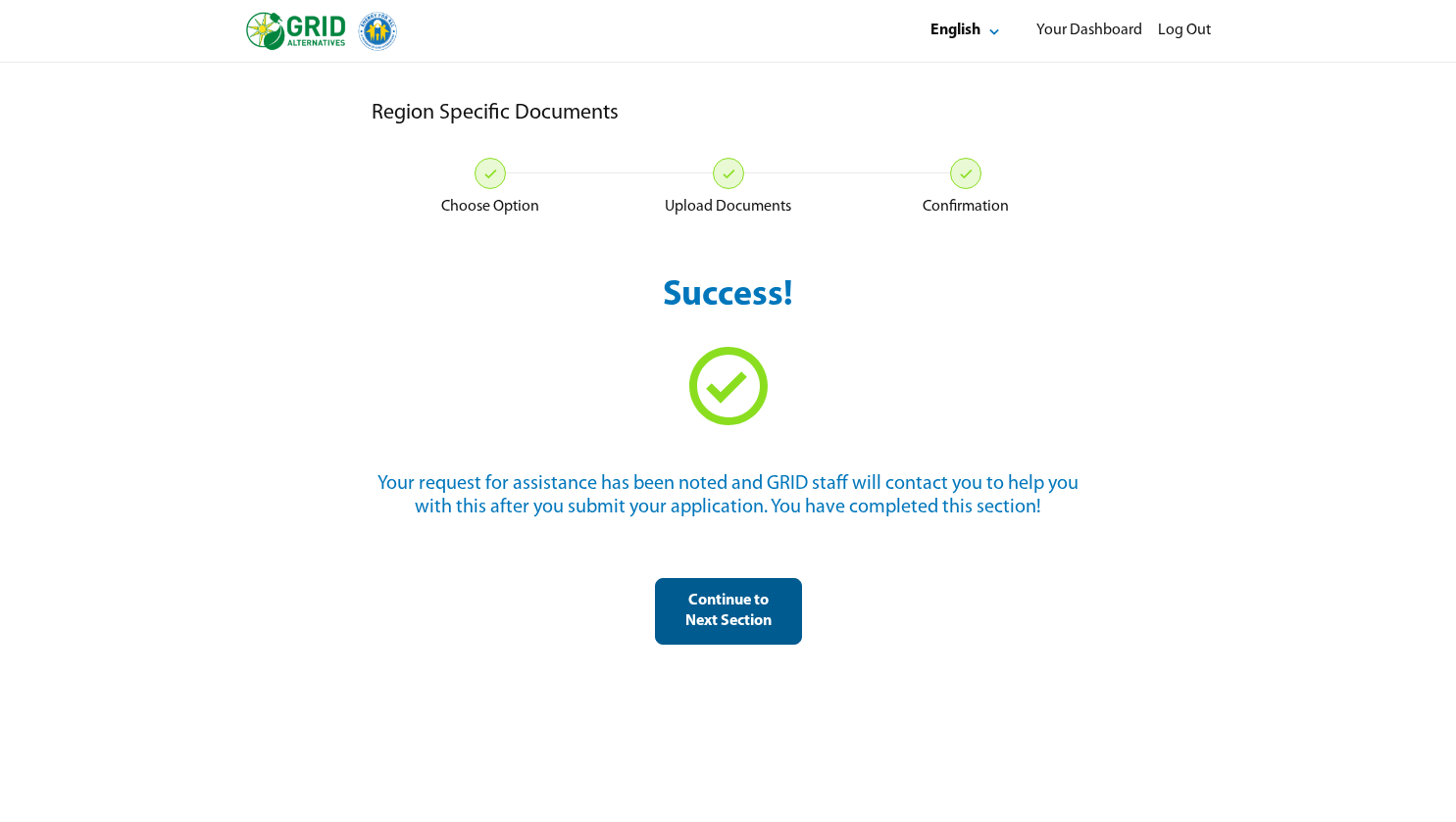
click at [759, 606] on div "Continue to Next Section" at bounding box center [728, 612] width 113 height 41
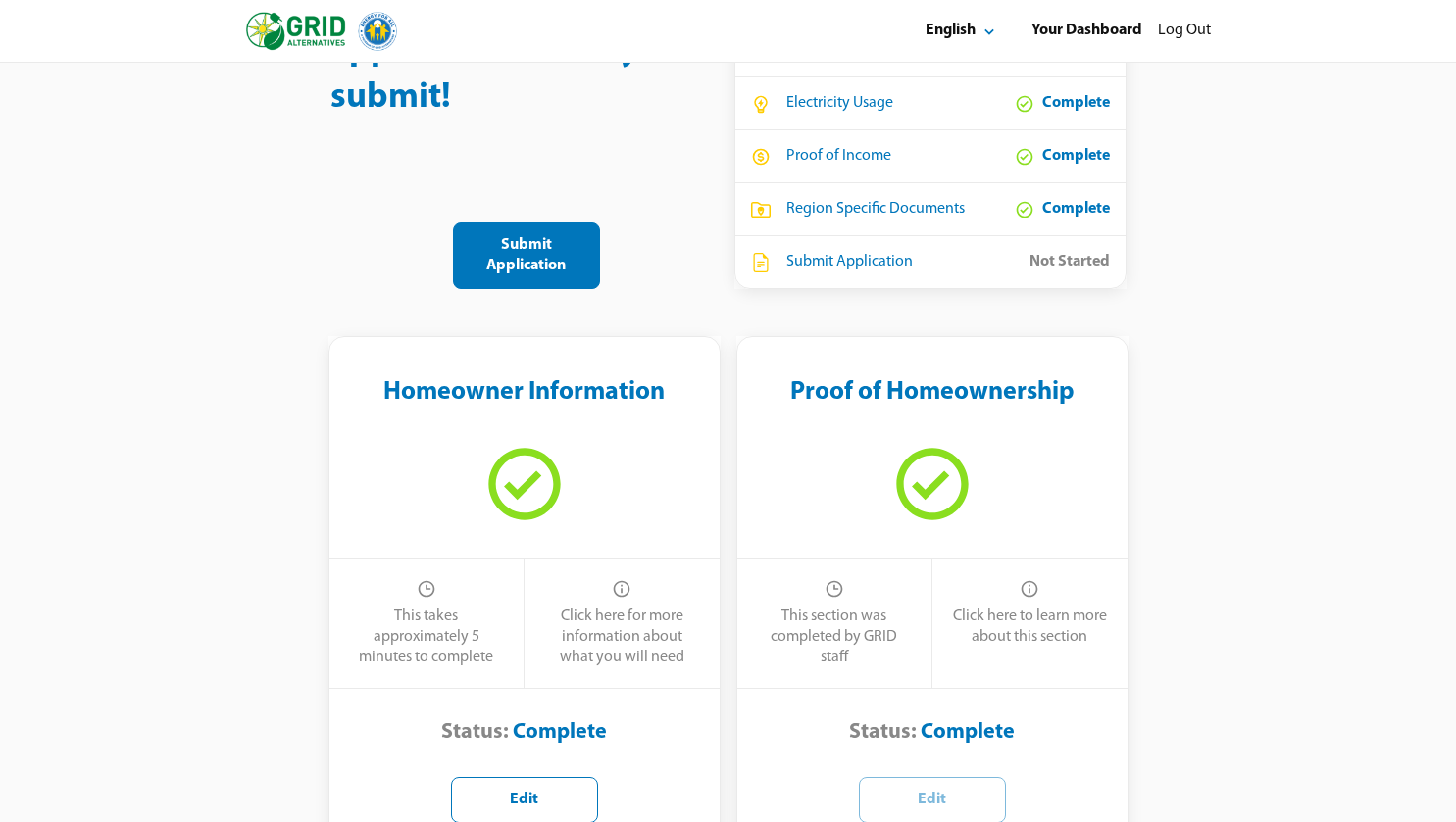
scroll to position [132, 0]
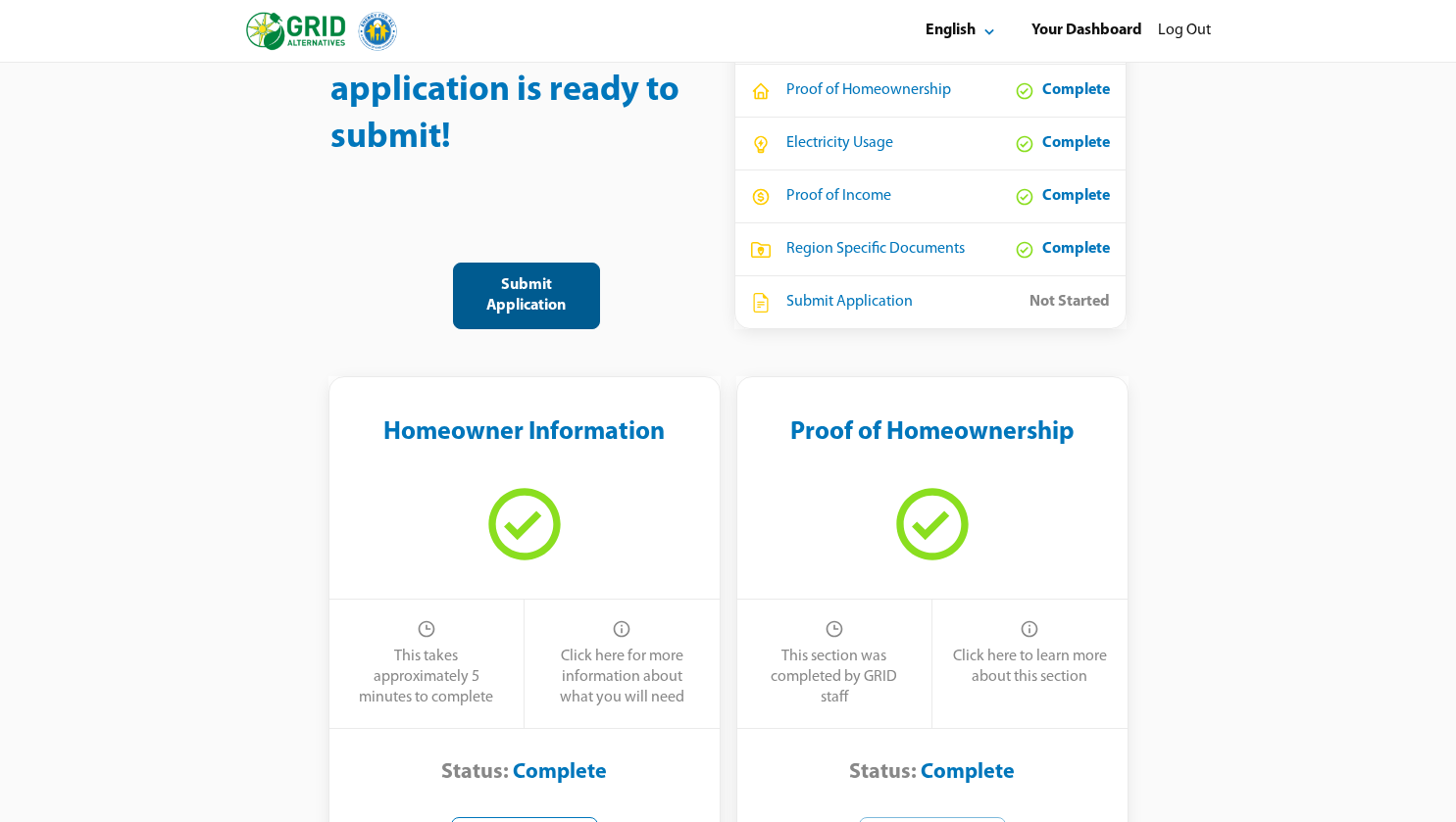
click at [506, 275] on div "Submit Application" at bounding box center [525, 296] width 113 height 41
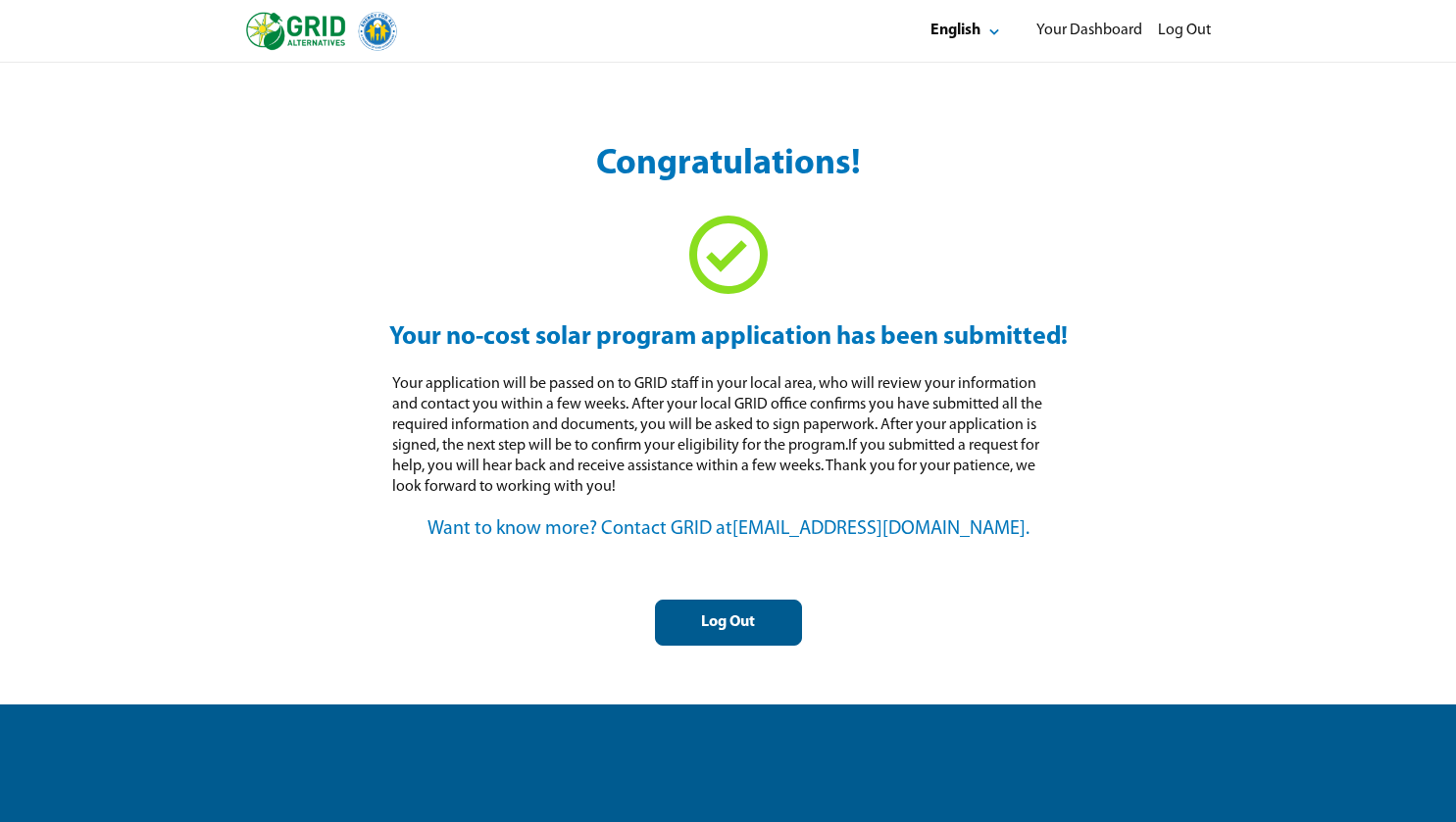
click at [720, 619] on div "Log Out" at bounding box center [728, 623] width 113 height 21
